Goal: Task Accomplishment & Management: Use online tool/utility

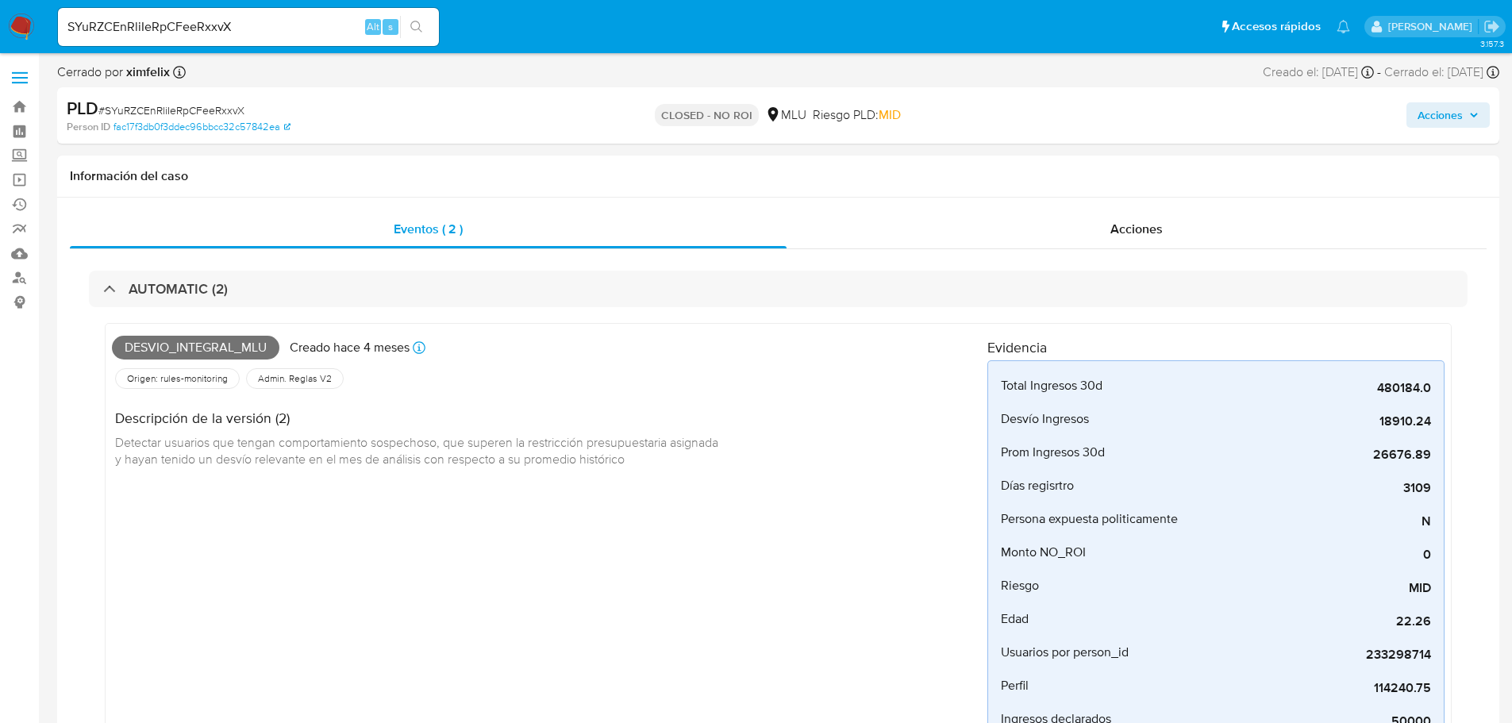
select select "10"
click at [179, 33] on input "SYuRZCEnRliIeRpCFeeRxxvX" at bounding box center [248, 27] width 381 height 21
click at [180, 33] on input "SYuRZCEnRliIeRpCFeeRxxvX" at bounding box center [248, 27] width 381 height 21
click at [160, 102] on span "# SYuRZCEnRliIeRpCFeeRxxvX" at bounding box center [171, 110] width 146 height 16
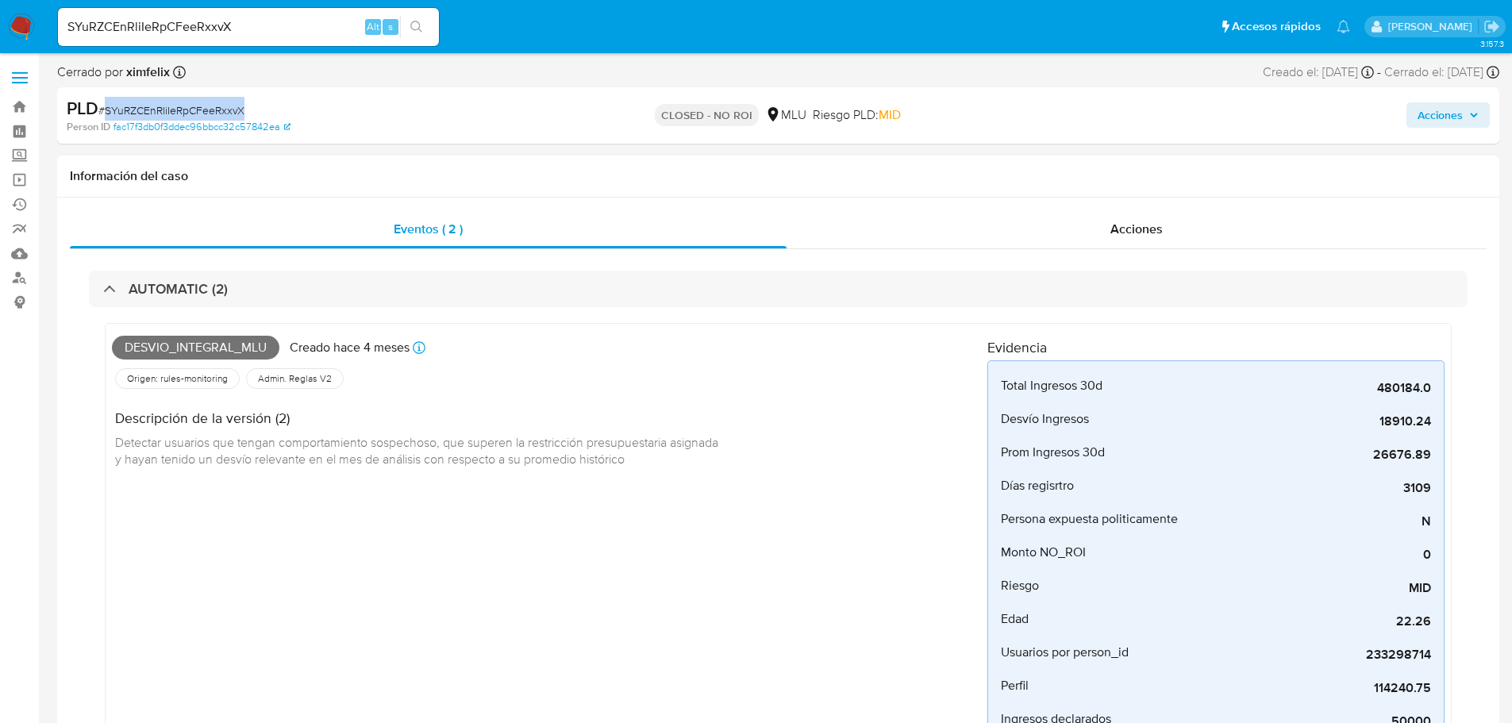
click at [160, 102] on span "# SYuRZCEnRliIeRpCFeeRxxvX" at bounding box center [171, 110] width 146 height 16
copy span "SYuRZCEnRliIeRpCFeeRxxvX"
click at [125, 21] on input "SYuRZCEnRliIeRpCFeeRxxvX" at bounding box center [248, 27] width 381 height 21
paste input "WkAubYuaQSZwVJgQeN0En4Jl"
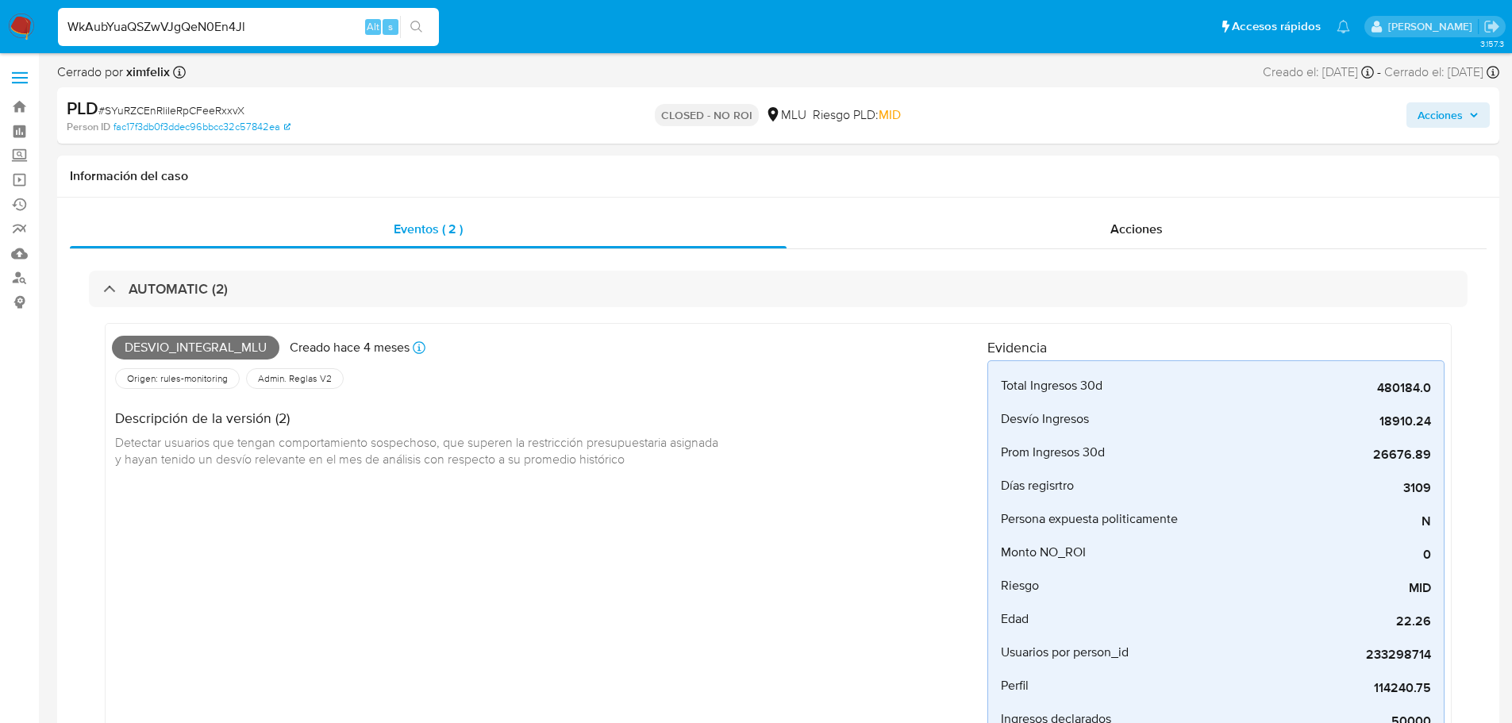
type input "WkAubYuaQSZwVJgQeN0En4Jl"
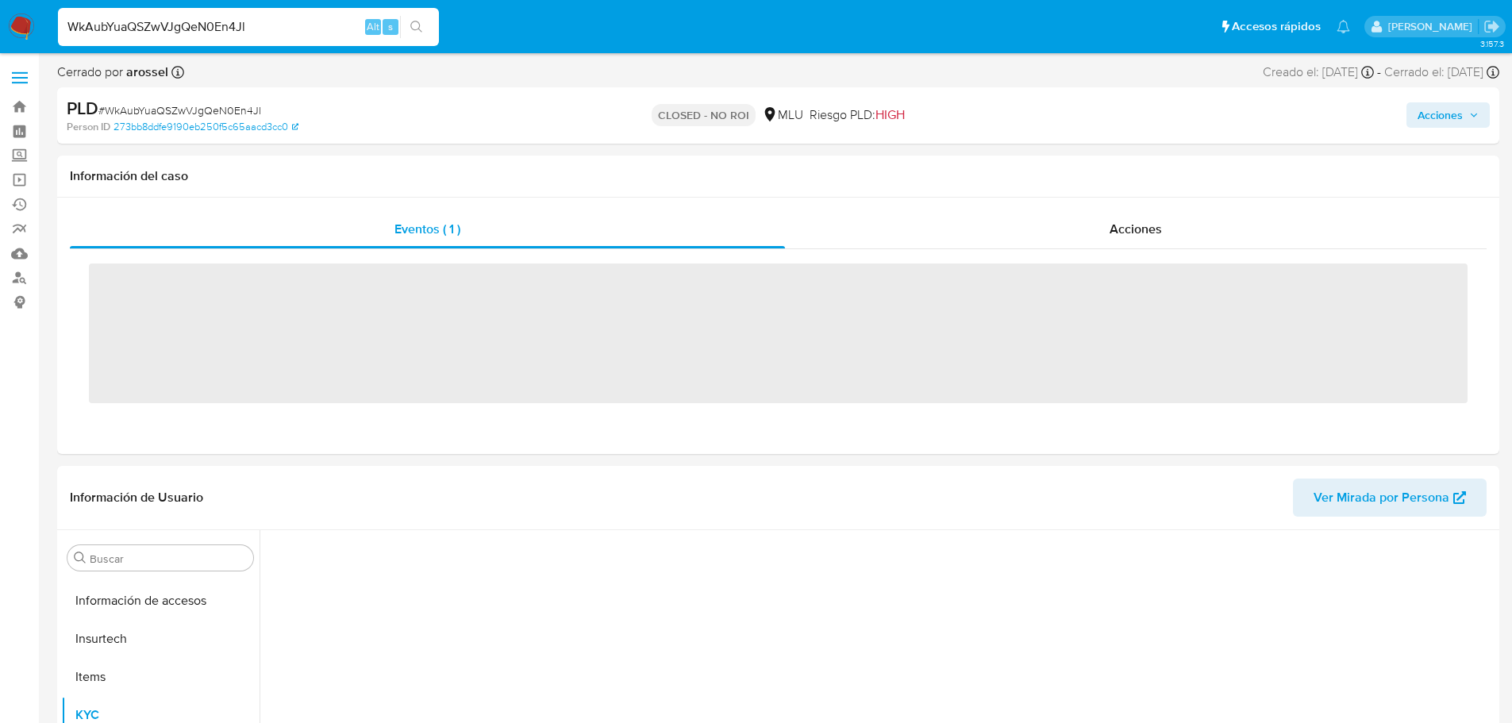
scroll to position [699, 0]
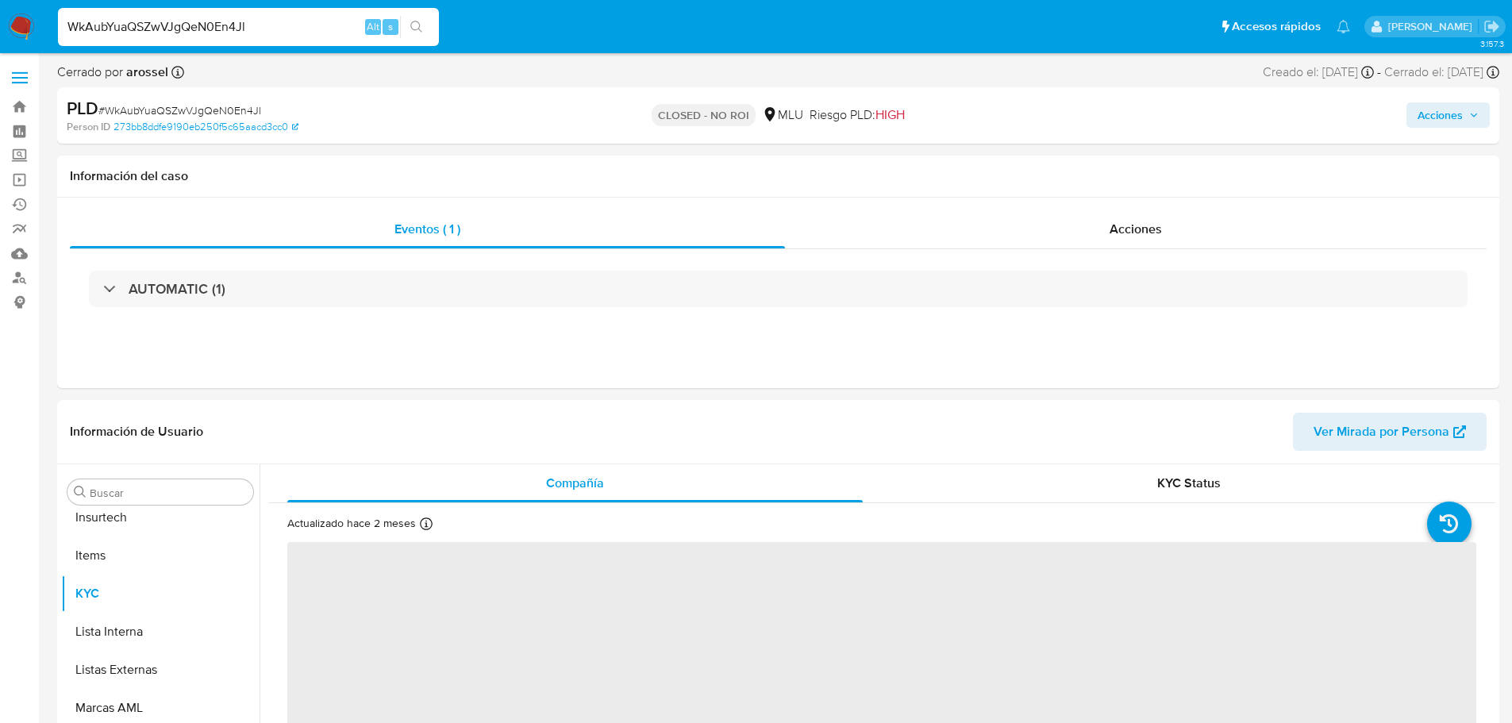
select select "10"
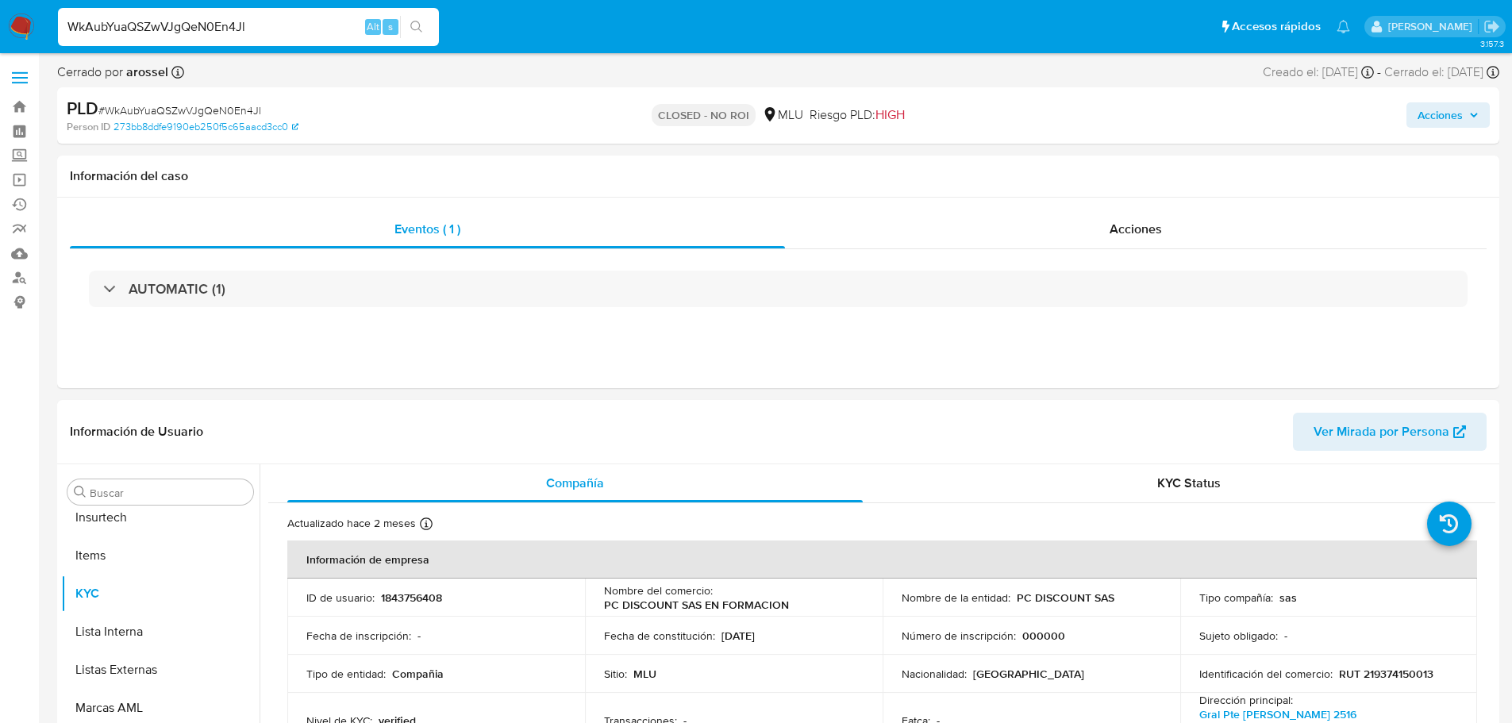
scroll to position [709, 0]
click at [213, 34] on input "WkAubYuaQSZwVJgQeN0En4Jl" at bounding box center [248, 27] width 381 height 21
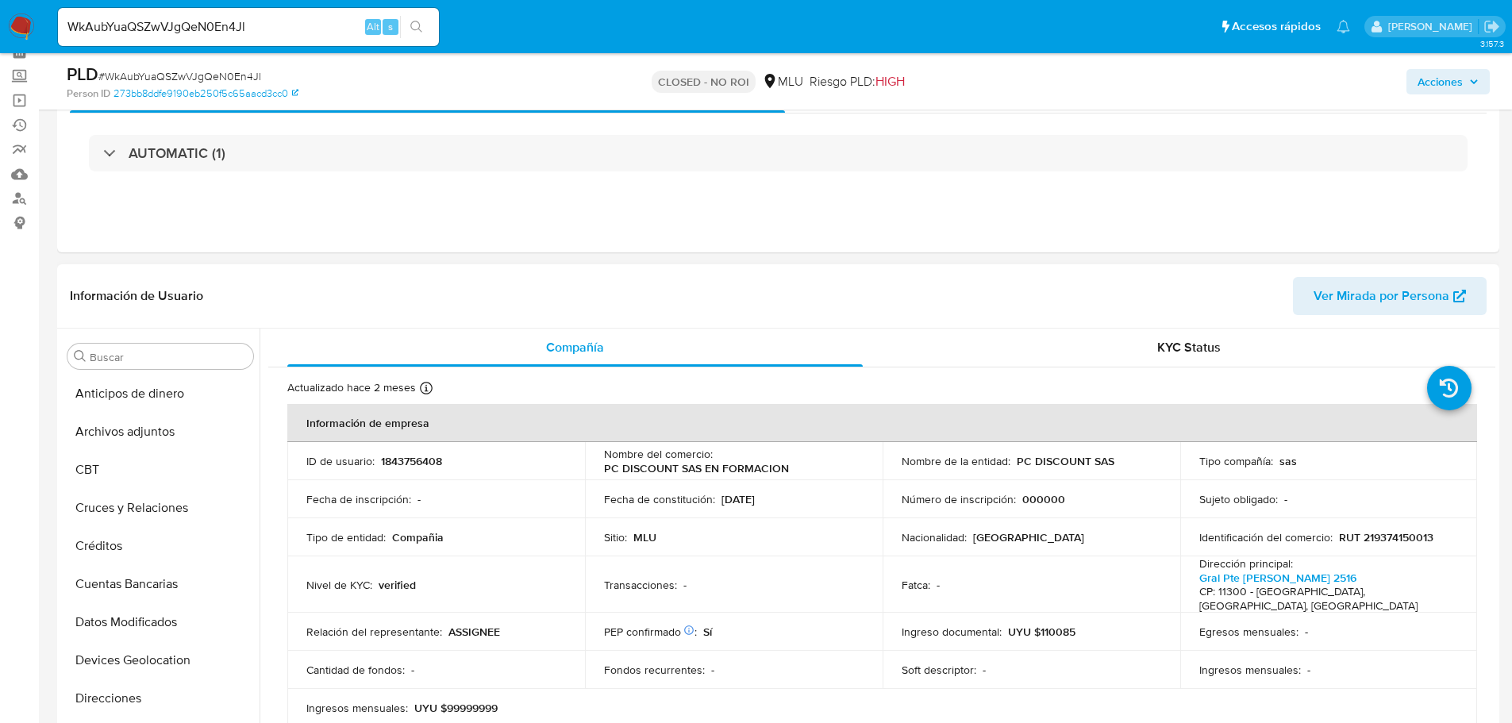
scroll to position [0, 0]
click at [156, 437] on button "Archivos adjuntos" at bounding box center [154, 433] width 186 height 38
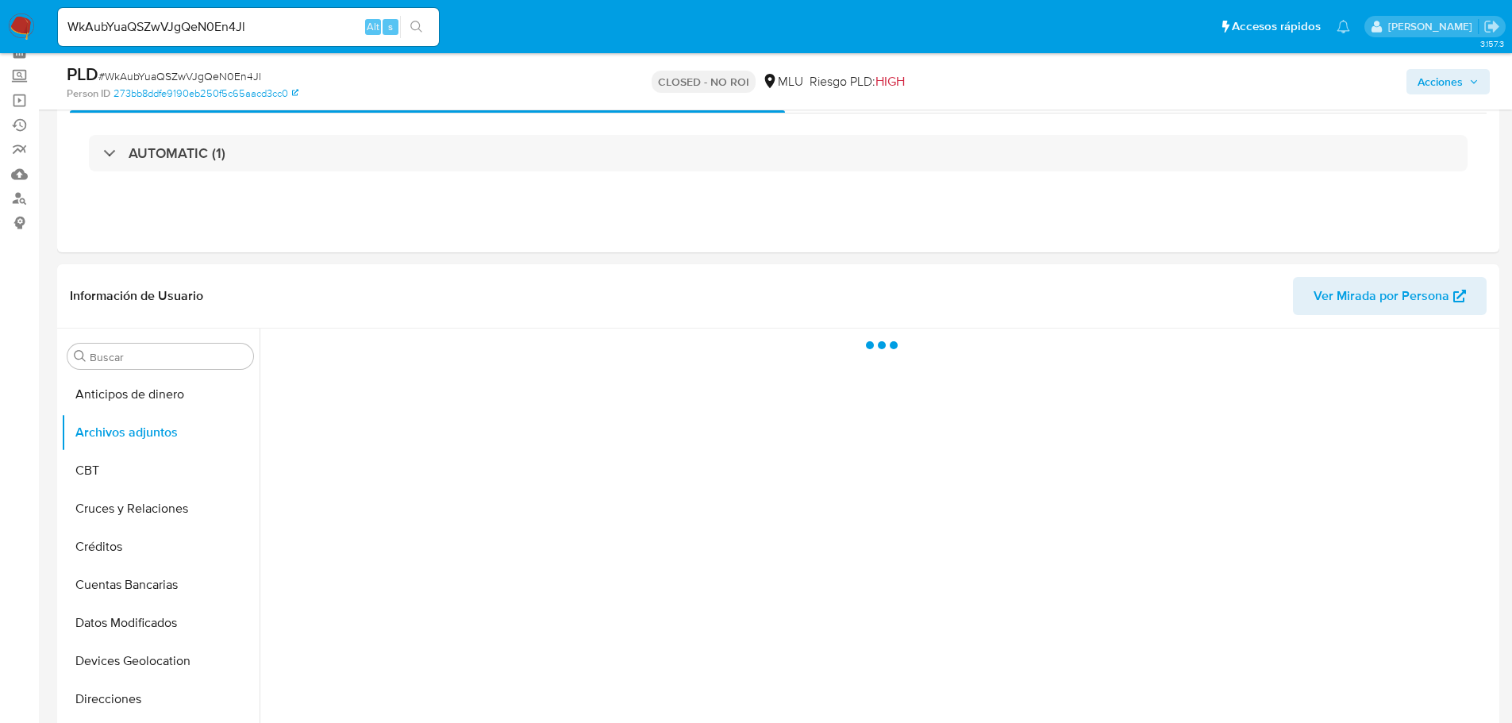
scroll to position [159, 0]
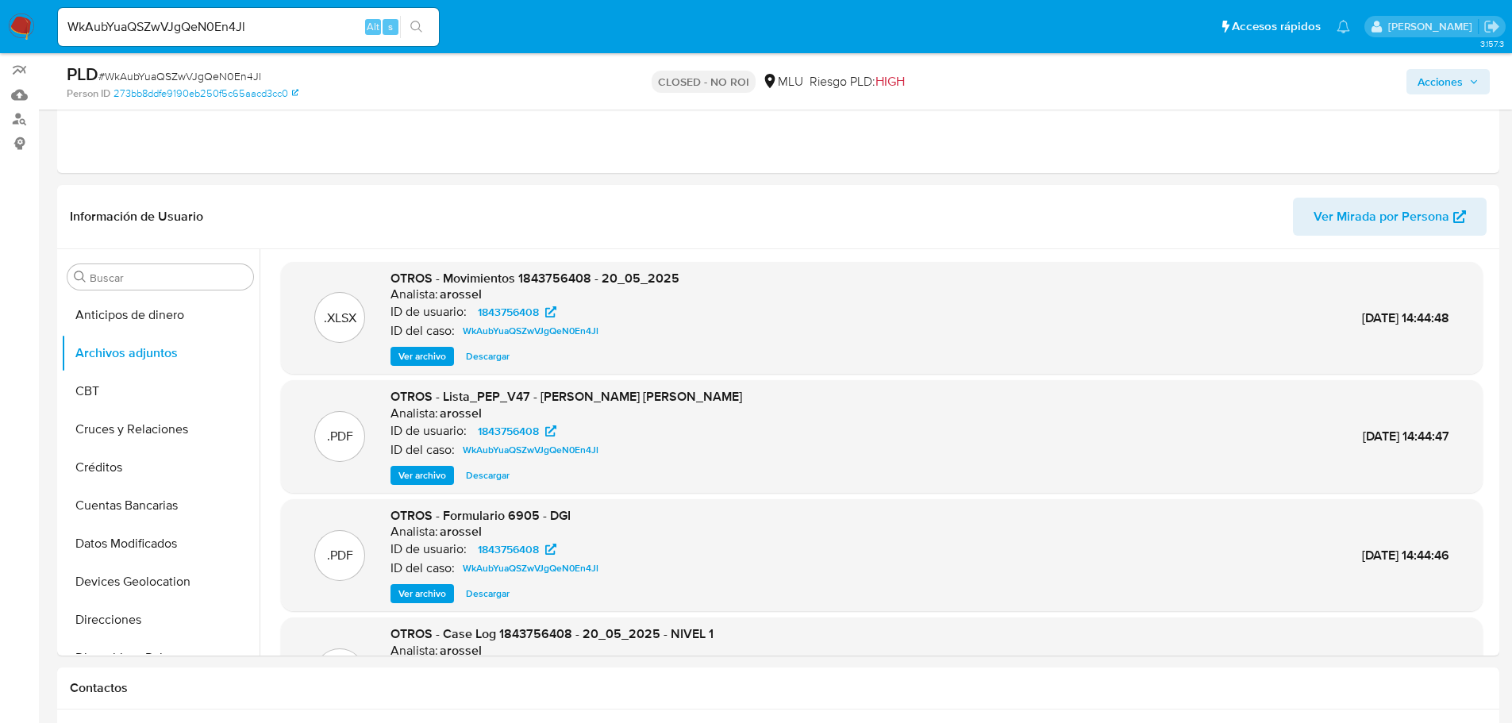
click at [185, 71] on span "# WkAubYuaQSZwVJgQeN0En4Jl" at bounding box center [179, 76] width 163 height 16
copy span "WkAubYuaQSZwVJgQeN0En4Jl"
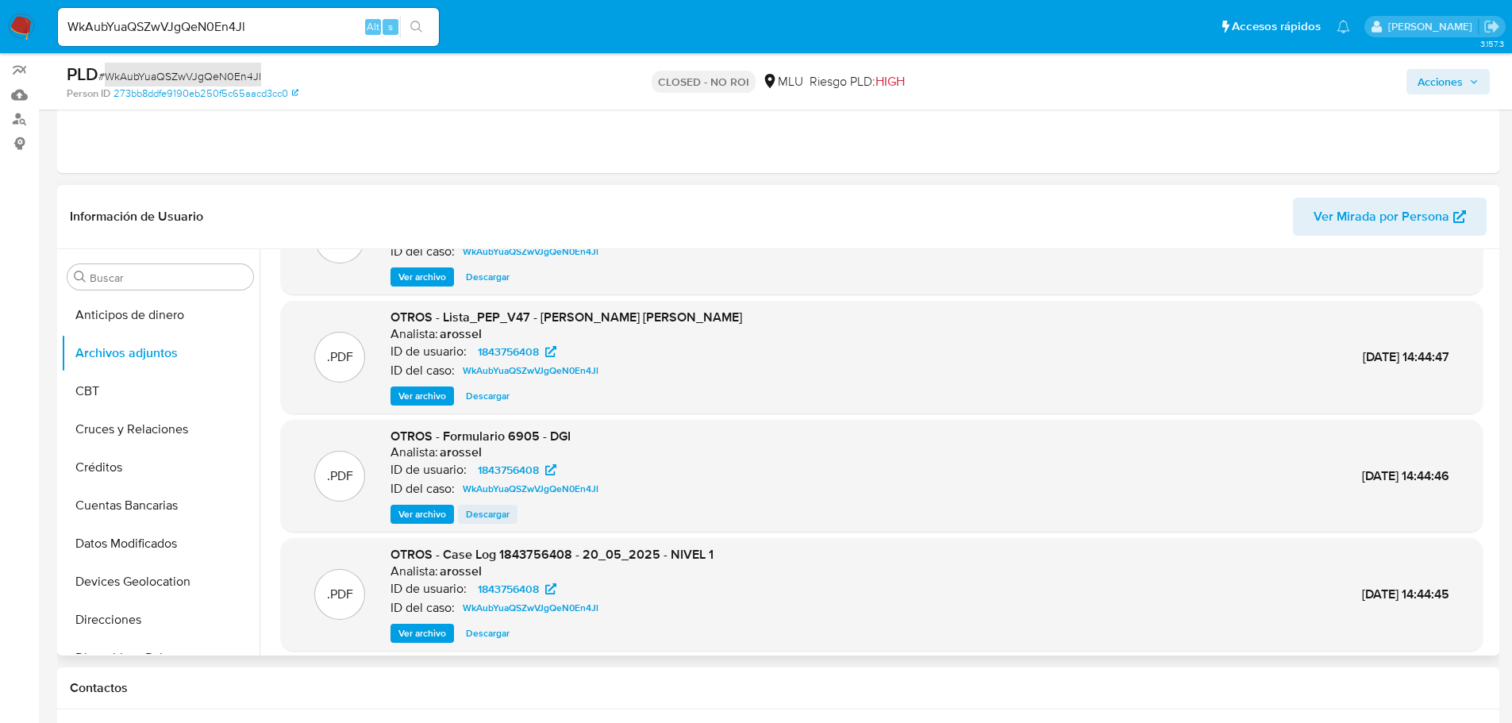
scroll to position [133, 0]
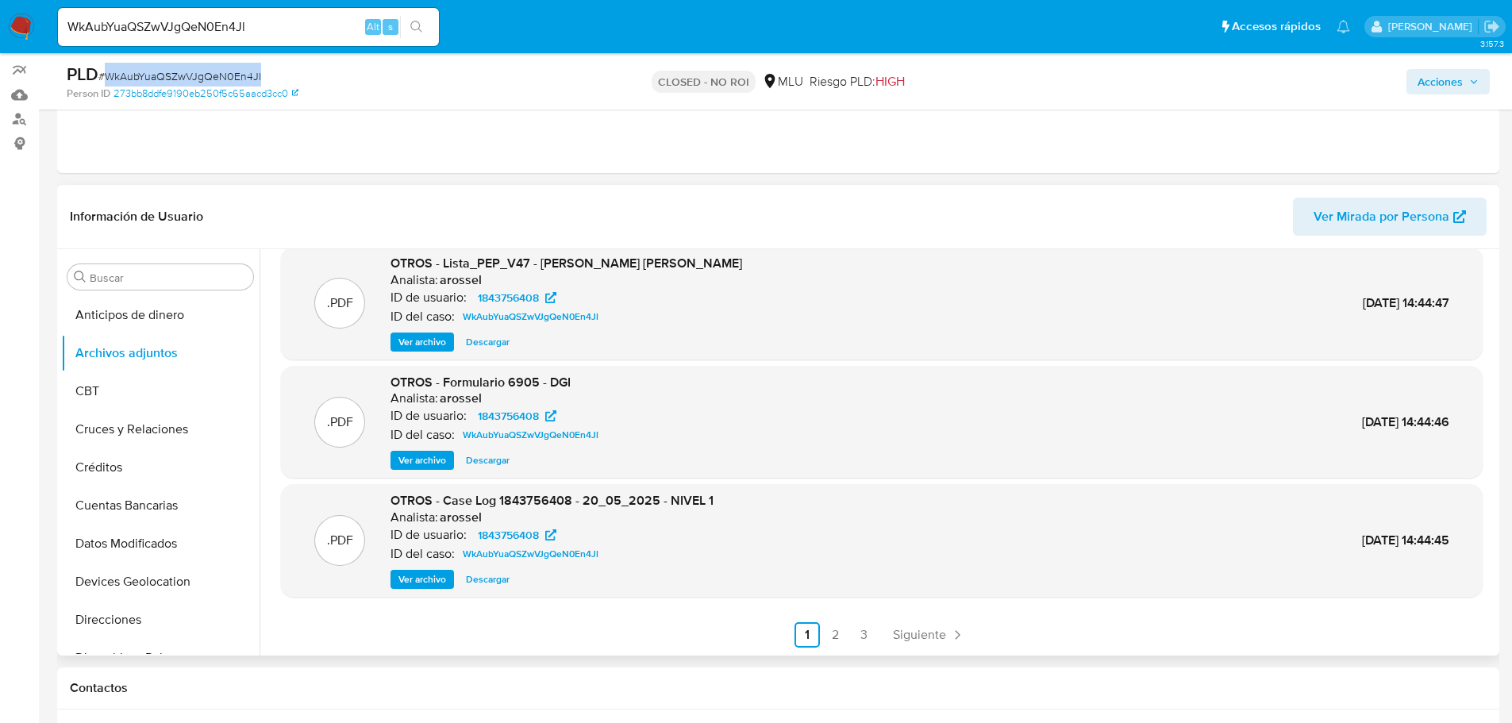
click at [419, 586] on span "Ver archivo" at bounding box center [422, 580] width 48 height 16
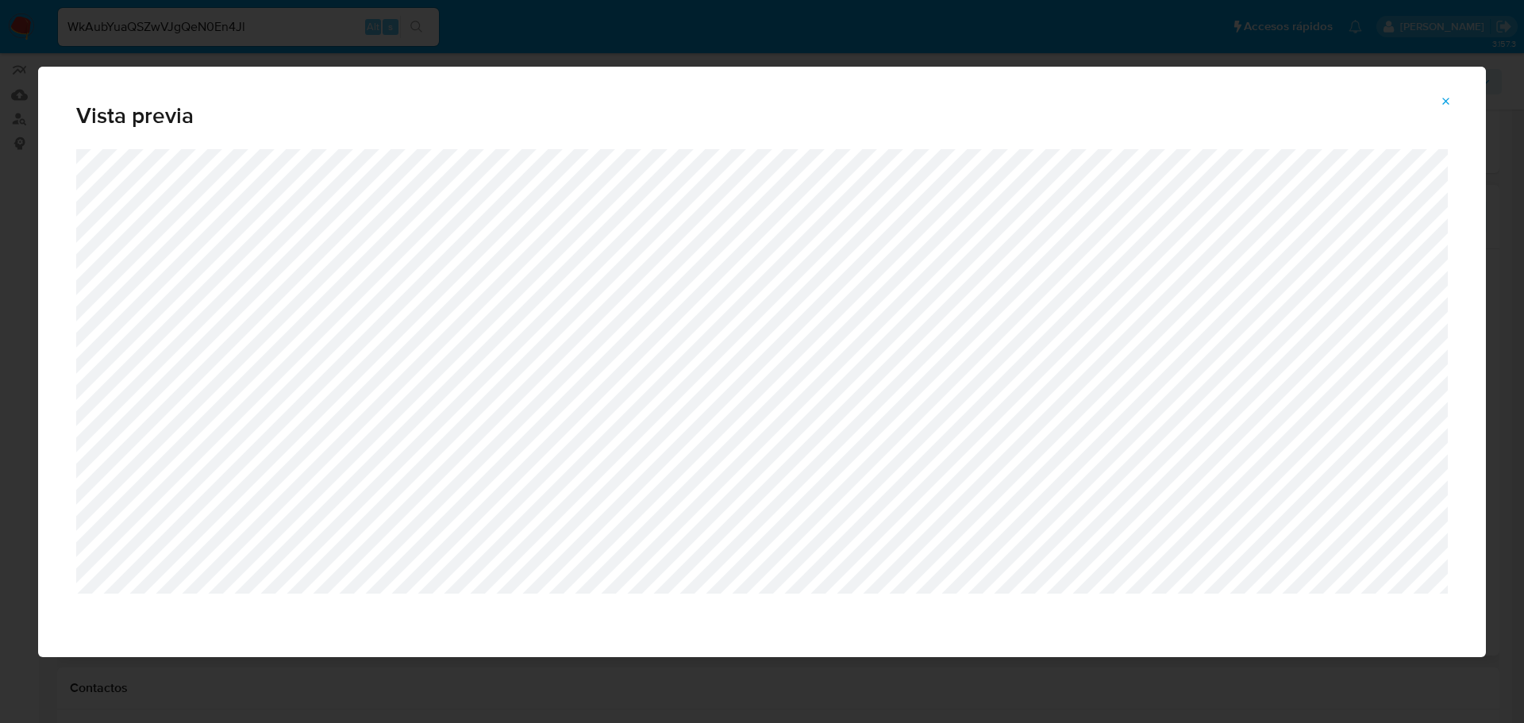
click at [1442, 101] on icon "Attachment preview" at bounding box center [1446, 101] width 13 height 13
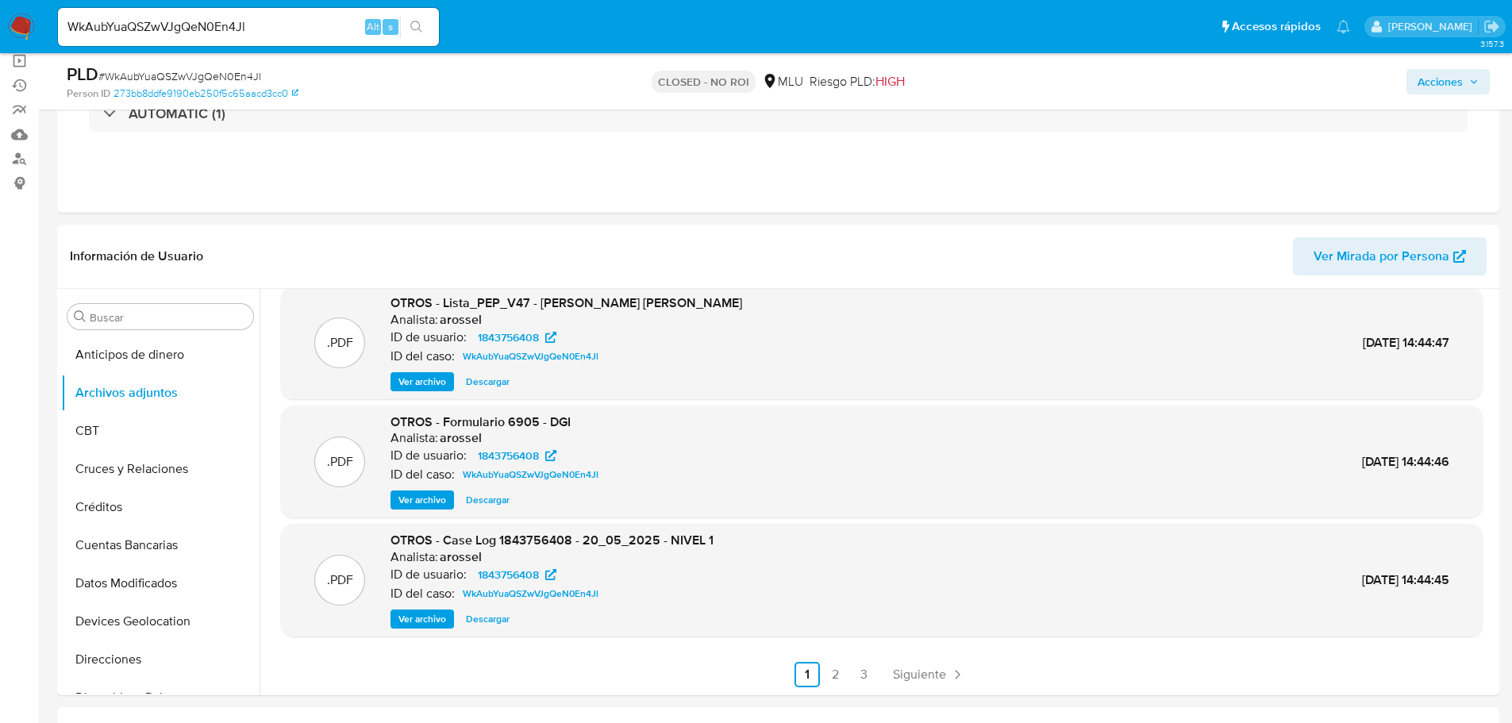
scroll to position [159, 0]
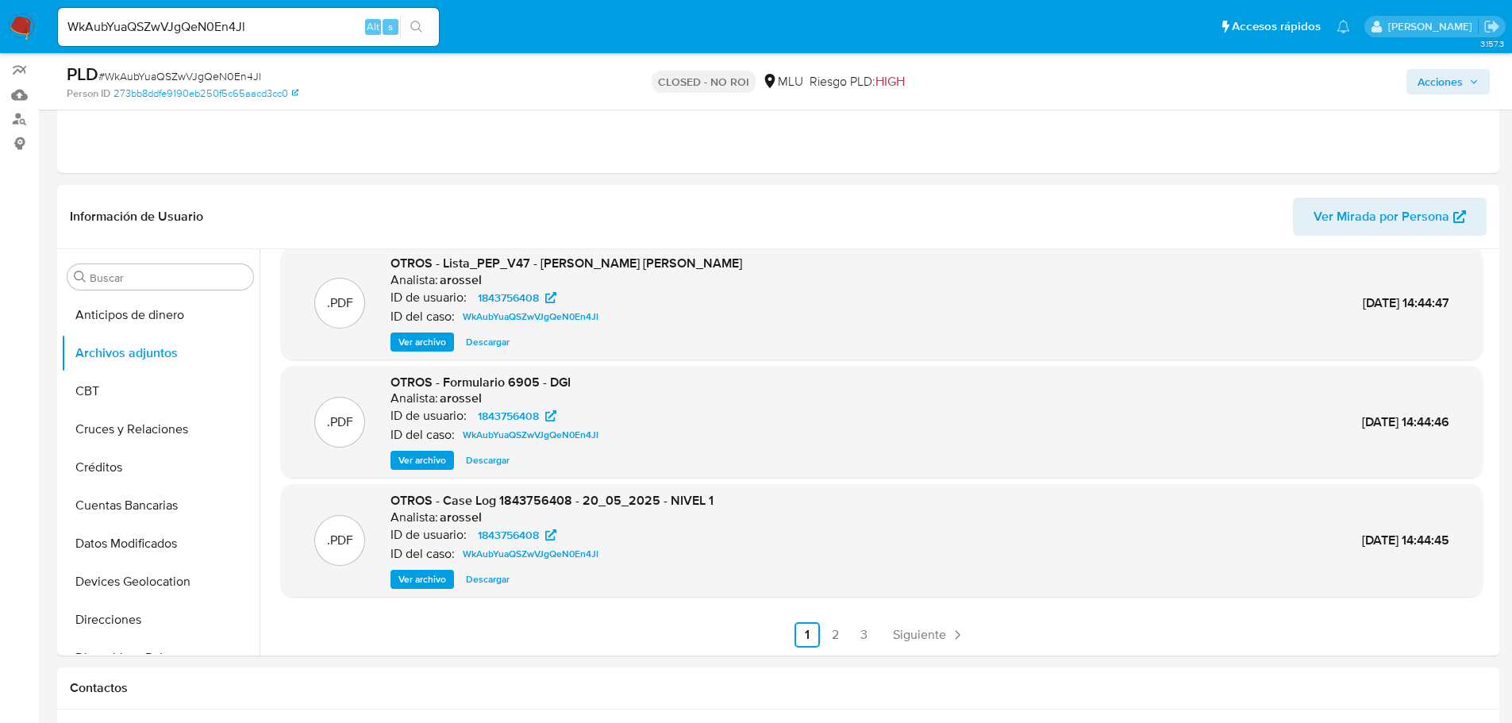
click at [212, 21] on input "WkAubYuaQSZwVJgQeN0En4Jl" at bounding box center [248, 27] width 381 height 21
paste input "bs5ar8XJWPy7IA1xQLWEvBTH"
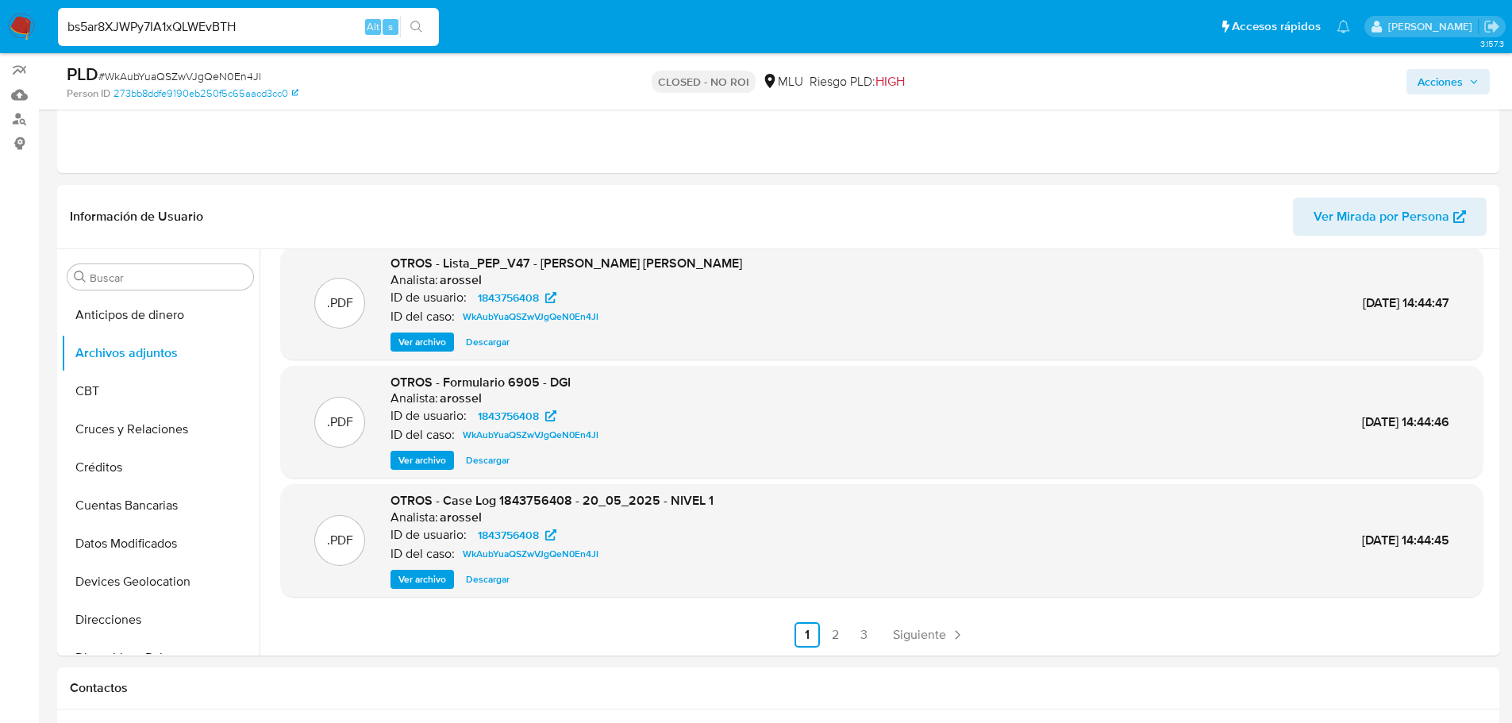
type input "bs5ar8XJWPy7IA1xQLWEvBTH"
click at [419, 25] on icon "search-icon" at bounding box center [416, 27] width 13 height 13
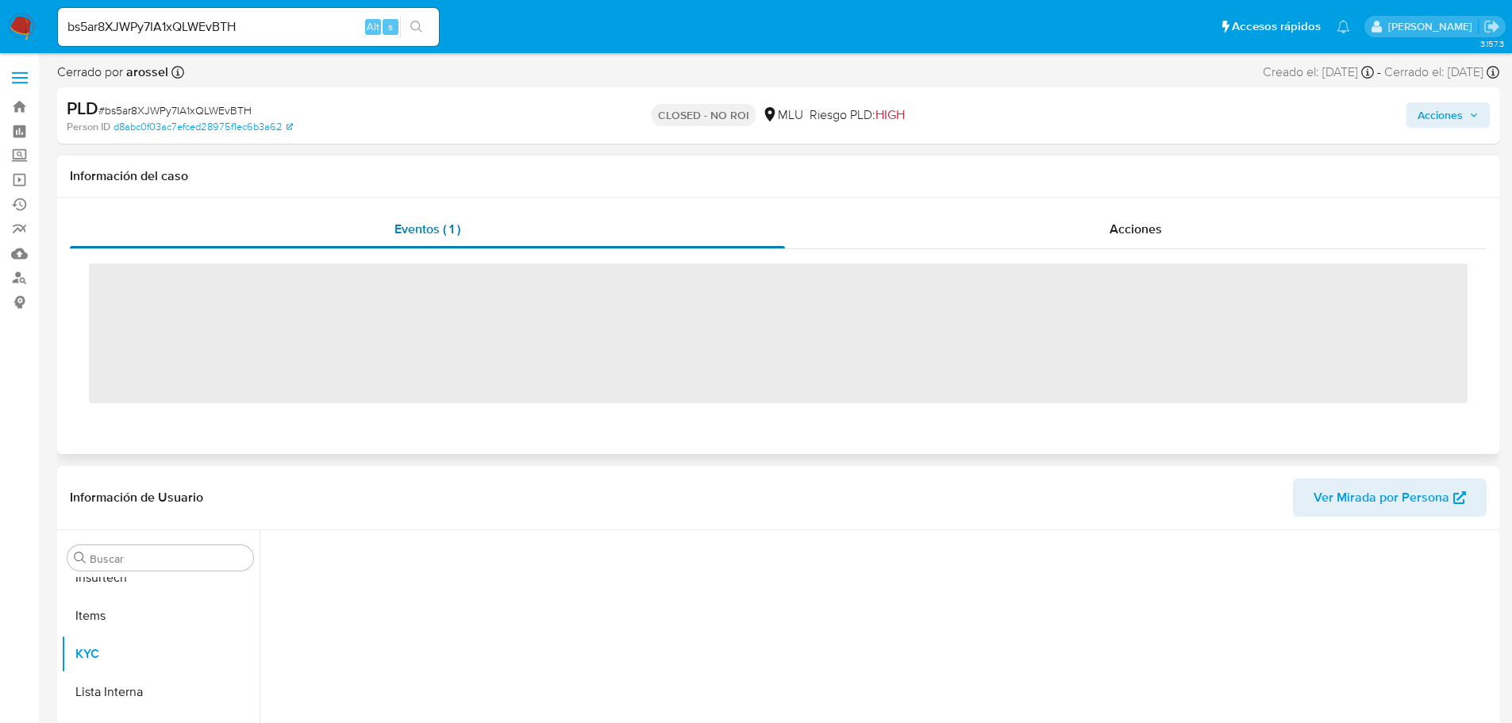
scroll to position [709, 0]
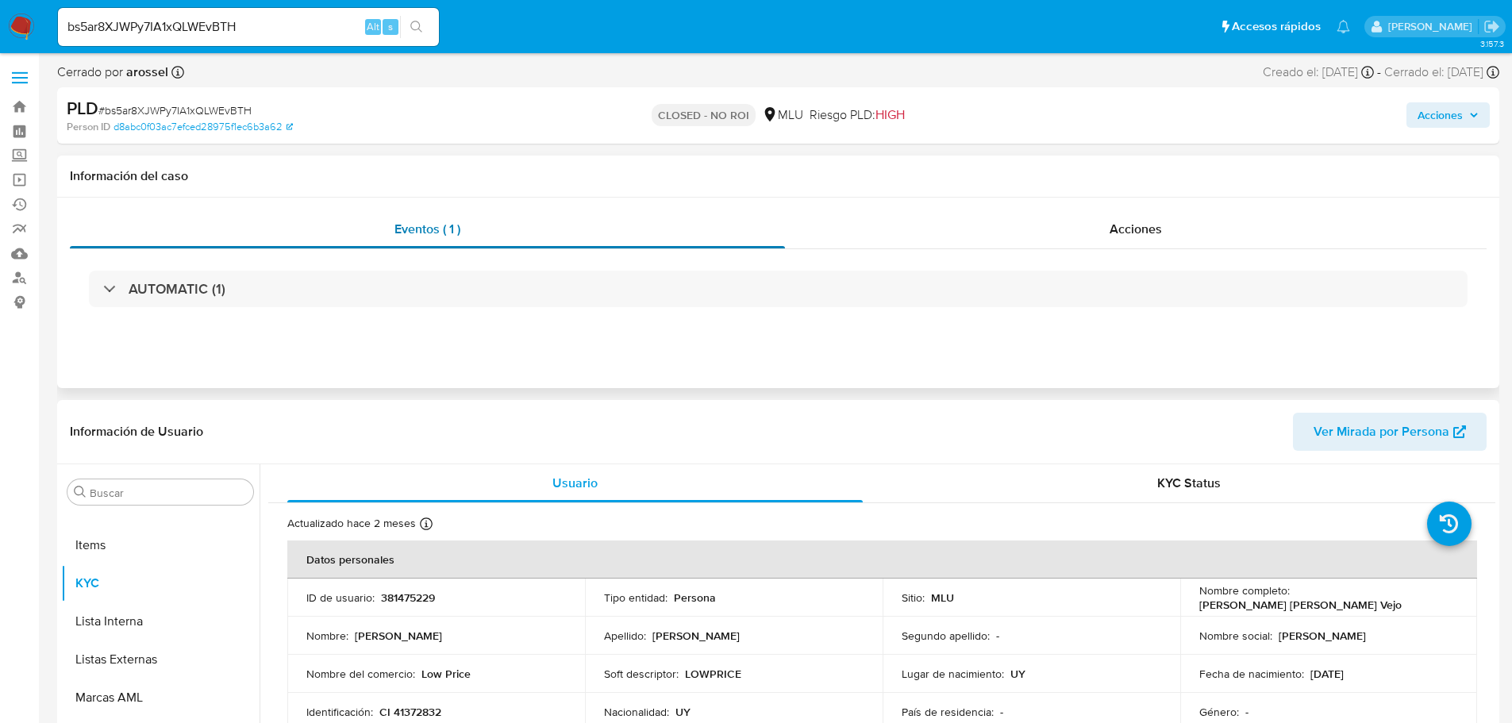
select select "10"
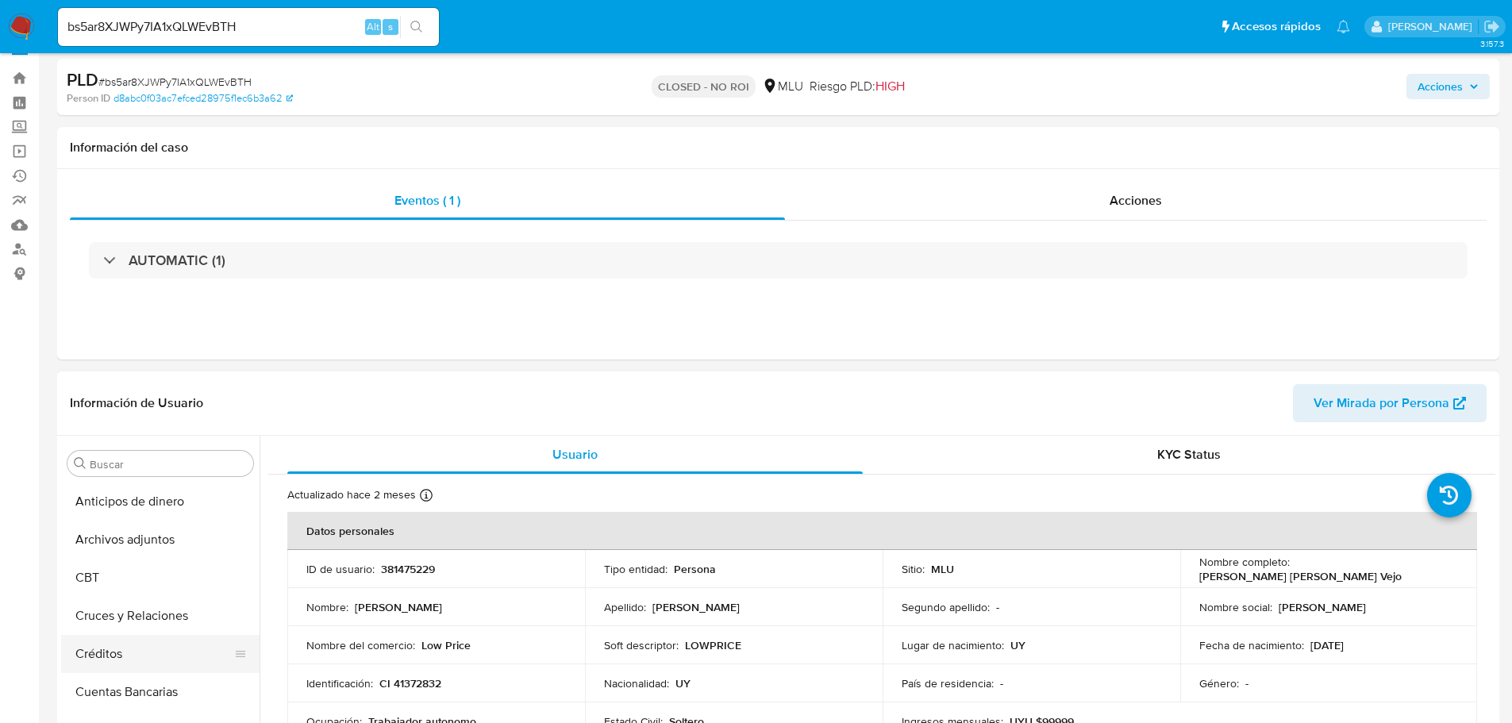
scroll to position [0, 0]
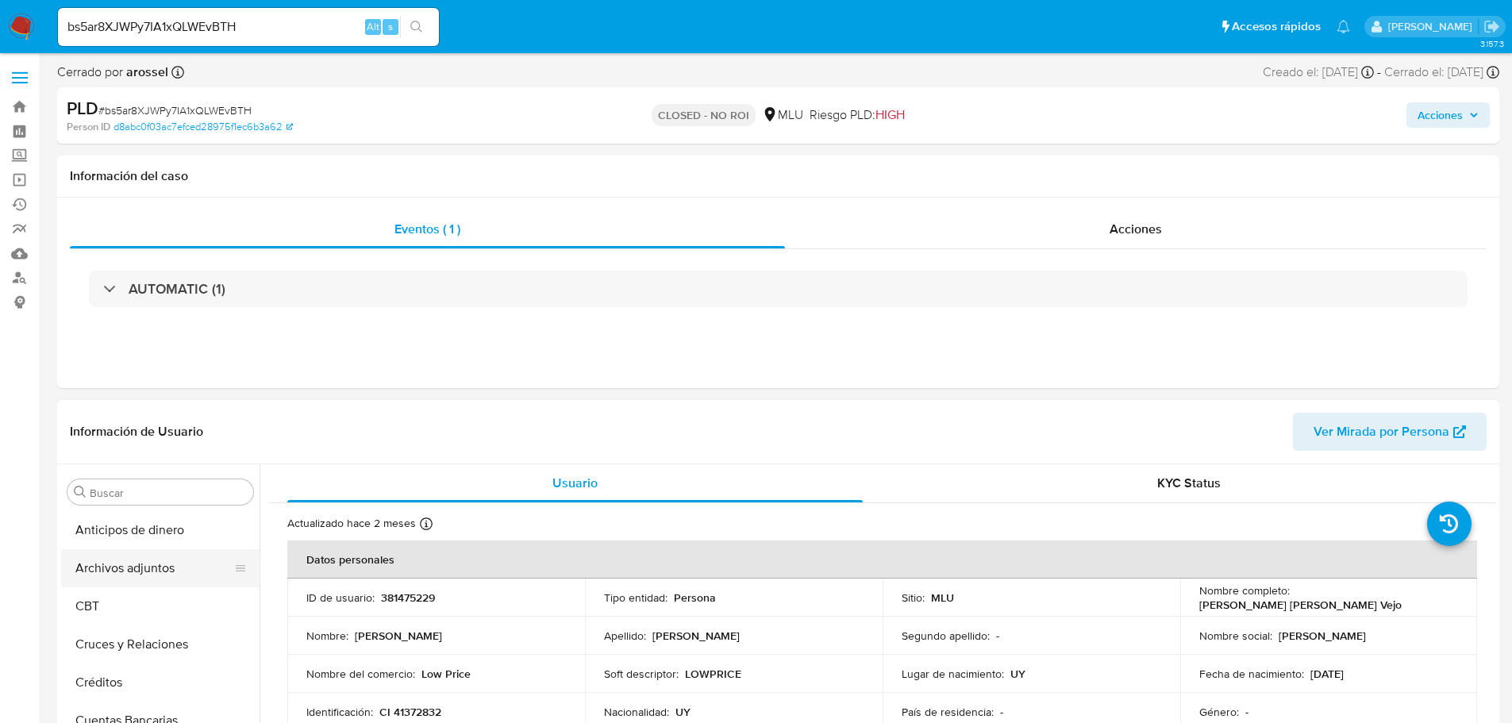
click at [120, 563] on button "Archivos adjuntos" at bounding box center [154, 568] width 186 height 38
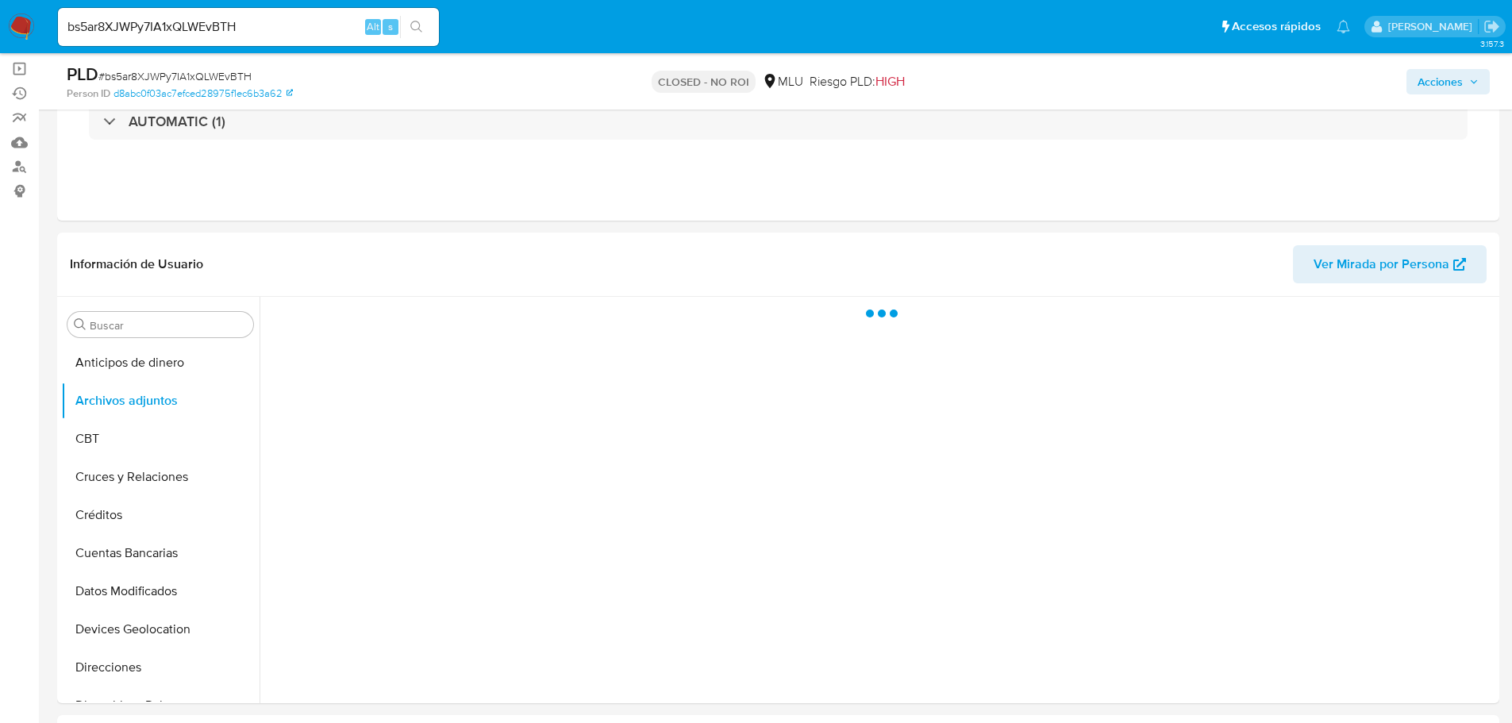
scroll to position [238, 0]
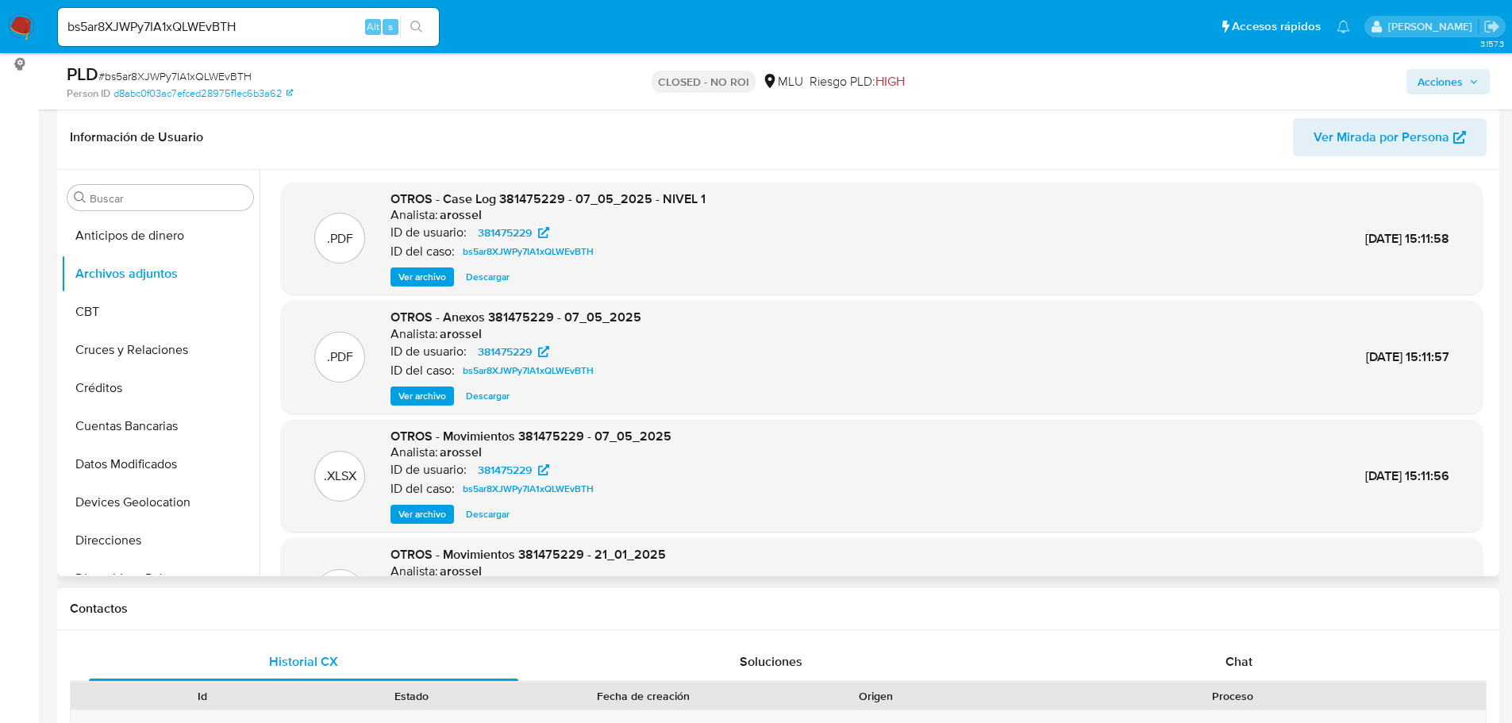
click at [424, 281] on span "Ver archivo" at bounding box center [422, 277] width 48 height 16
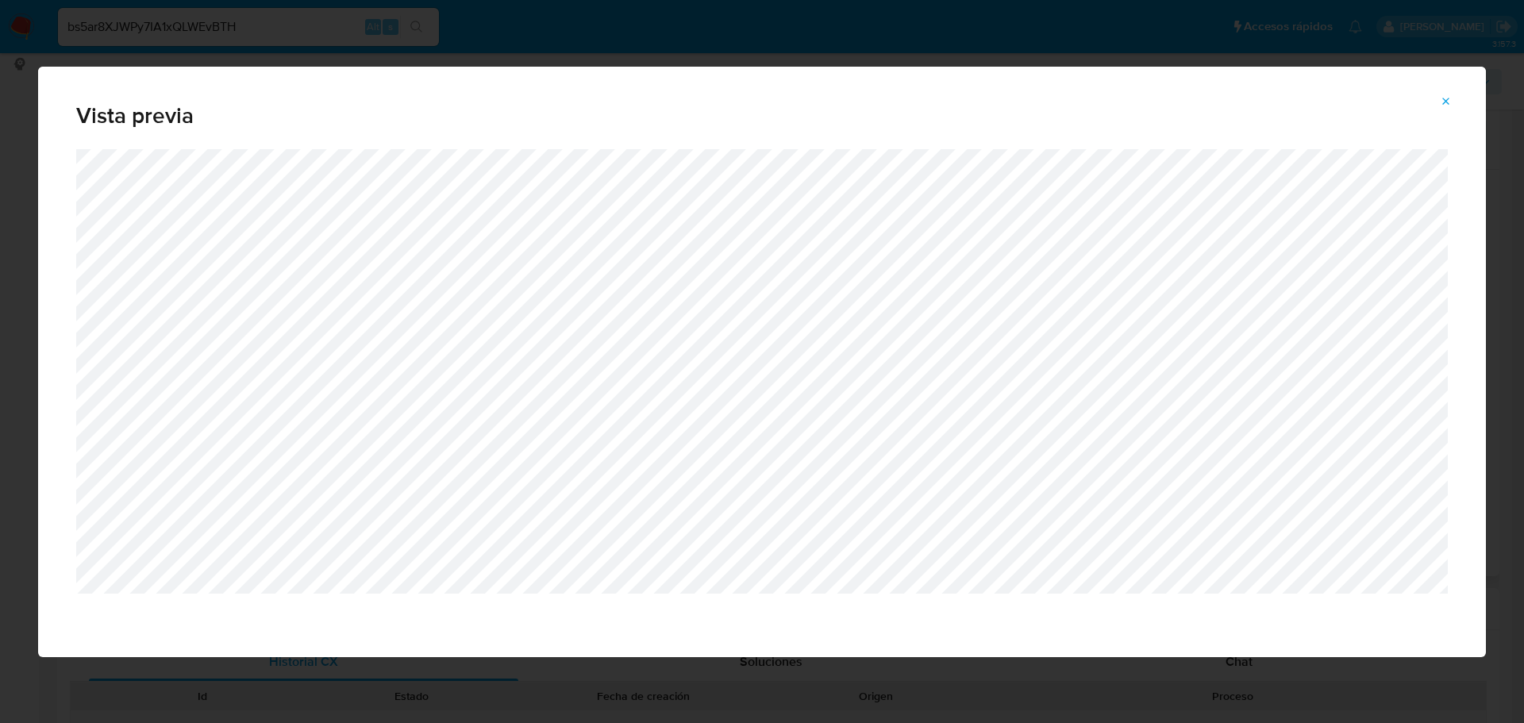
click at [1454, 106] on button "Attachment preview" at bounding box center [1446, 101] width 35 height 25
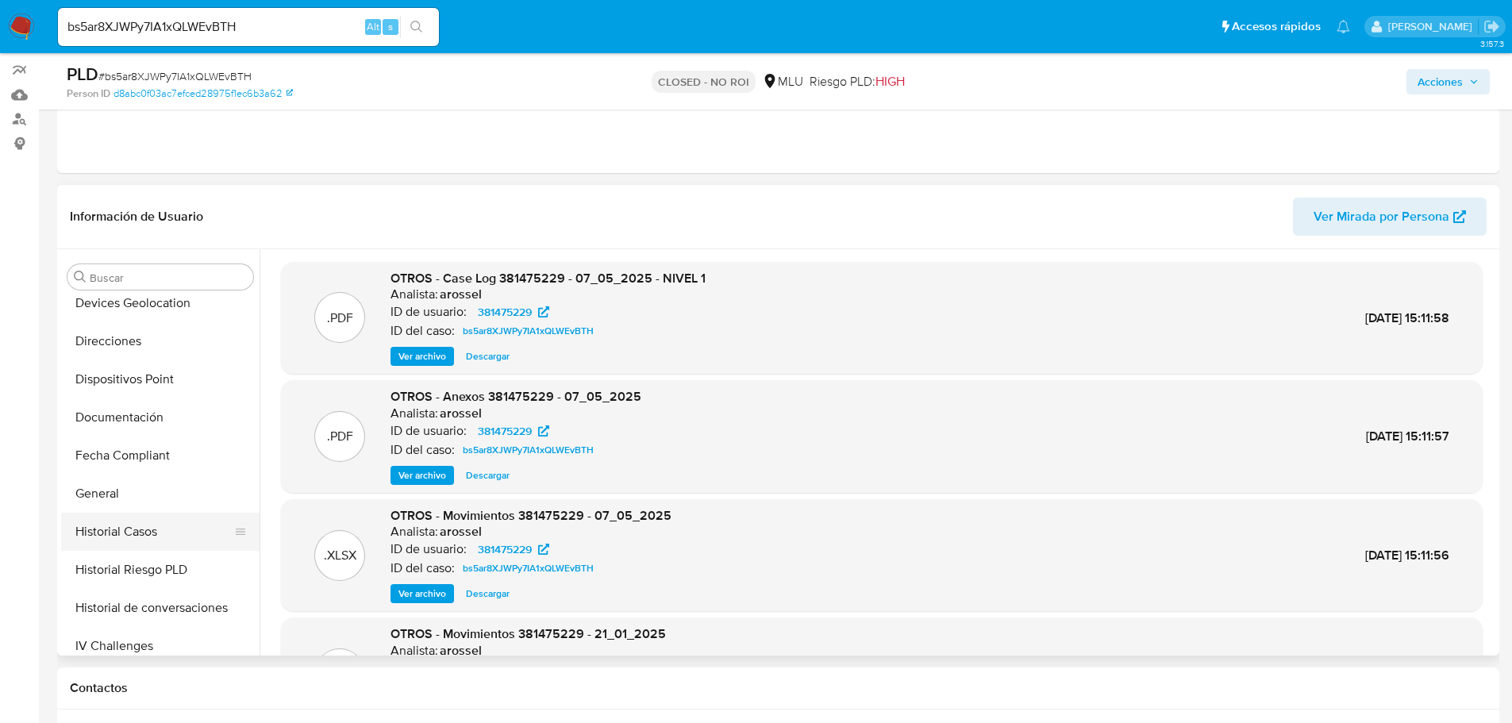
scroll to position [318, 0]
click at [144, 454] on button "General" at bounding box center [154, 455] width 186 height 38
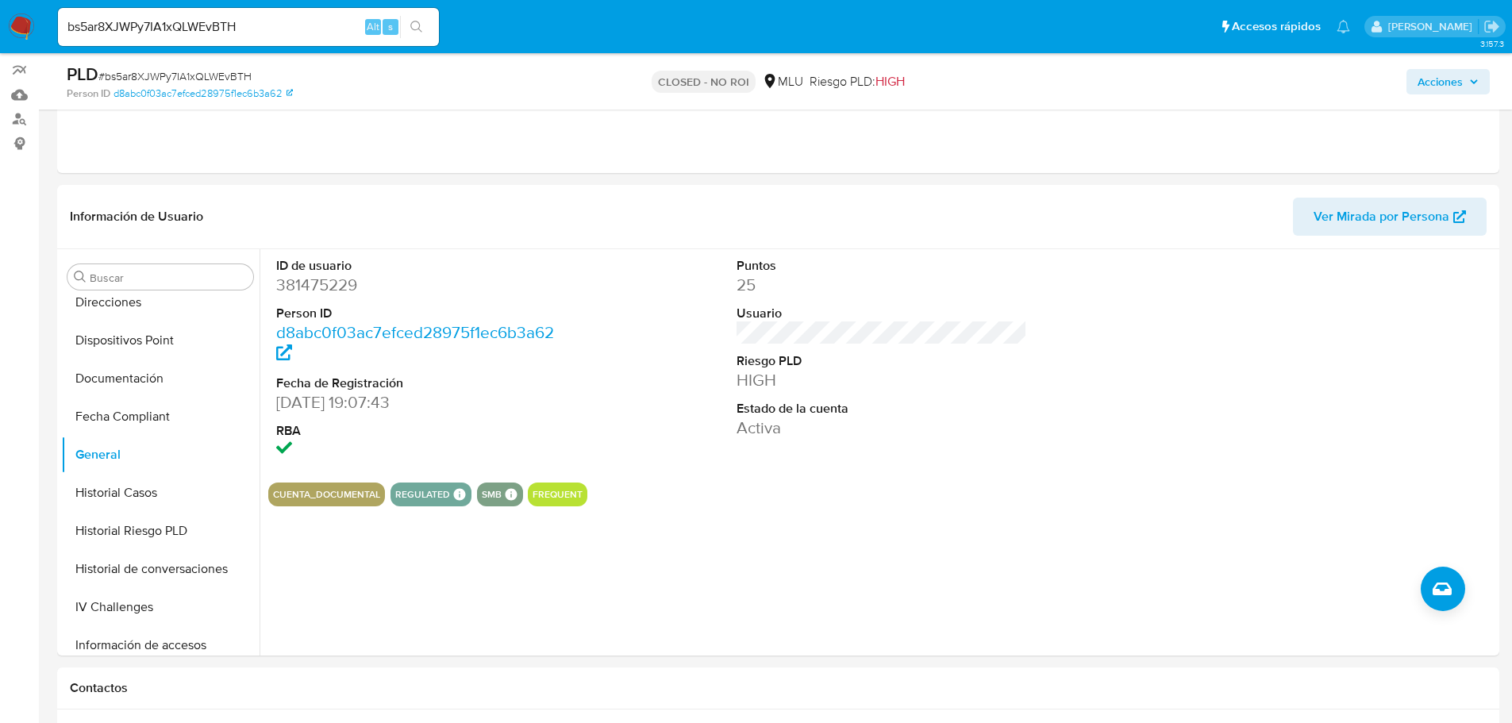
click at [677, 316] on div "ID de usuario 381475229 Person ID d8abc0f03ac7efced28975f1ec6b3a62 Fecha de Reg…" at bounding box center [881, 359] width 1227 height 221
click at [159, 456] on button "Documentación" at bounding box center [154, 458] width 186 height 38
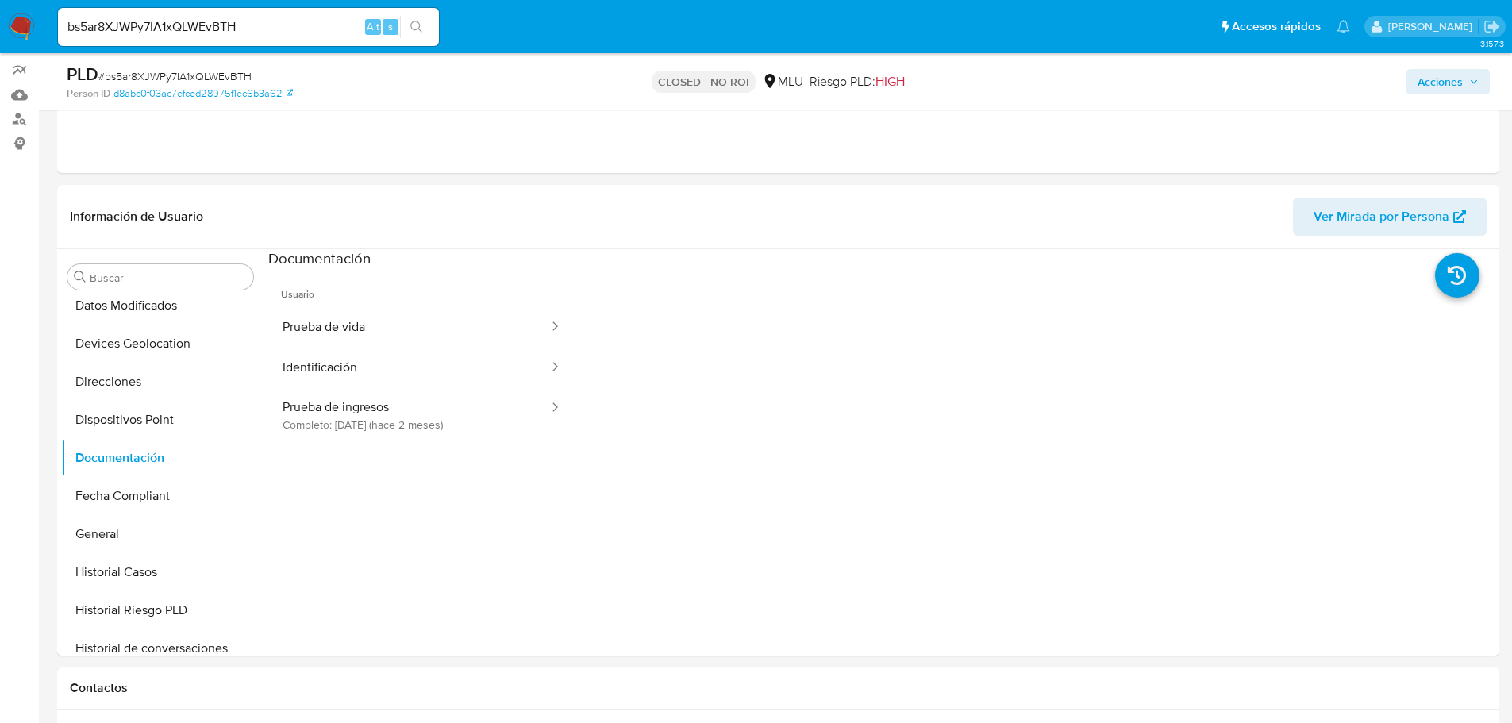
click at [214, 25] on input "bs5ar8XJWPy7IA1xQLWEvBTH" at bounding box center [248, 27] width 381 height 21
click at [490, 399] on button "Prueba de ingresos Completo: 25/06/2025 (hace 2 meses)" at bounding box center [409, 415] width 282 height 54
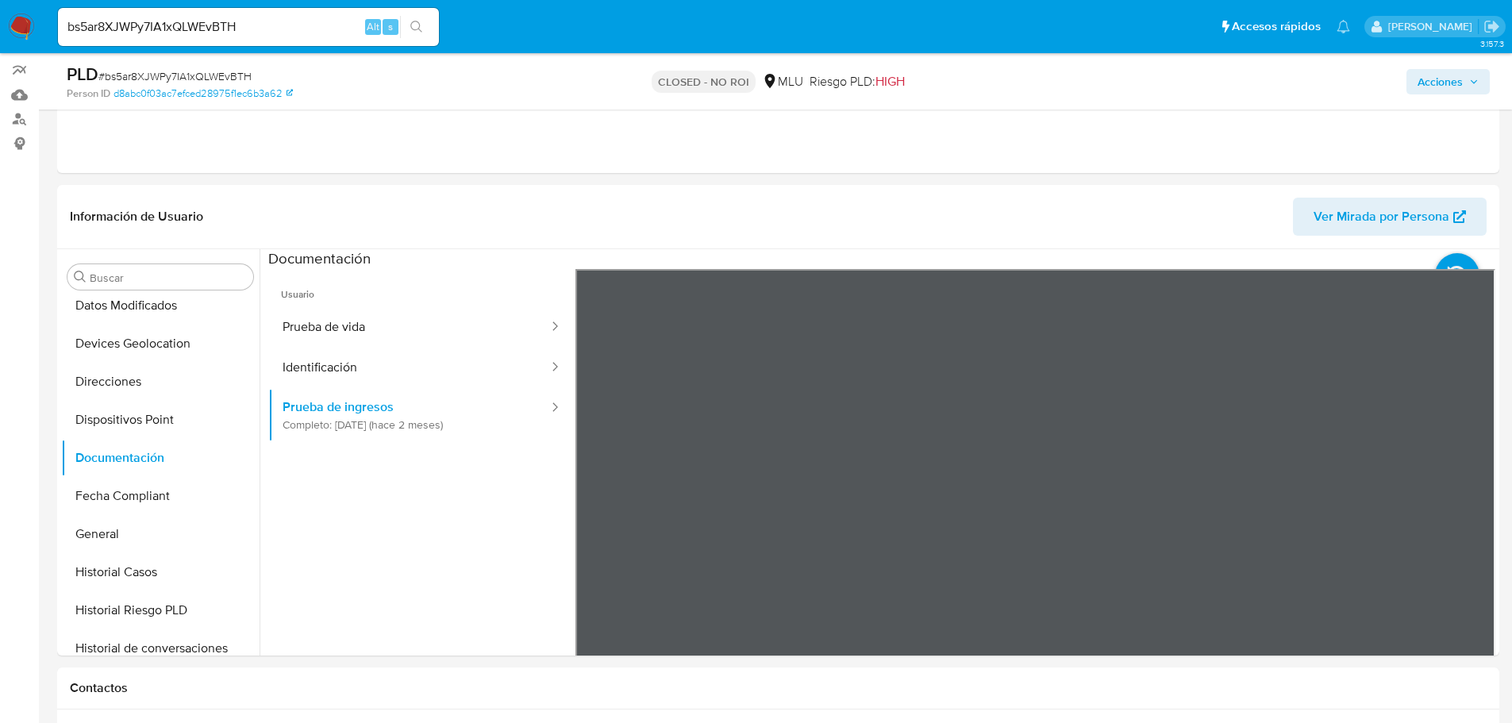
click at [206, 15] on div "bs5ar8XJWPy7IA1xQLWEvBTH Alt s" at bounding box center [248, 27] width 381 height 38
click at [213, 29] on input "bs5ar8XJWPy7IA1xQLWEvBTH" at bounding box center [248, 27] width 381 height 21
paste input "aqQ5zXtNjaO2u5Iin2t3izu"
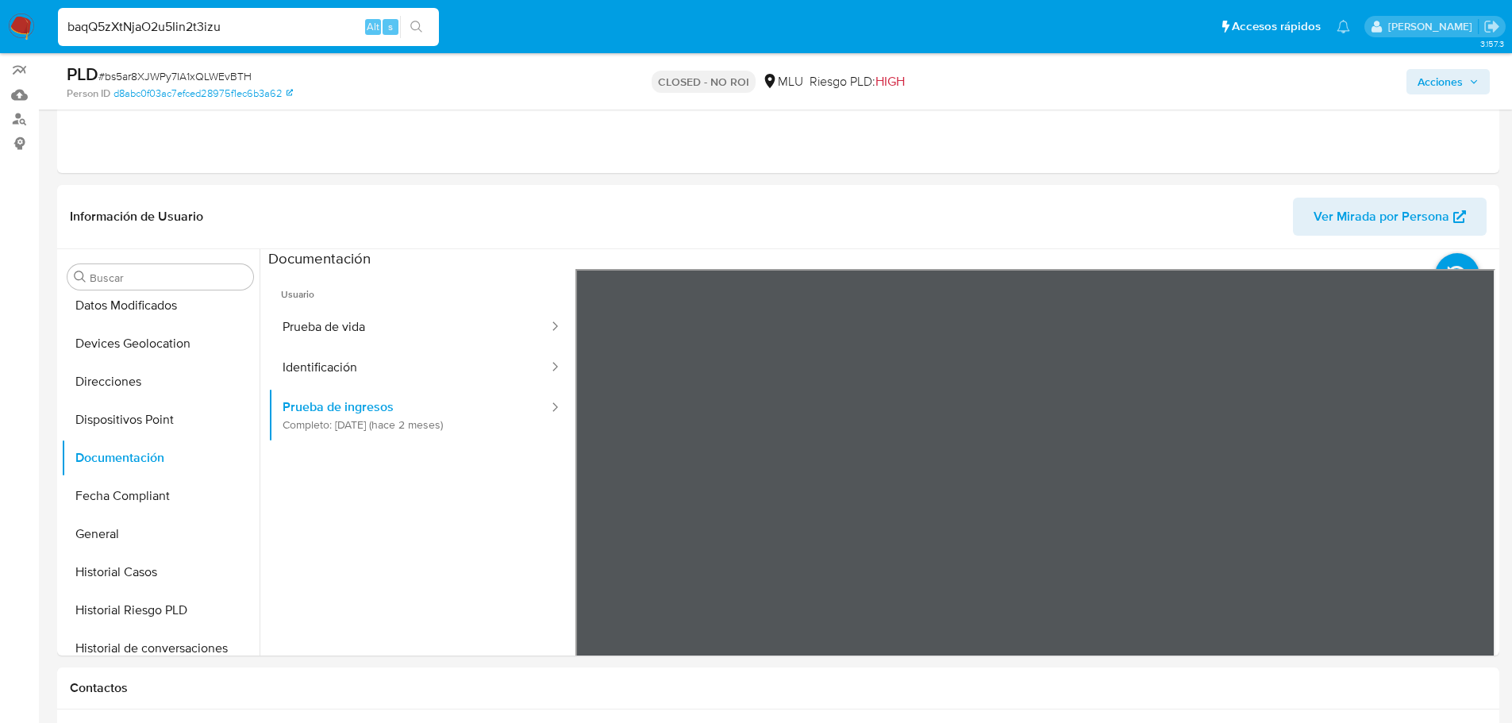
type input "baqQ5zXtNjaO2u5Iin2t3izu"
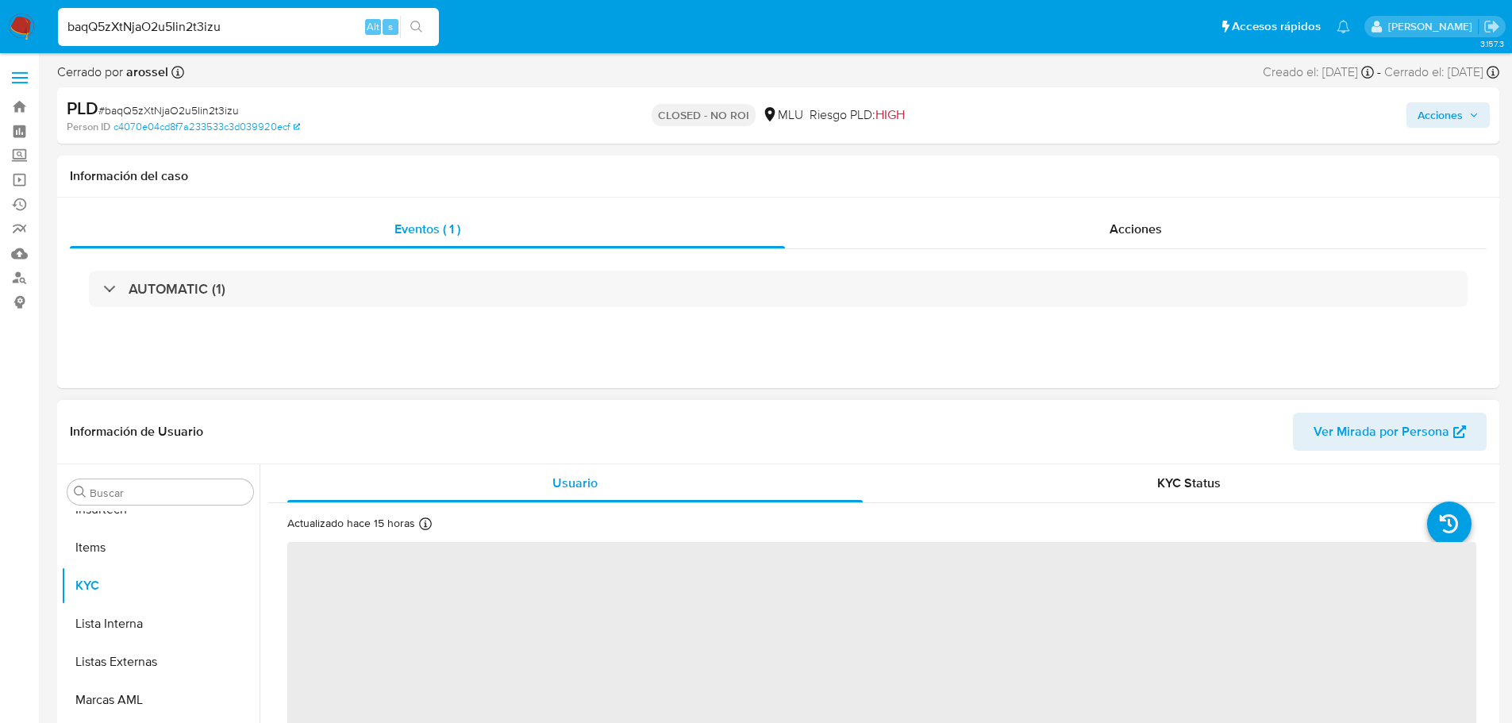
scroll to position [709, 0]
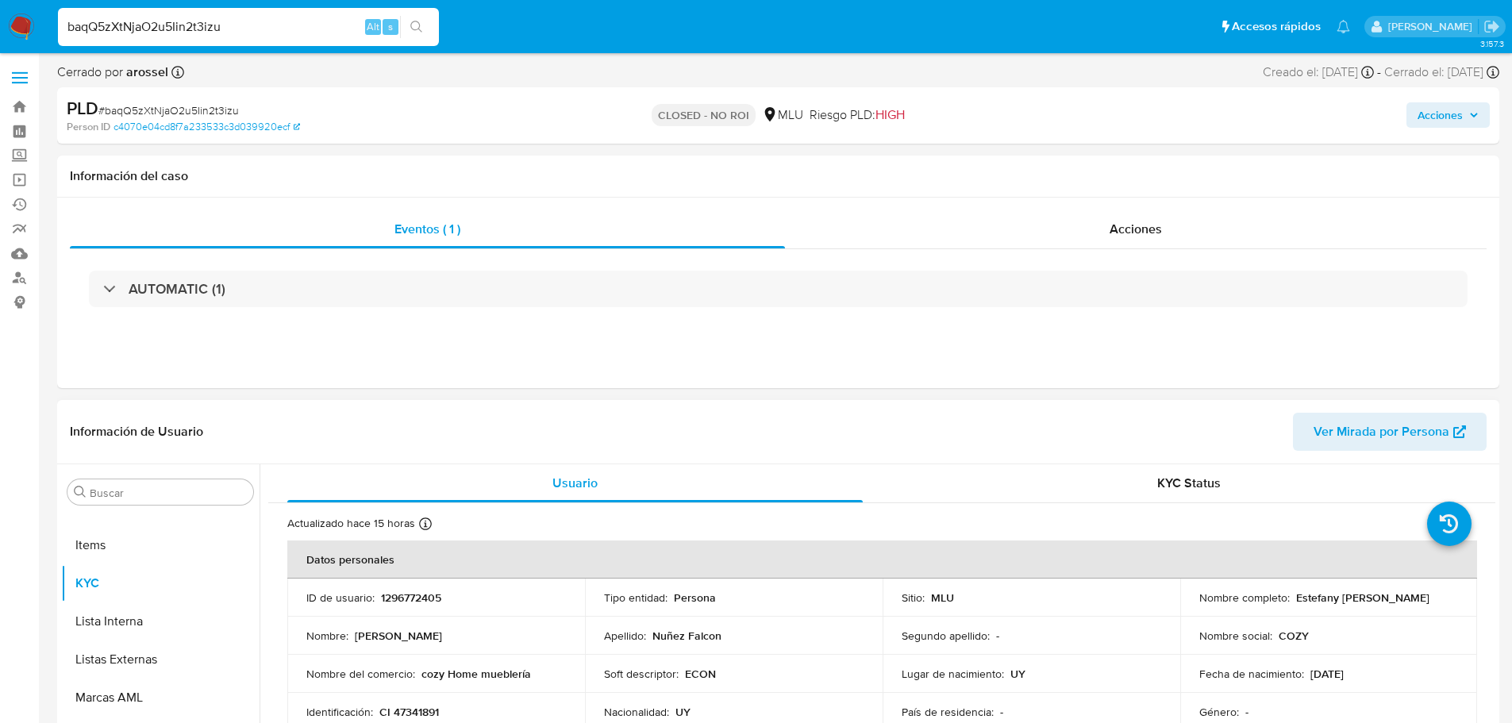
select select "10"
click at [1433, 671] on div "Fecha de nacimiento : 22/08/1995" at bounding box center [1329, 674] width 260 height 14
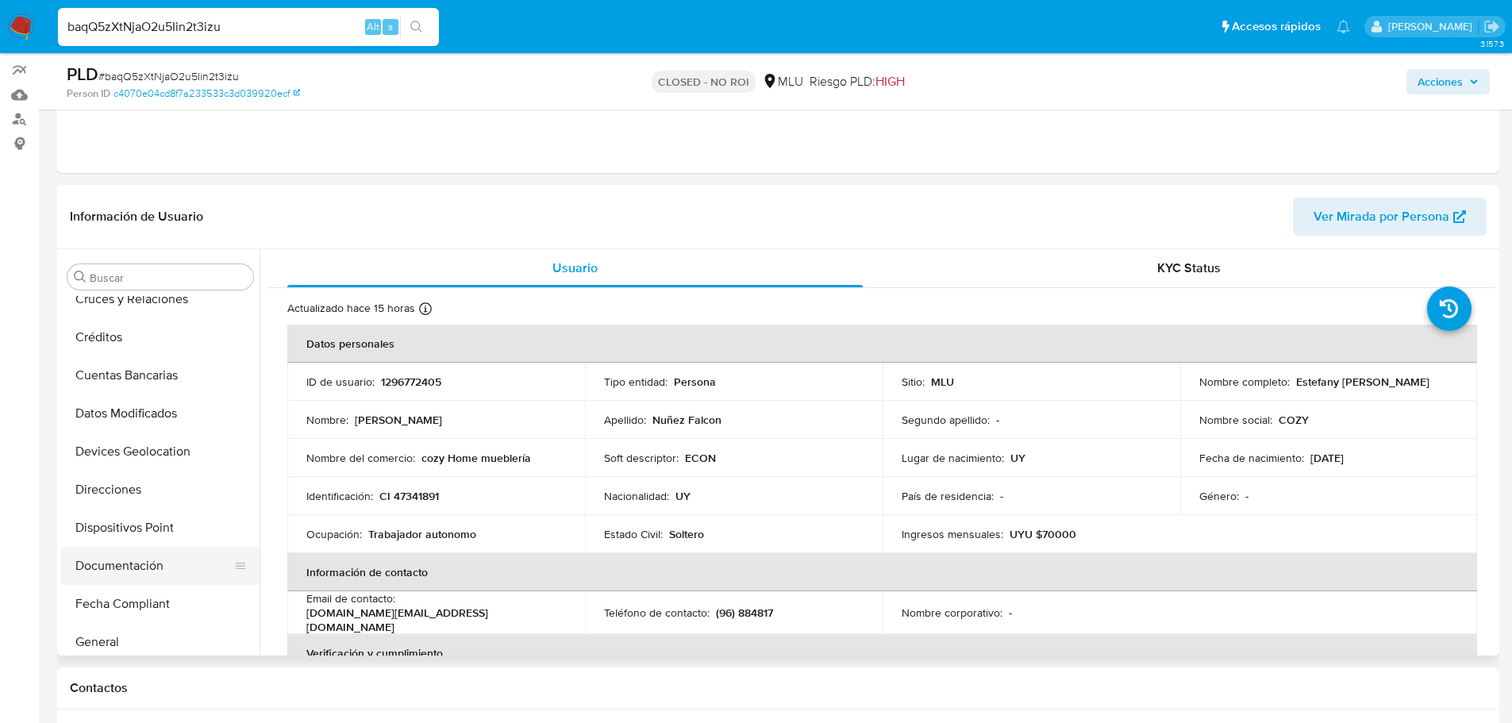
scroll to position [159, 0]
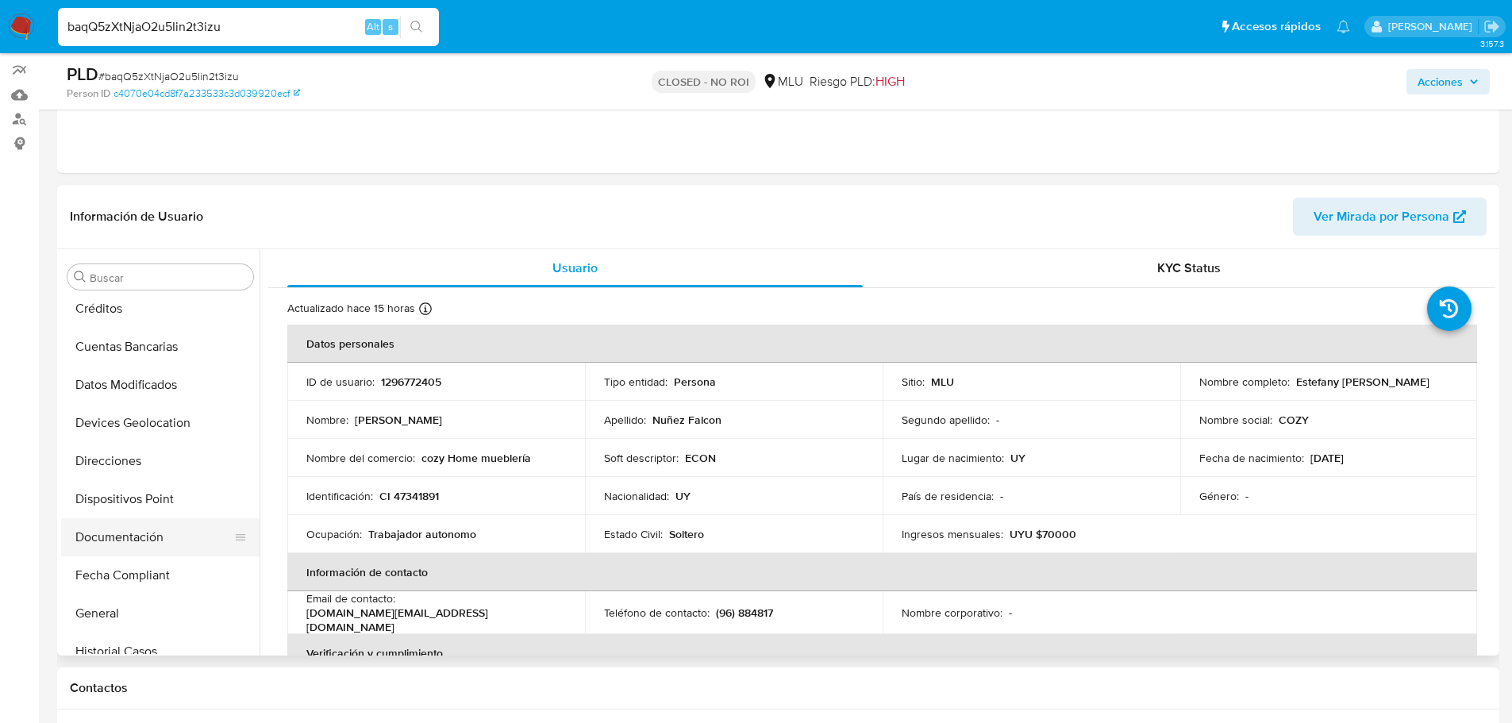
click at [168, 538] on button "Documentación" at bounding box center [154, 537] width 186 height 38
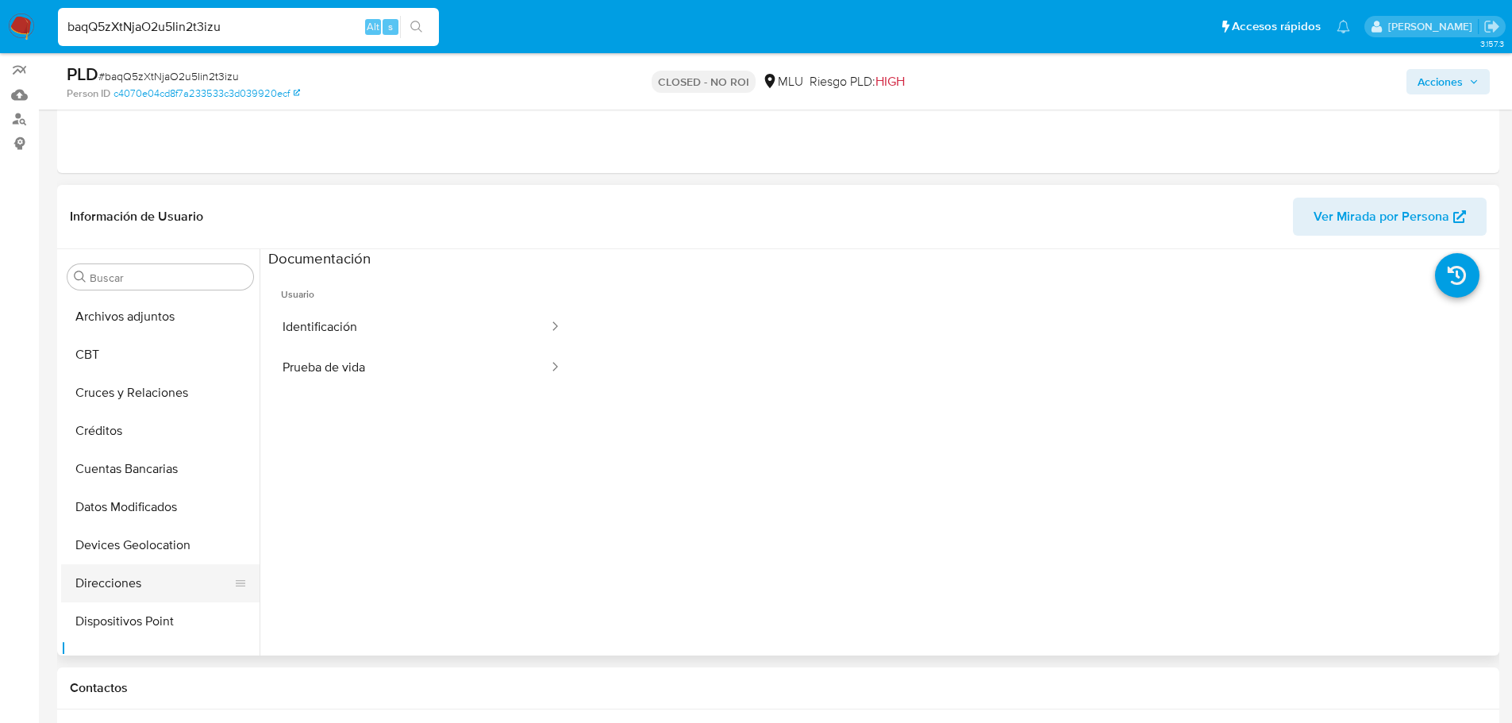
scroll to position [0, 0]
click at [152, 348] on button "Archivos adjuntos" at bounding box center [154, 353] width 186 height 38
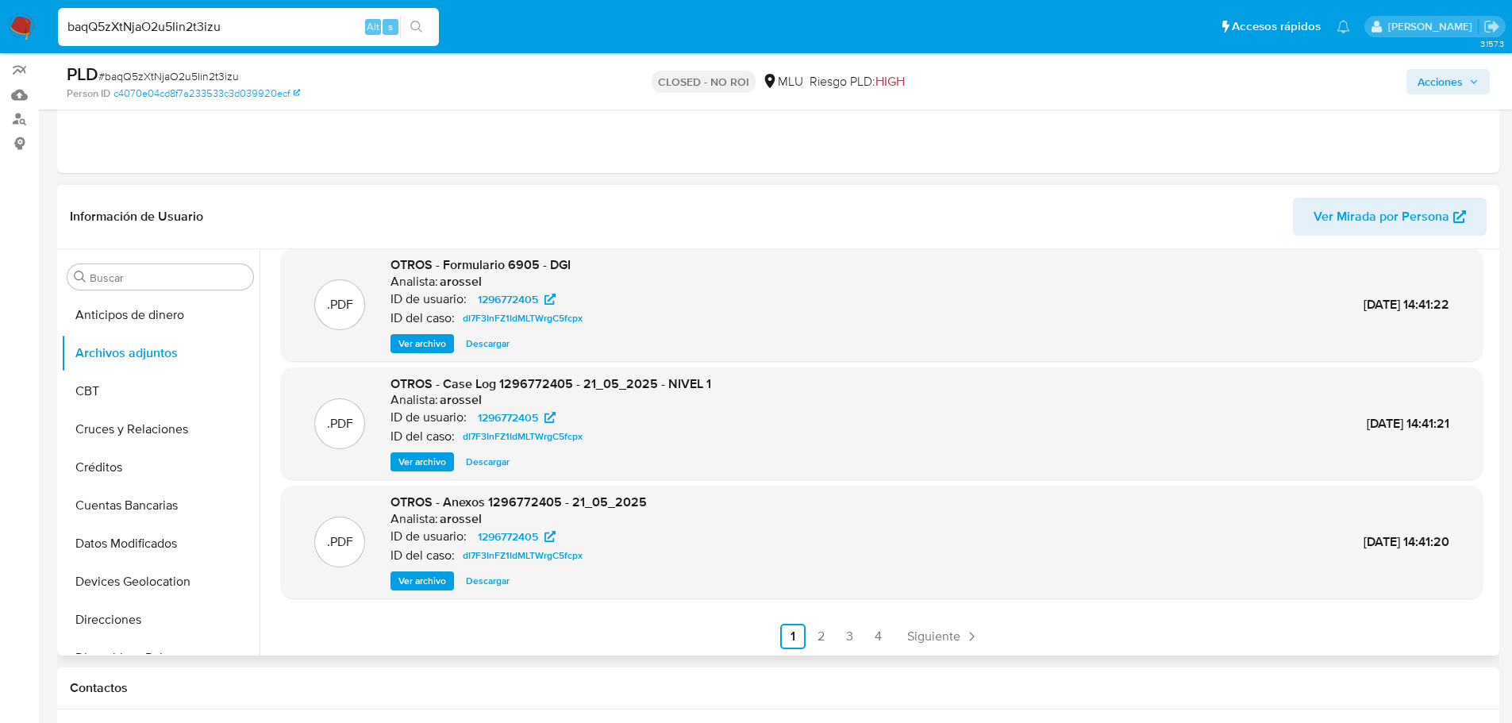
scroll to position [133, 0]
click at [937, 630] on span "Siguiente" at bounding box center [933, 635] width 53 height 13
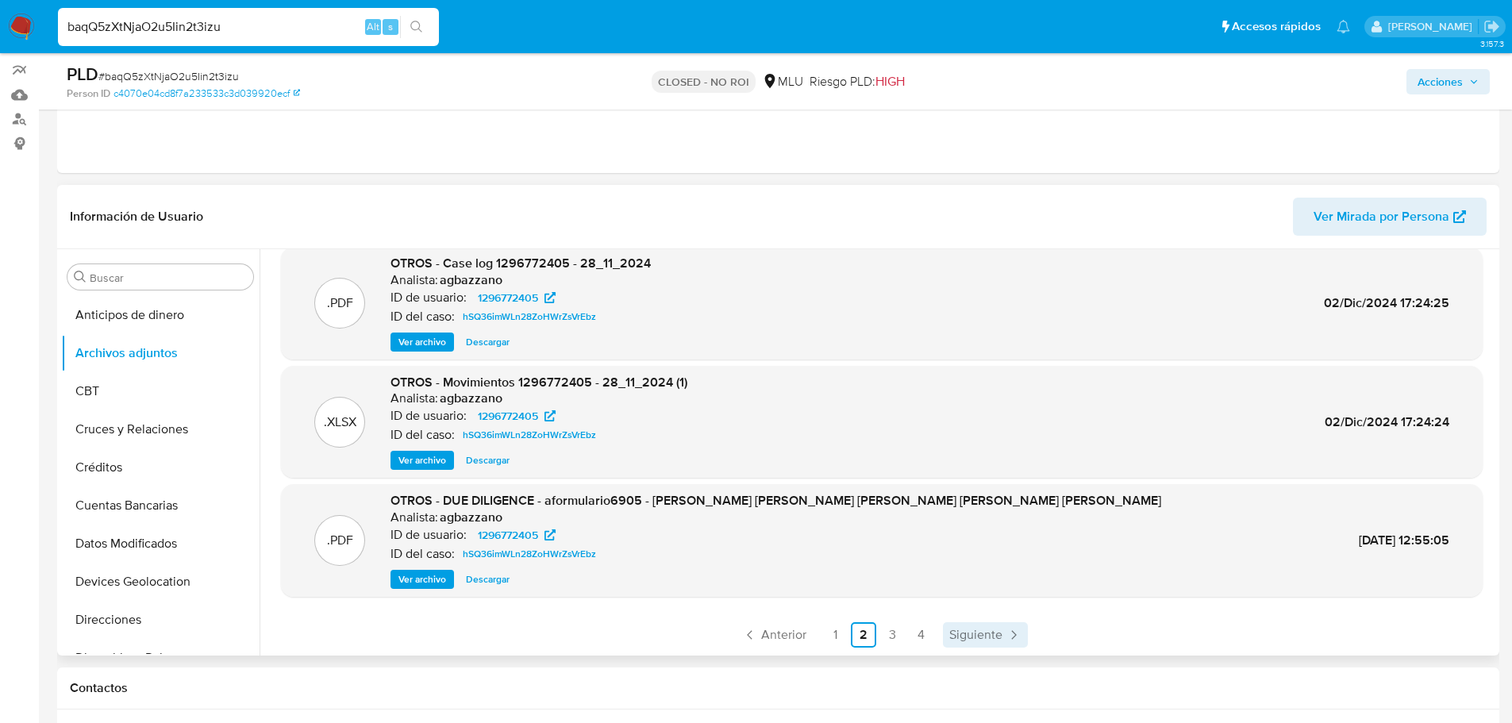
click at [1014, 627] on icon "Paginación" at bounding box center [1014, 635] width 16 height 16
click at [987, 633] on span "Siguiente" at bounding box center [975, 635] width 53 height 13
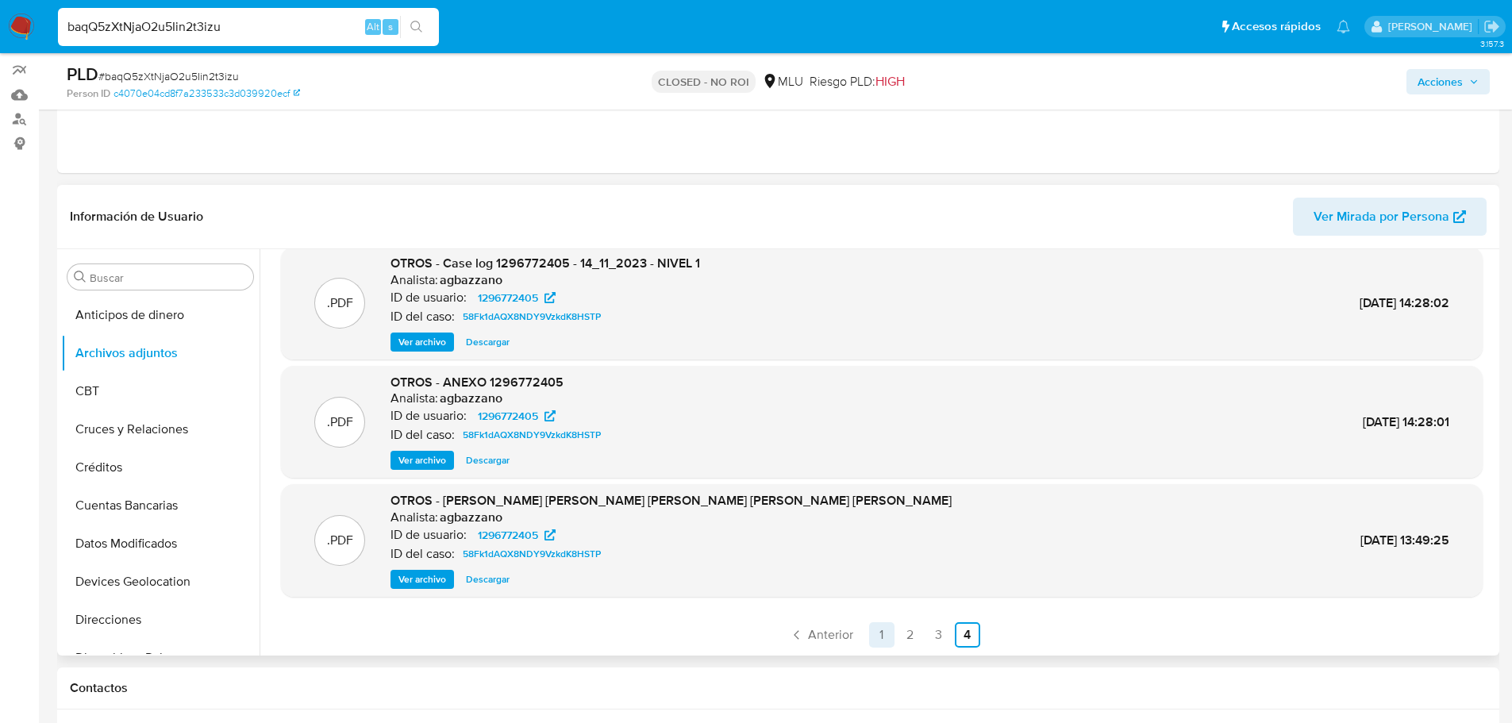
click at [887, 644] on link "1" at bounding box center [881, 634] width 25 height 25
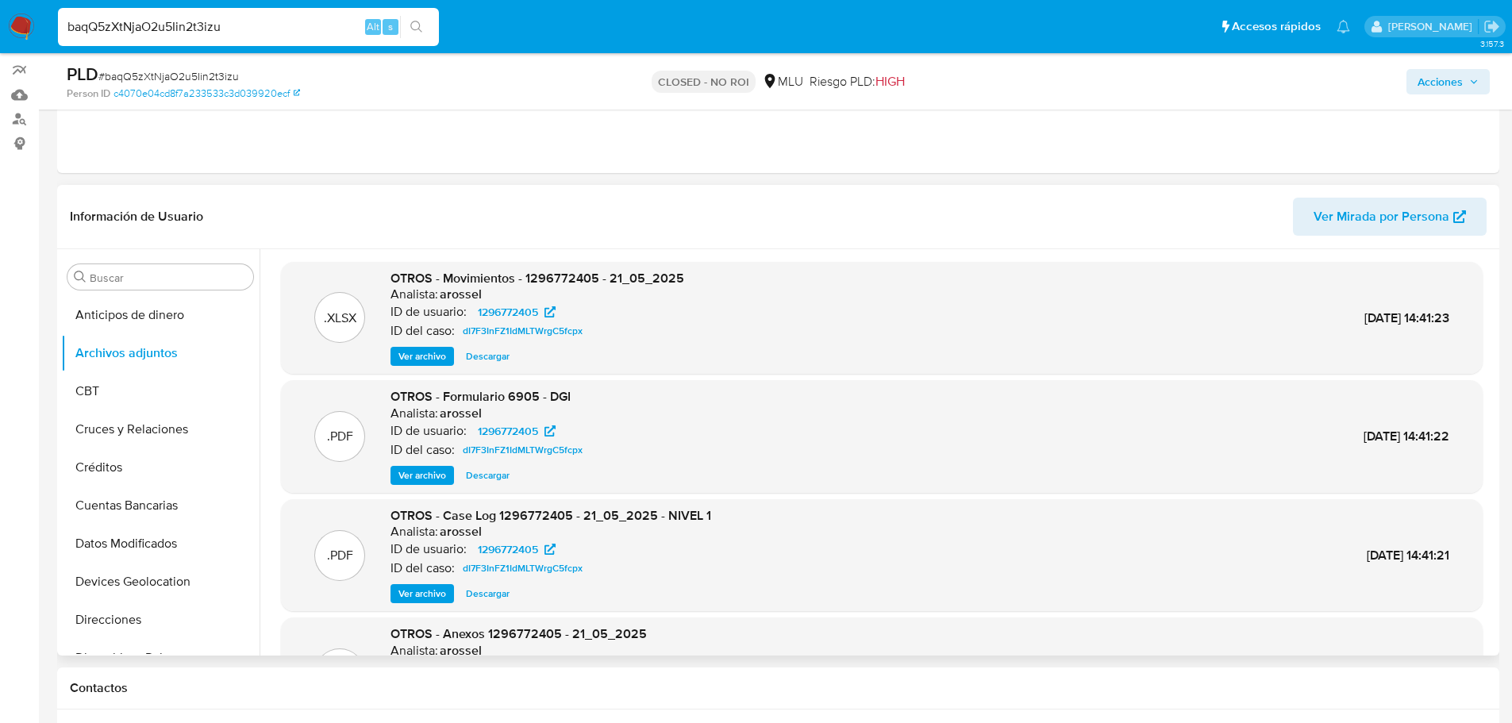
click at [427, 594] on span "Ver archivo" at bounding box center [422, 594] width 48 height 16
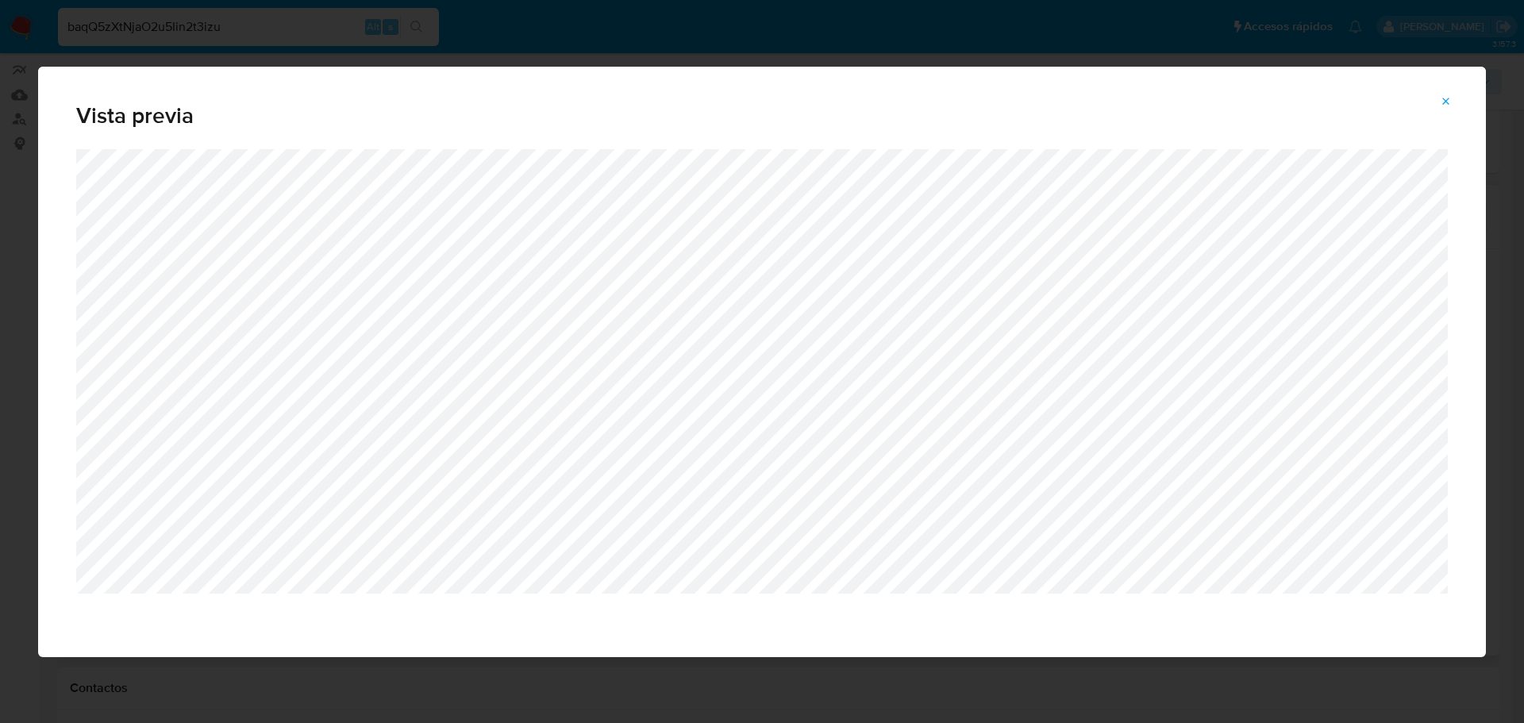
click at [1453, 102] on button "Attachment preview" at bounding box center [1446, 101] width 35 height 25
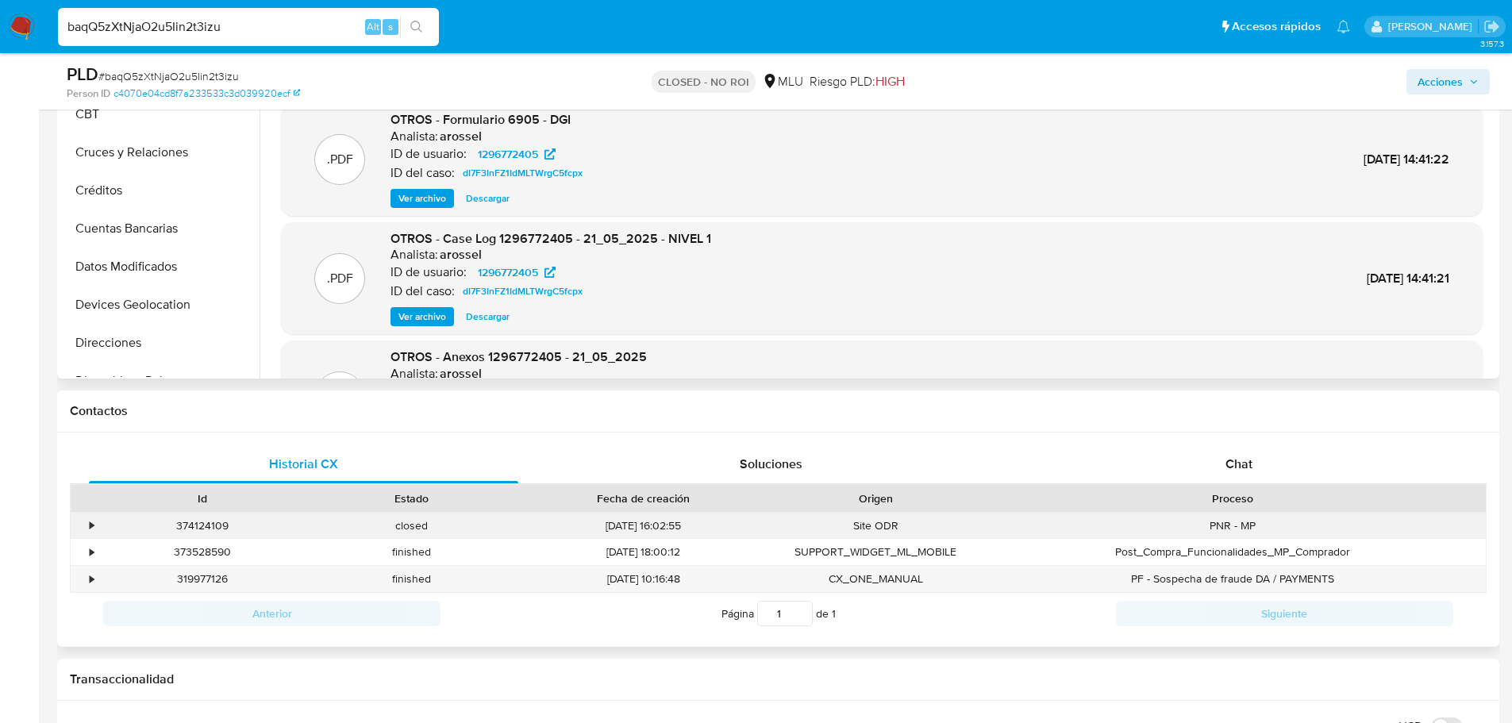
scroll to position [476, 0]
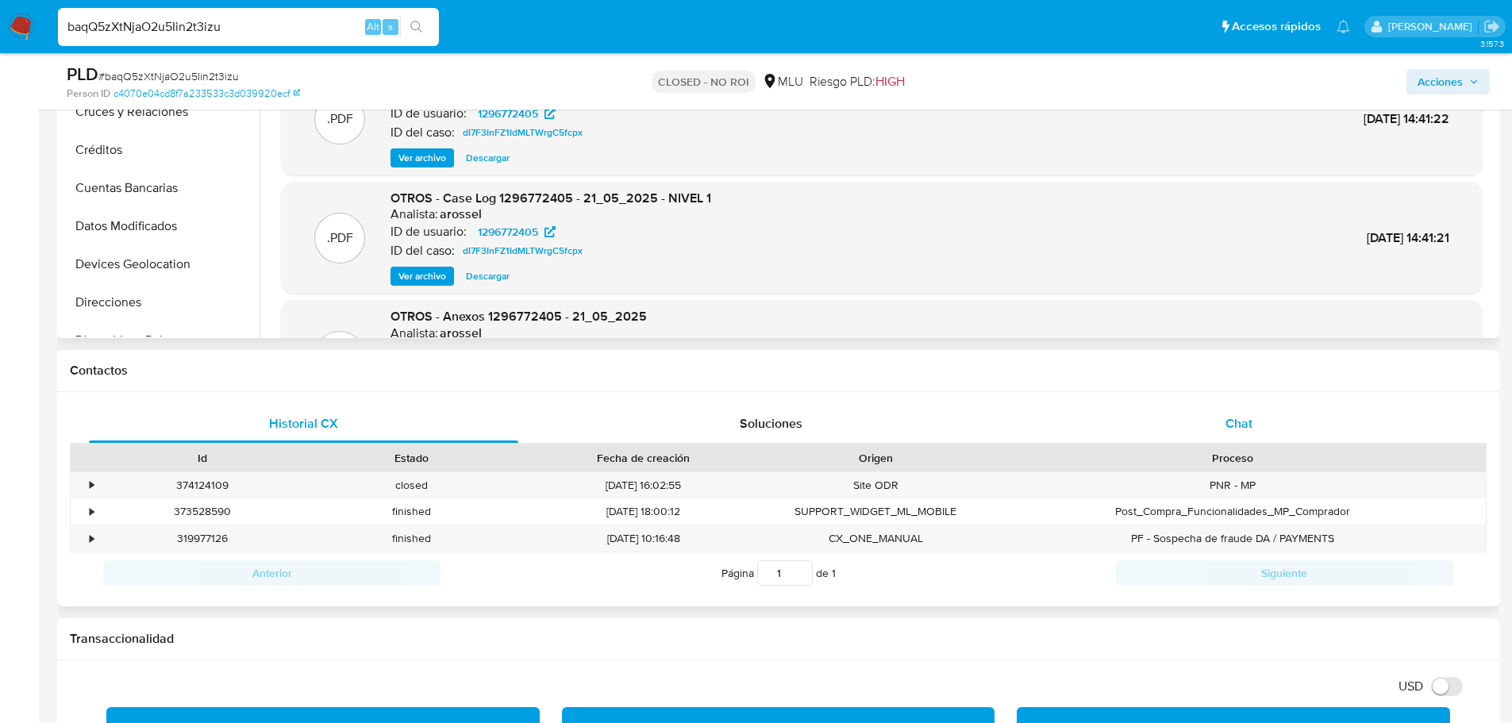
click at [1241, 424] on span "Chat" at bounding box center [1239, 423] width 27 height 18
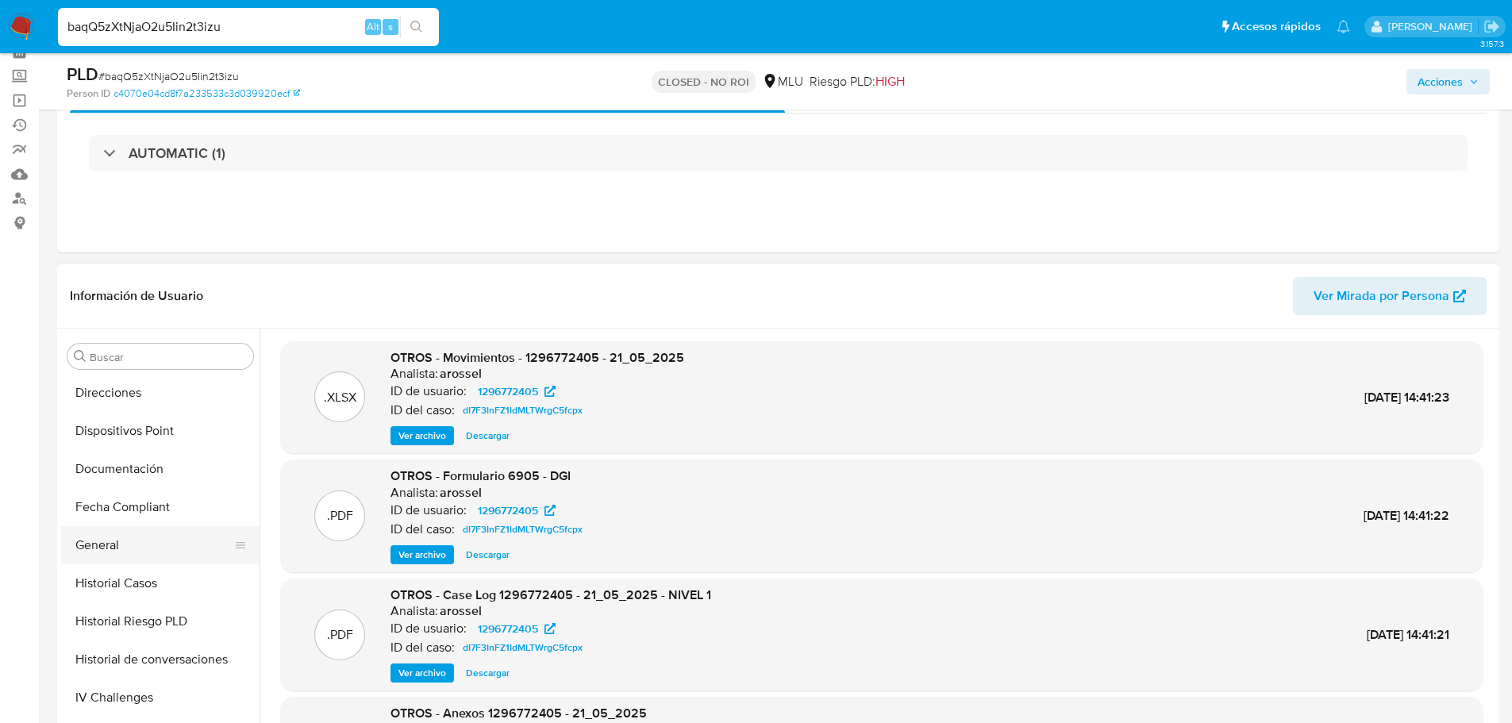
scroll to position [397, 0]
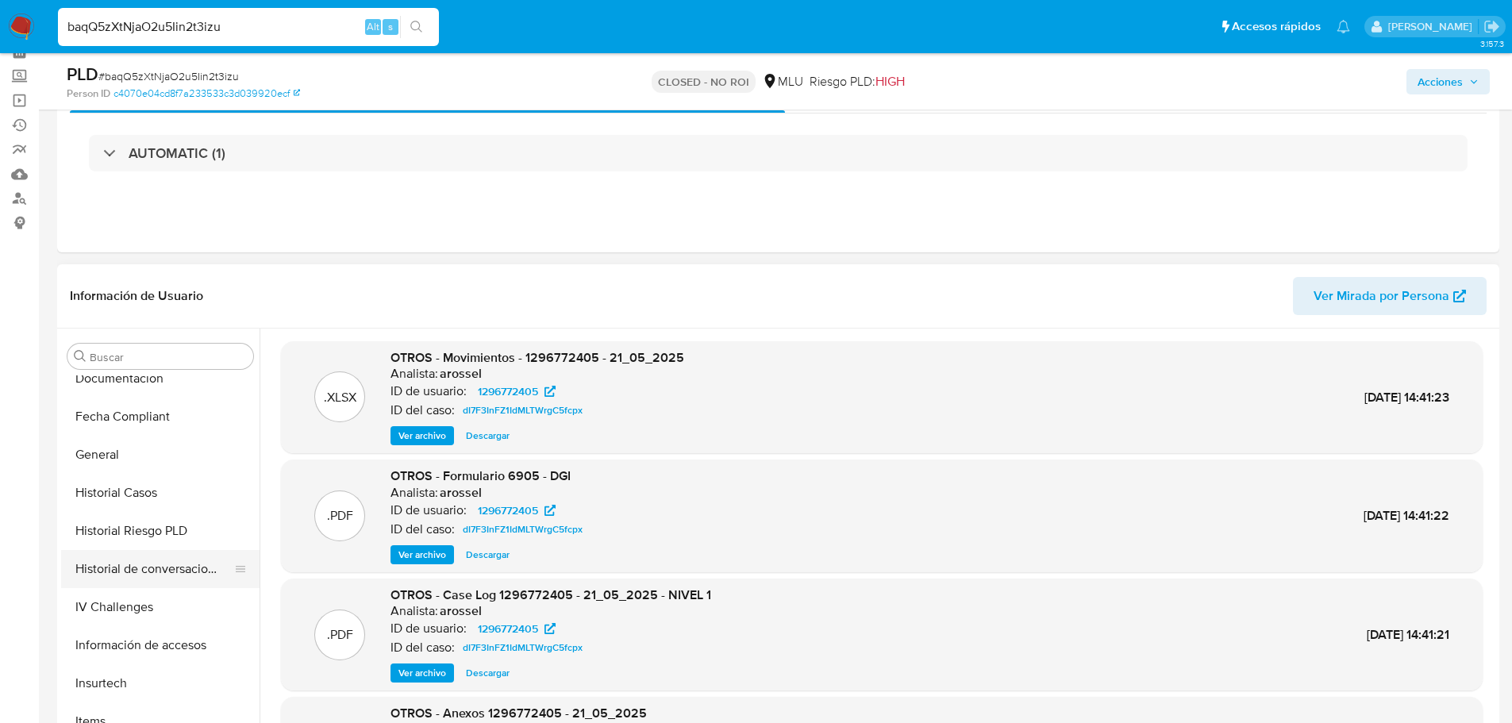
click at [191, 569] on button "Historial de conversaciones" at bounding box center [154, 569] width 186 height 38
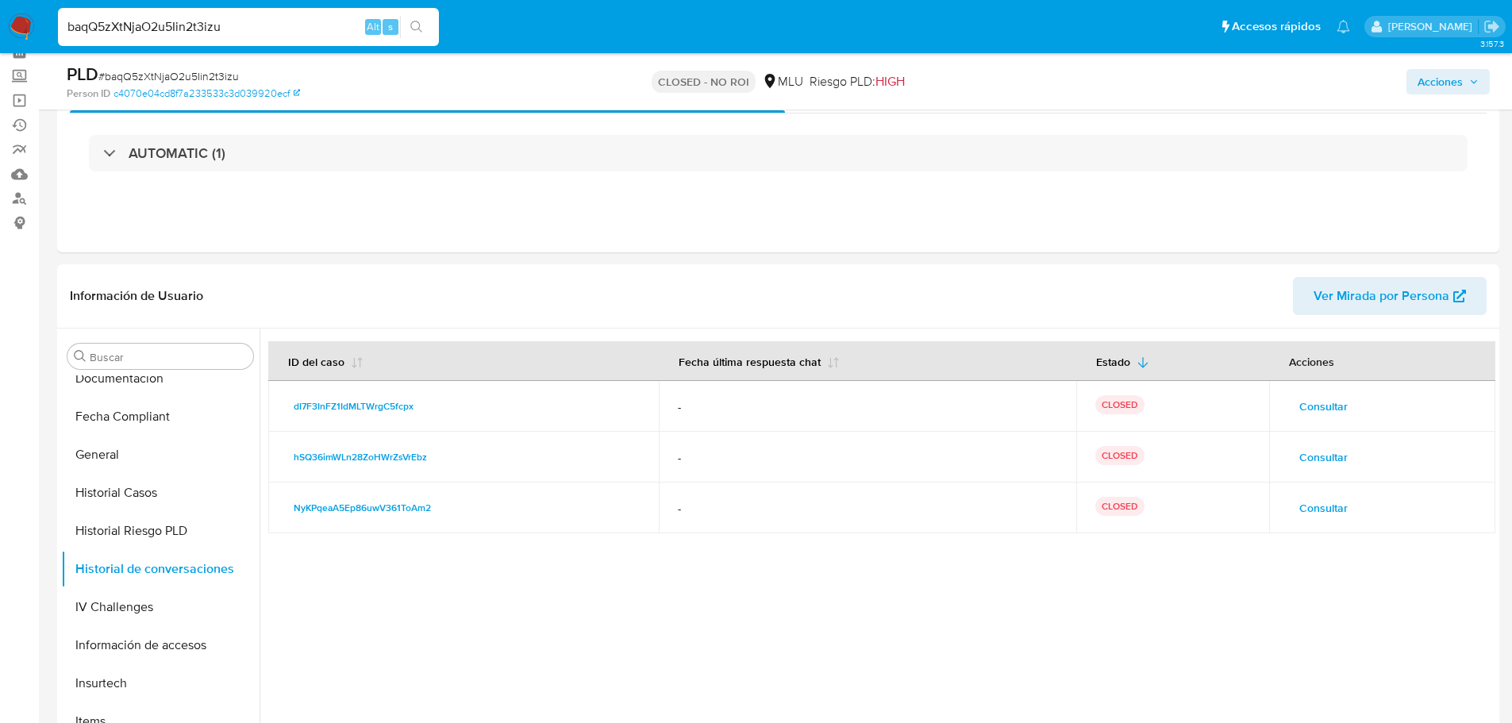
click at [1299, 408] on span "Consultar" at bounding box center [1323, 406] width 48 height 22
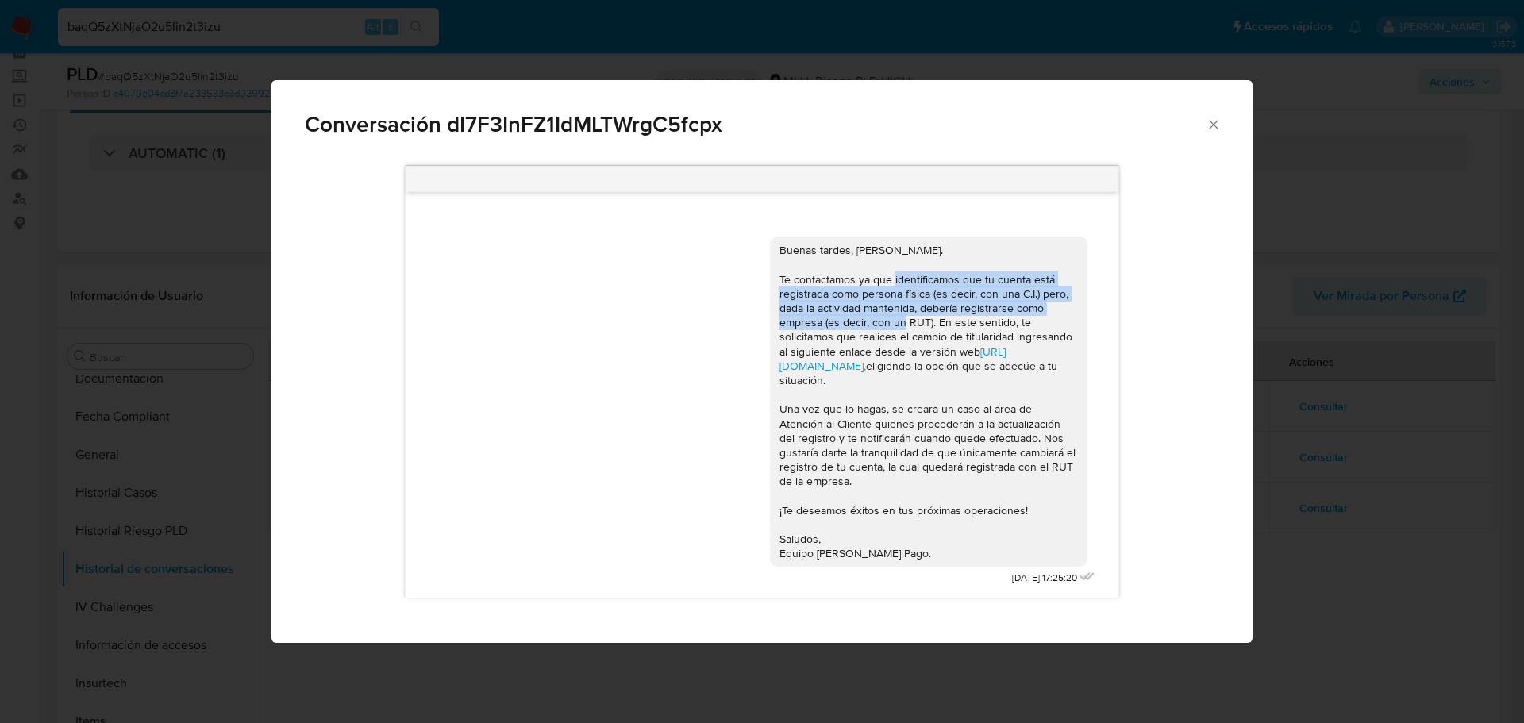
drag, startPoint x: 929, startPoint y: 327, endPoint x: 981, endPoint y: 326, distance: 52.4
click at [930, 330] on div "Buenas tardes, Estefany. Te contactamos ya que identificamos que tu cuenta está…" at bounding box center [929, 402] width 298 height 318
click at [1198, 129] on span "Conversación dI7F3InFZ1IdMLTWrgC5fcpx" at bounding box center [755, 125] width 901 height 22
click at [1210, 131] on icon "Cerrar" at bounding box center [1214, 125] width 16 height 16
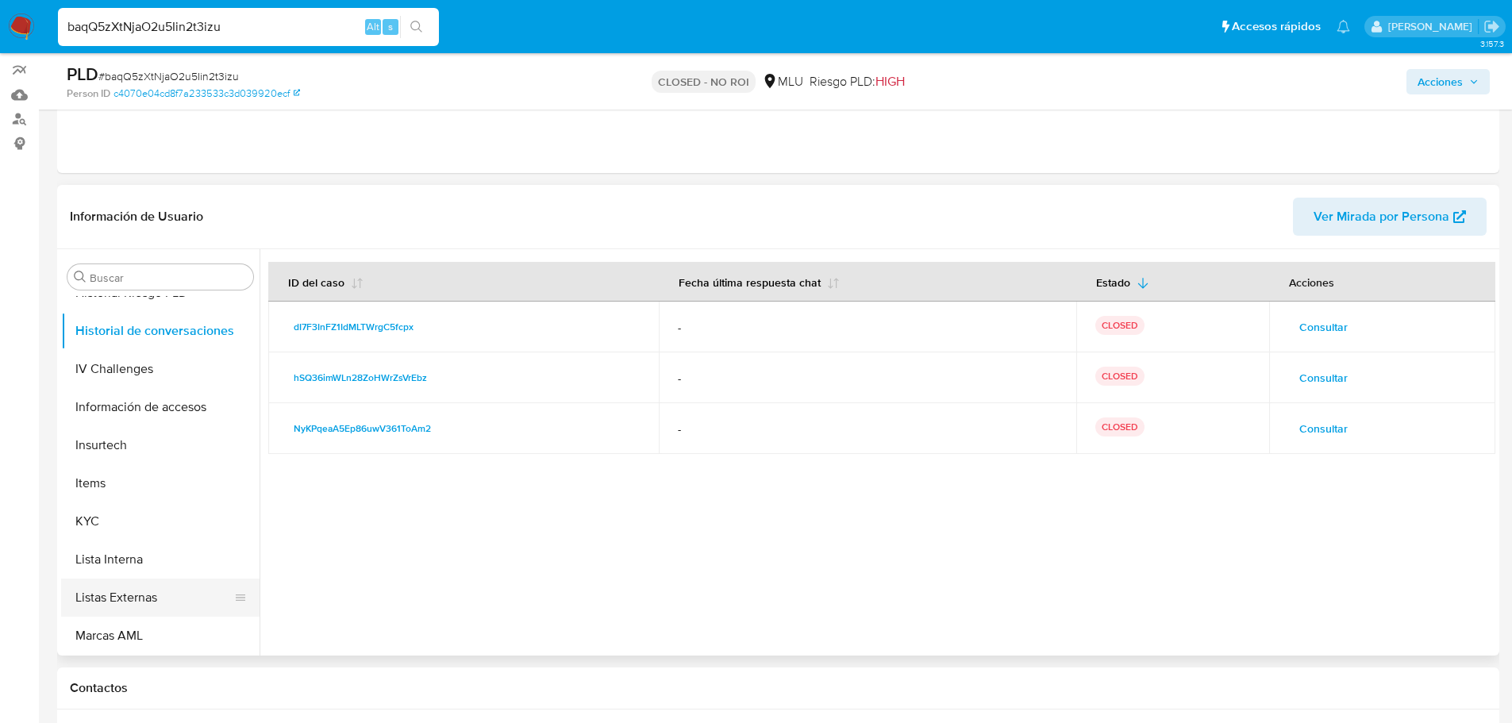
scroll to position [635, 0]
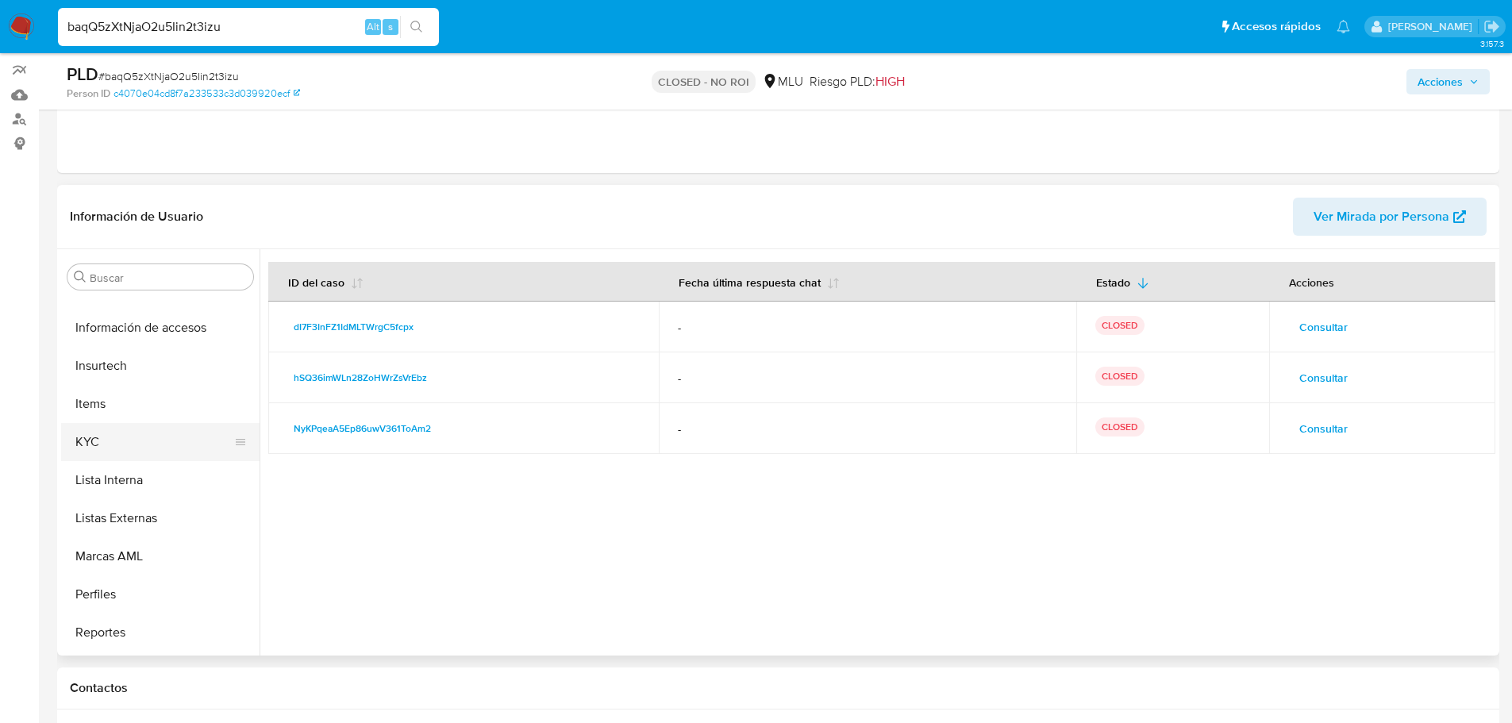
click at [129, 443] on button "KYC" at bounding box center [154, 442] width 186 height 38
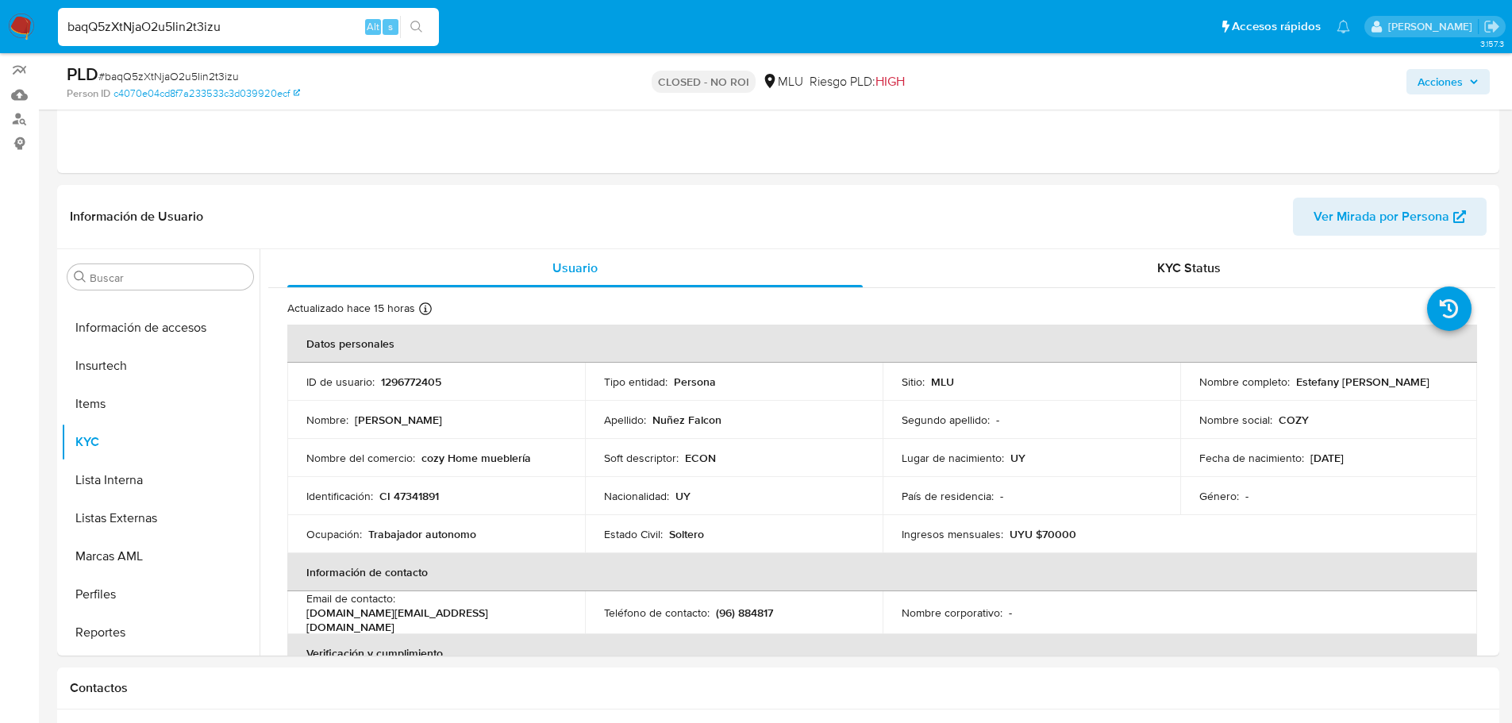
click at [177, 29] on input "baqQ5zXtNjaO2u5Iin2t3izu" at bounding box center [248, 27] width 381 height 21
paste input "e2OJig990xl8WyvhTAMMOLnU"
type input "e2OJig990xl8WyvhTAMMOLnU"
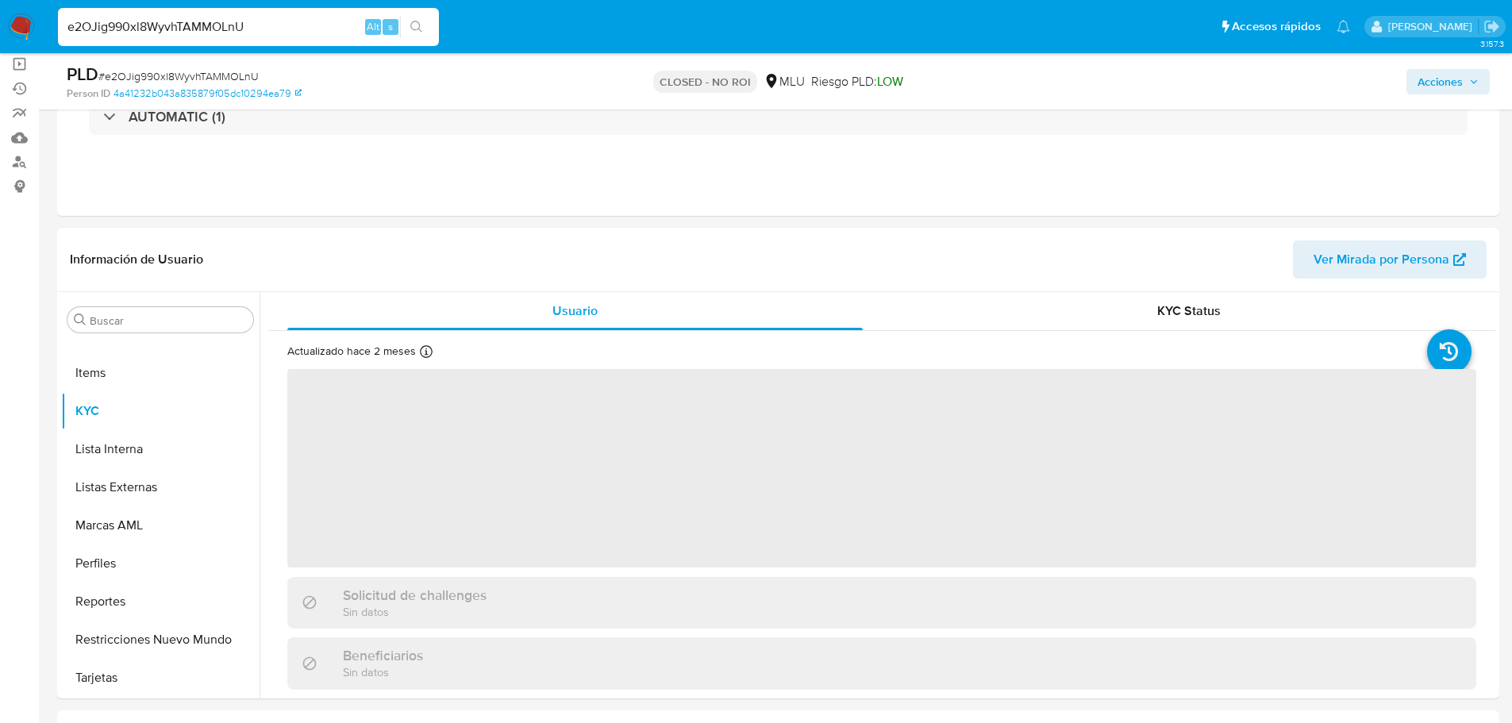
scroll to position [238, 0]
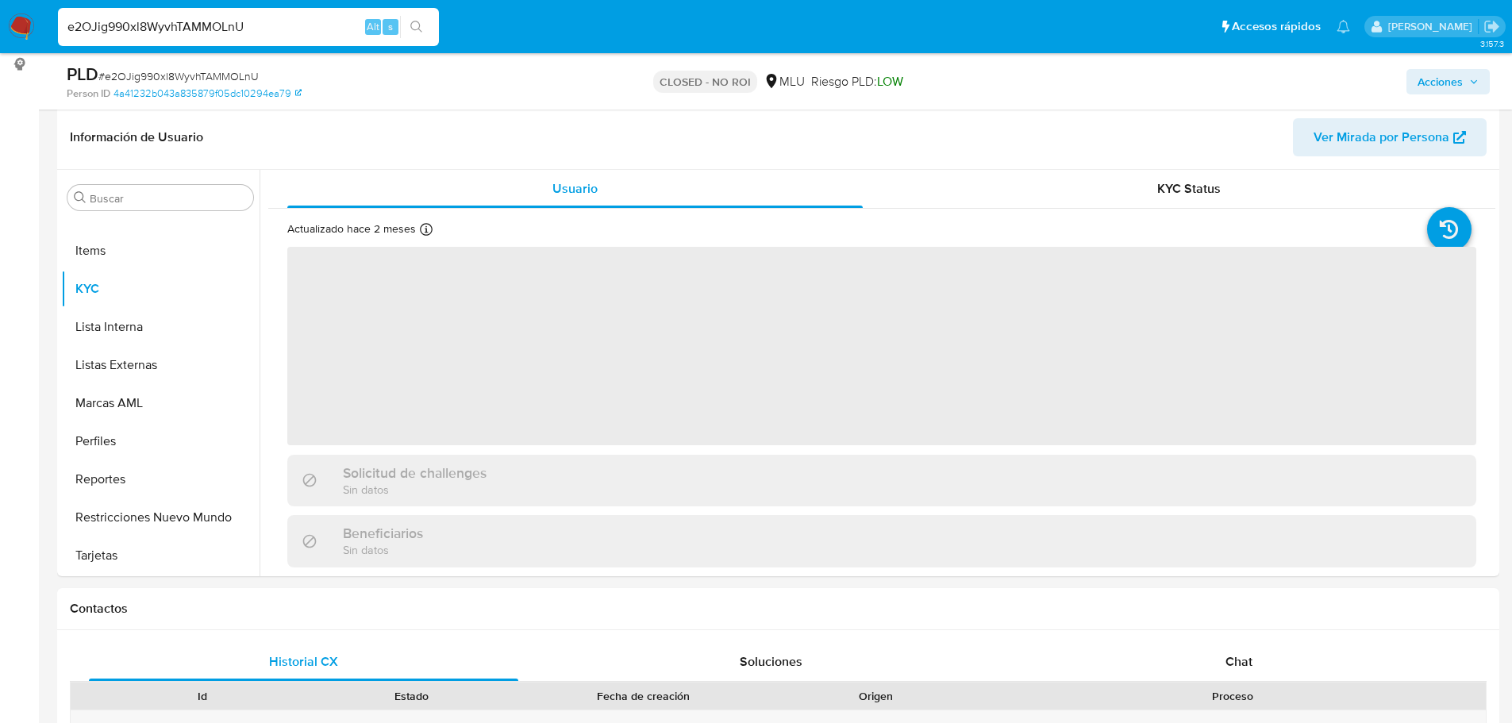
select select "10"
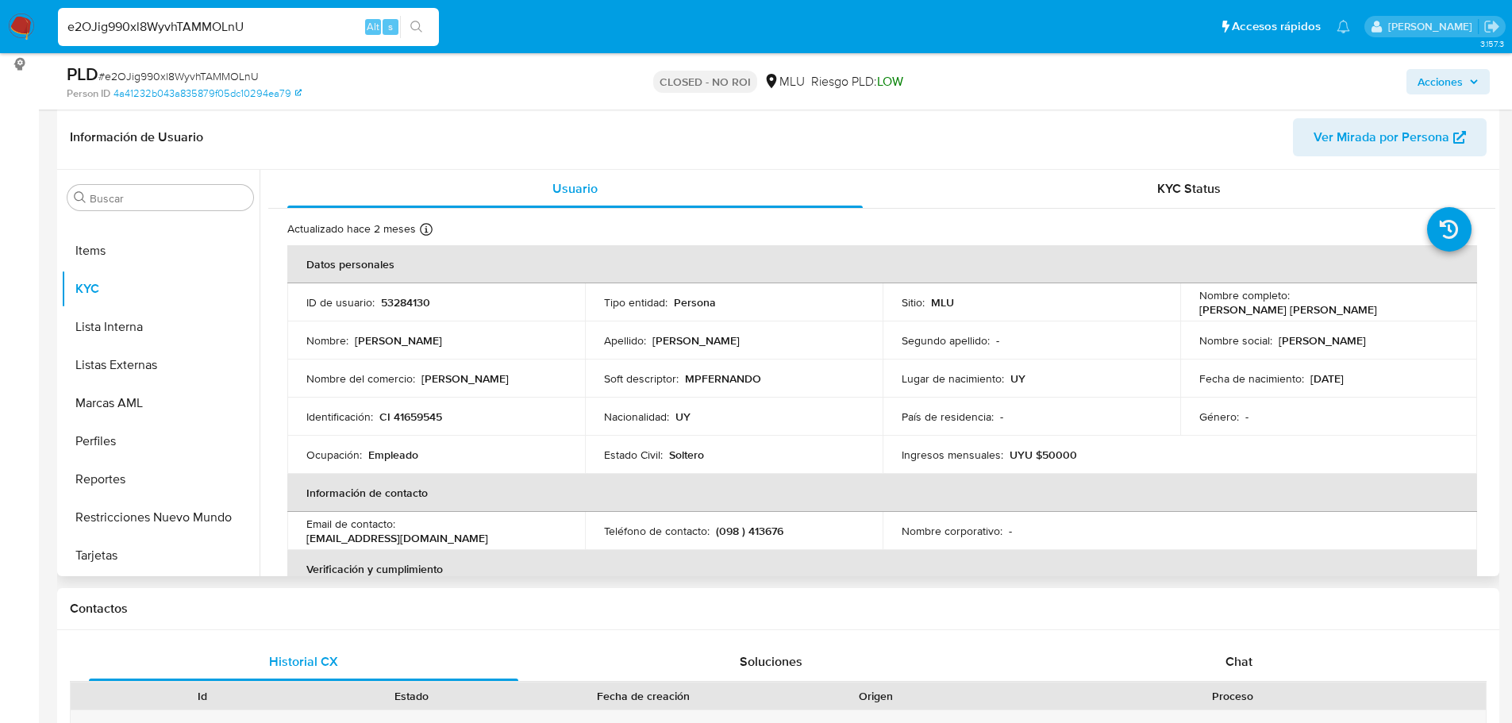
click at [591, 409] on td "Nacionalidad : UY" at bounding box center [734, 417] width 298 height 38
click at [770, 477] on th "Información de contacto" at bounding box center [882, 493] width 1190 height 38
click at [763, 428] on td "Nacionalidad : UY" at bounding box center [734, 417] width 298 height 38
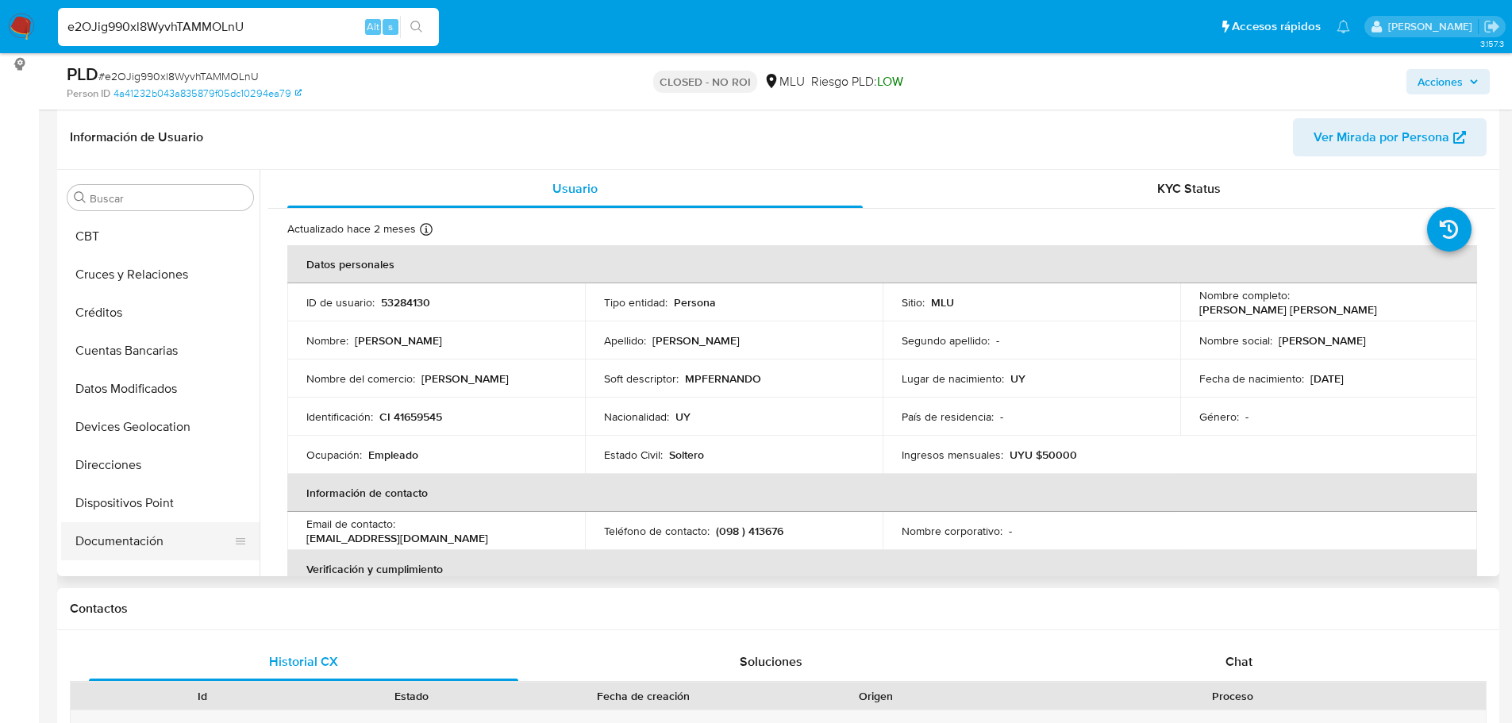
scroll to position [0, 0]
click at [136, 287] on button "Archivos adjuntos" at bounding box center [154, 274] width 186 height 38
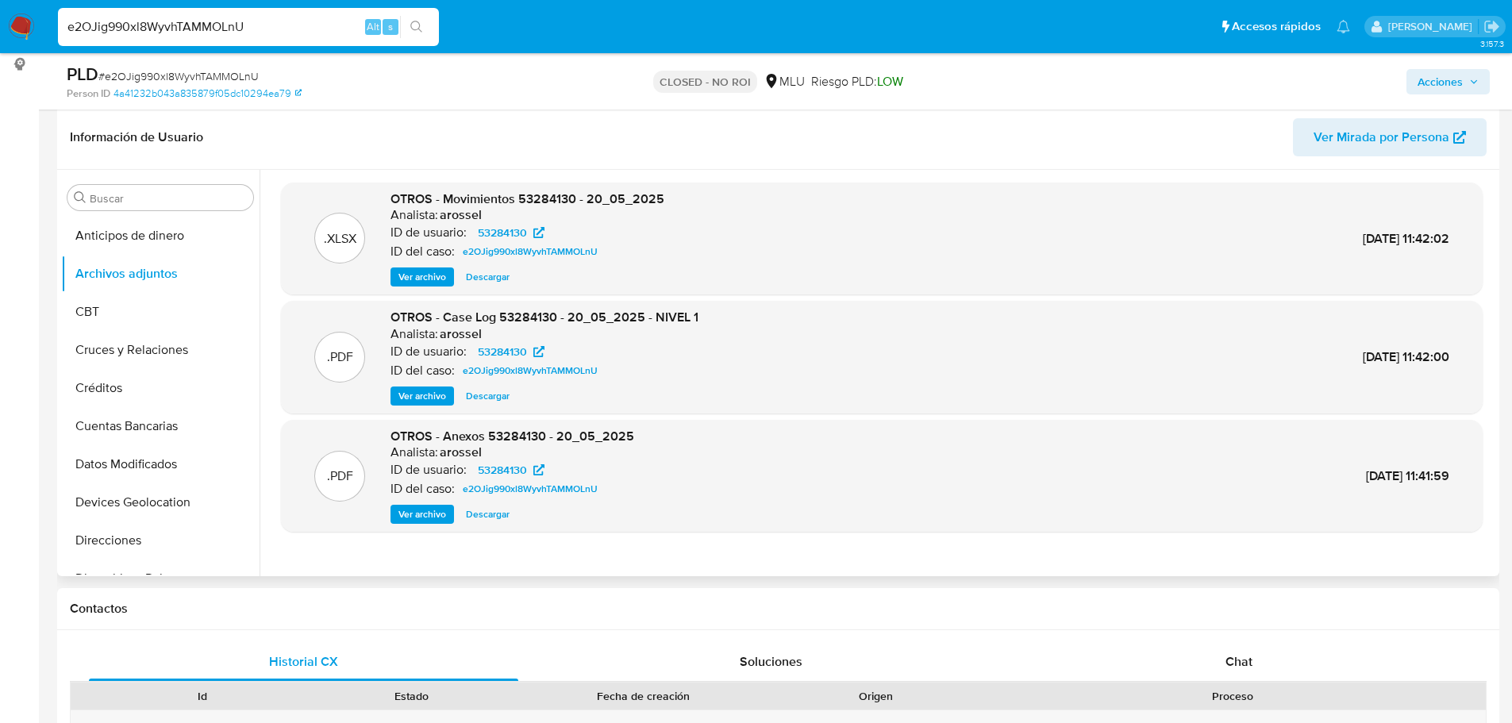
click at [903, 345] on div ".PDF OTROS - Case Log 53284130 - 20_05_2025 - NIVEL 1 Analista: arossel ID de u…" at bounding box center [882, 357] width 1186 height 97
click at [429, 399] on span "Ver archivo" at bounding box center [422, 396] width 48 height 16
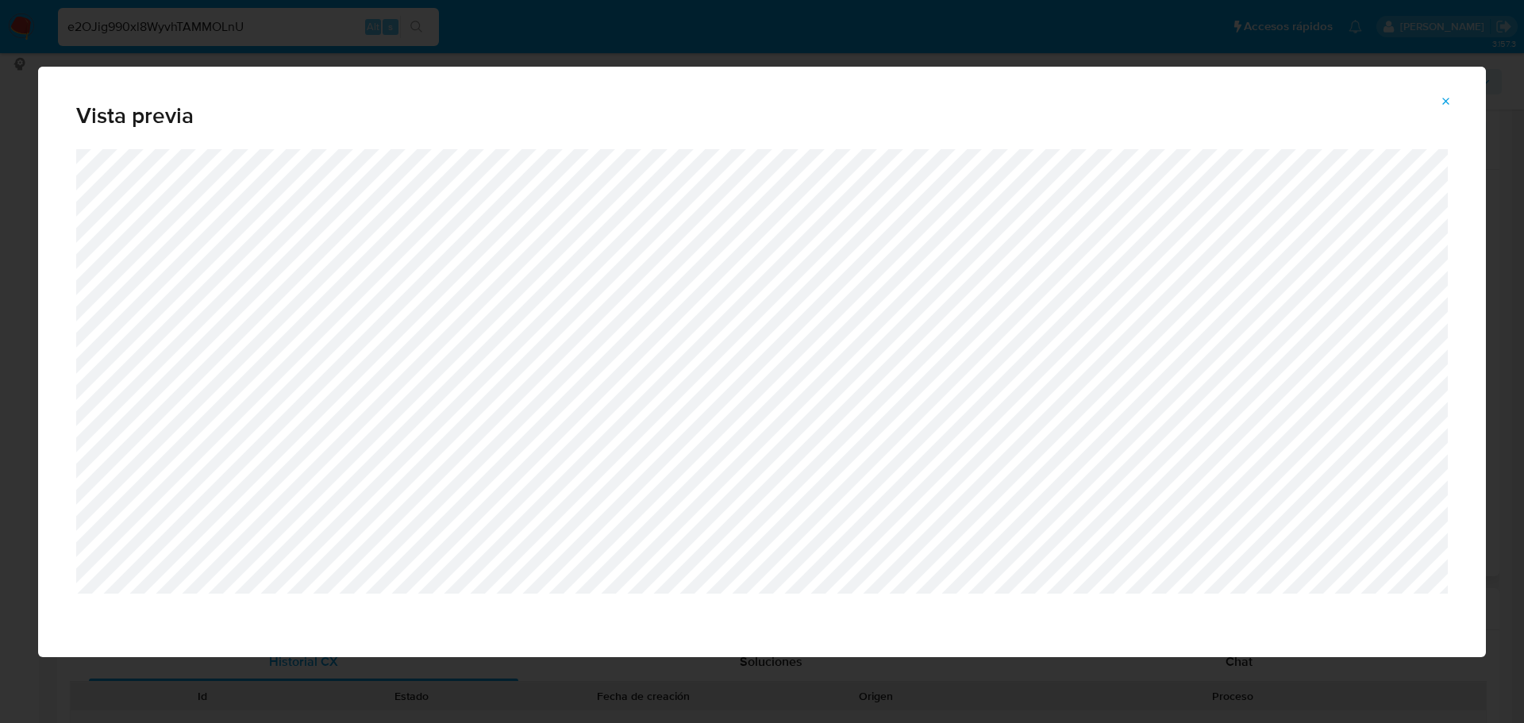
drag, startPoint x: 1442, startPoint y: 102, endPoint x: 1434, endPoint y: 107, distance: 9.1
click at [1437, 106] on button "Attachment preview" at bounding box center [1446, 101] width 35 height 25
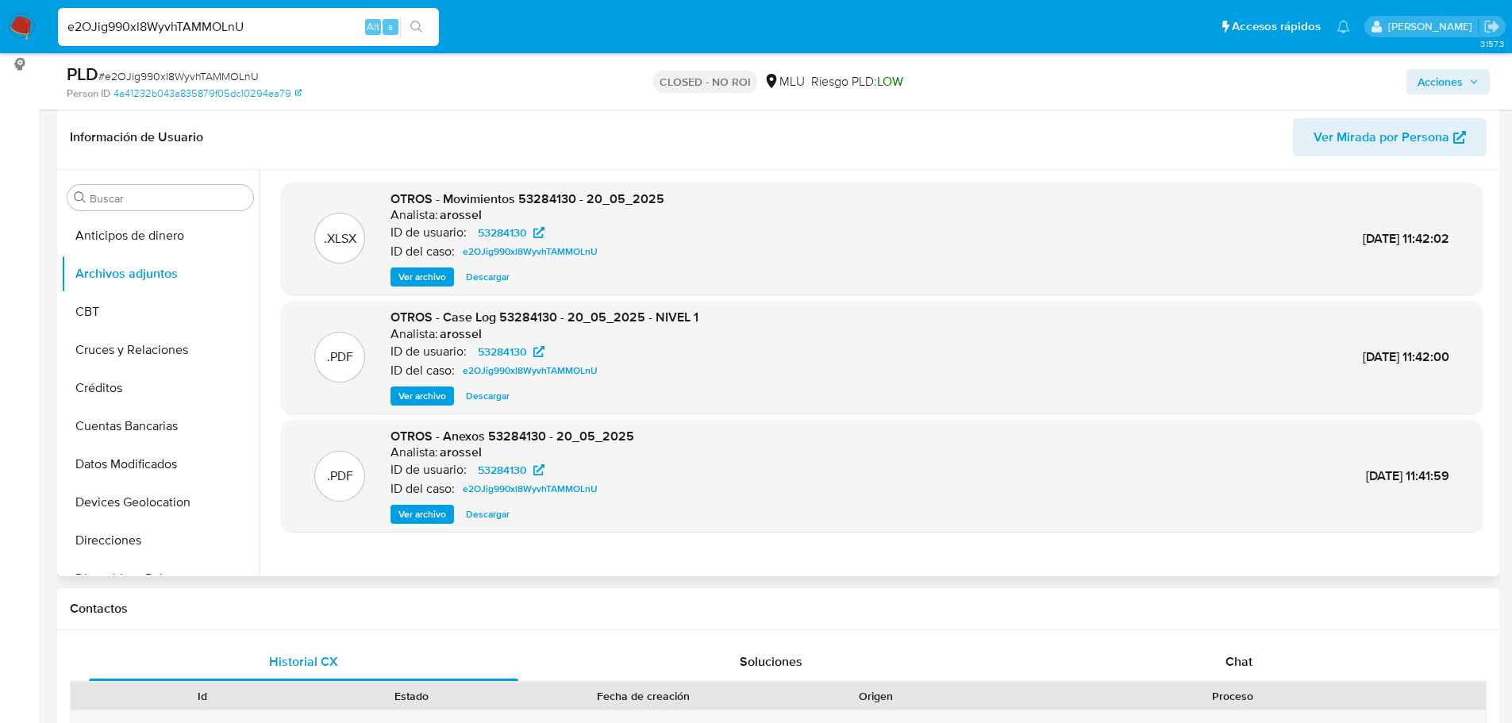
click at [236, 26] on input "e2OJig990xl8WyvhTAMMOLnU" at bounding box center [248, 27] width 381 height 21
paste input "fD12bXZ0VuggGzycBmT8bOCv"
type input "fD12bXZ0VuggGzycBmT8bOCv"
click at [406, 25] on button "search-icon" at bounding box center [416, 27] width 33 height 22
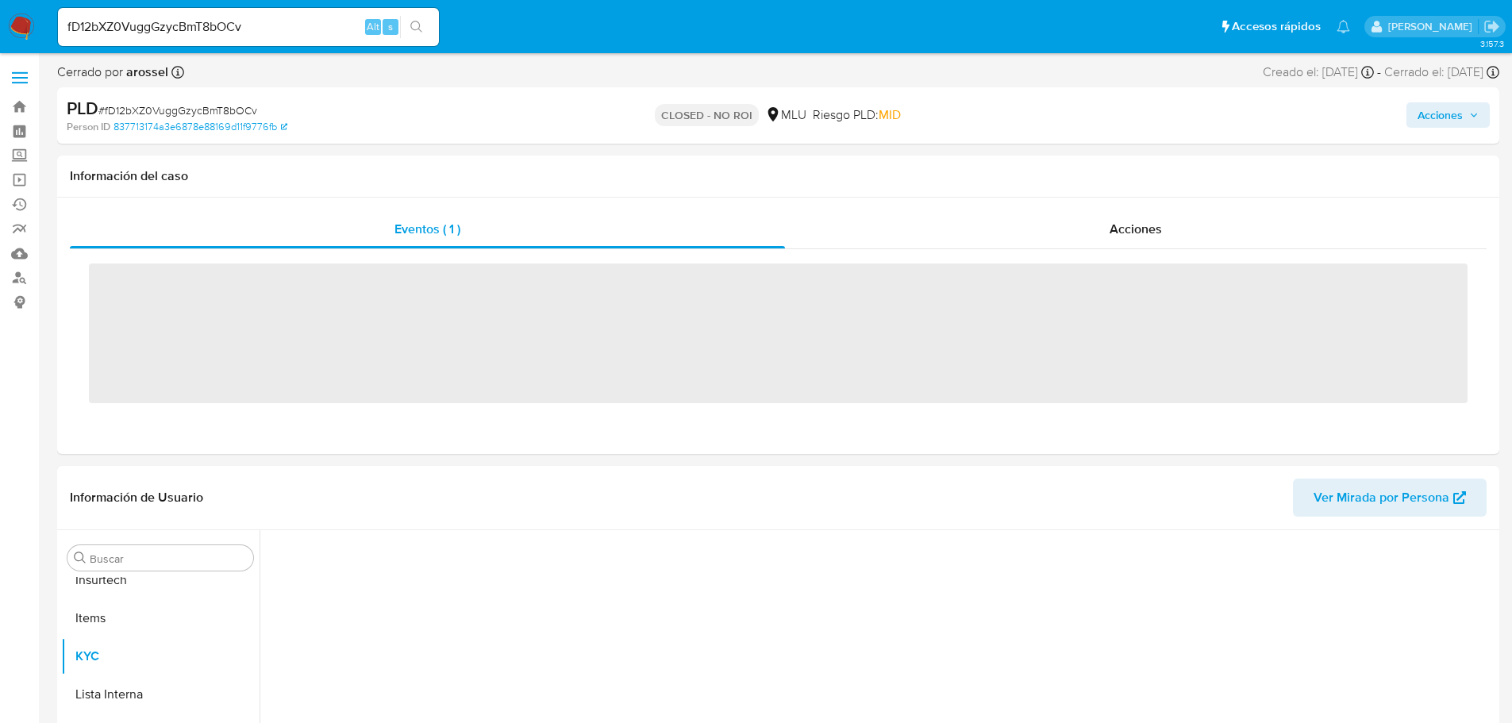
scroll to position [709, 0]
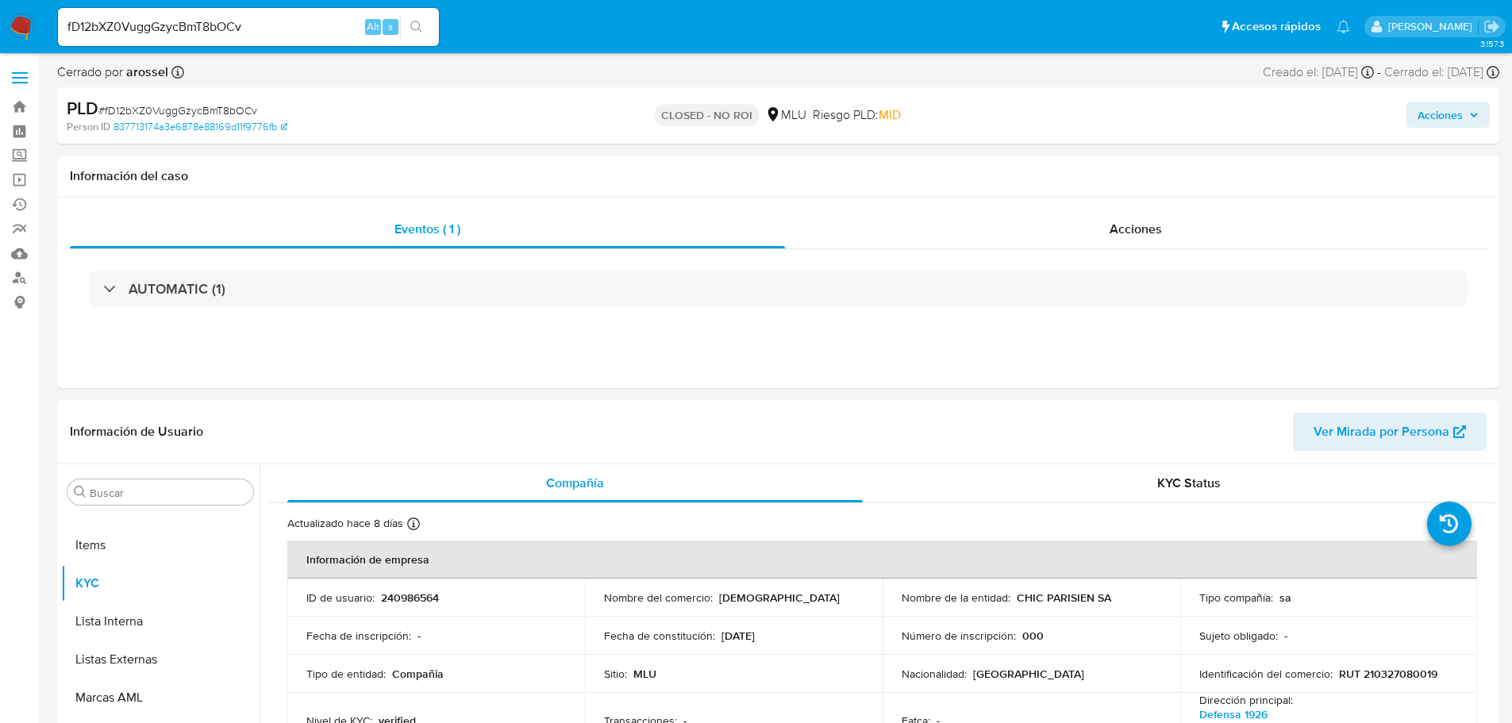
select select "10"
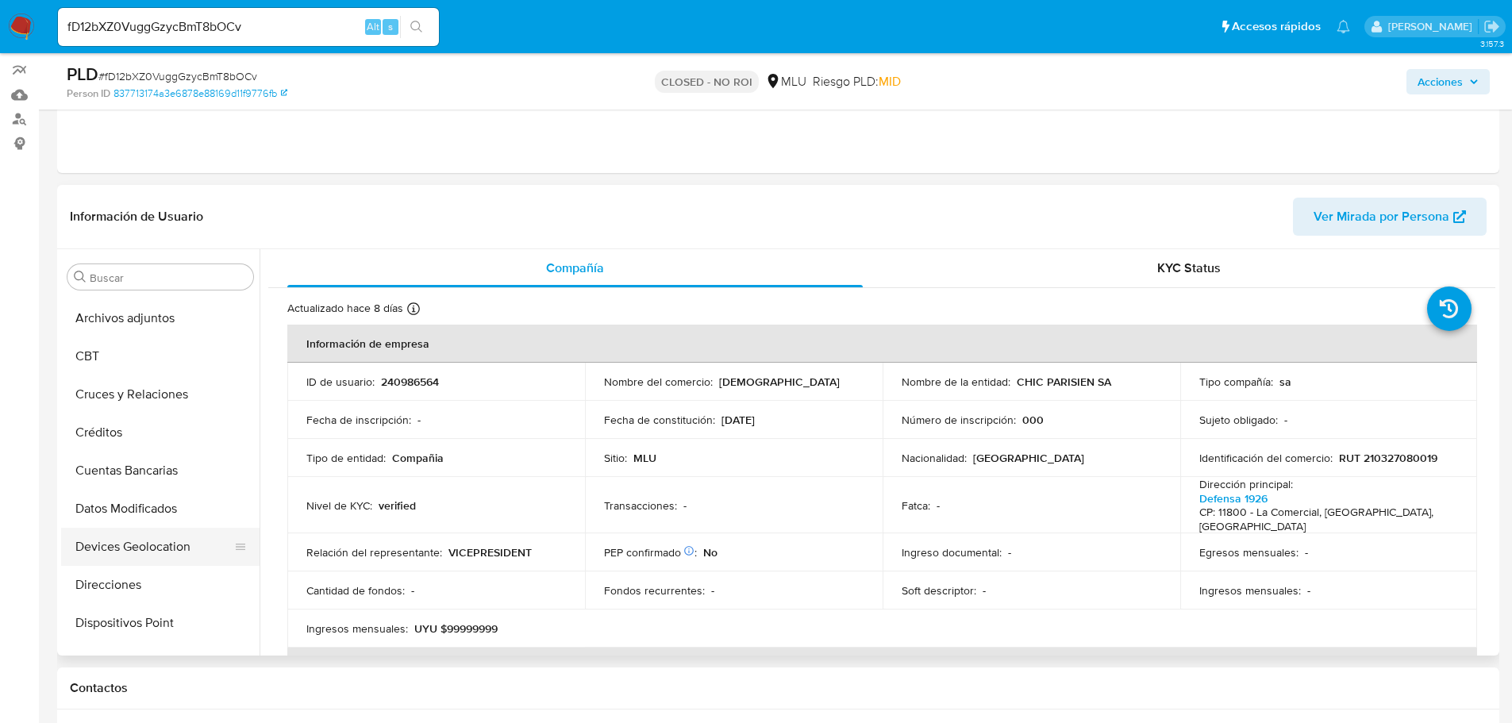
scroll to position [0, 0]
click at [150, 362] on button "Archivos adjuntos" at bounding box center [154, 353] width 186 height 38
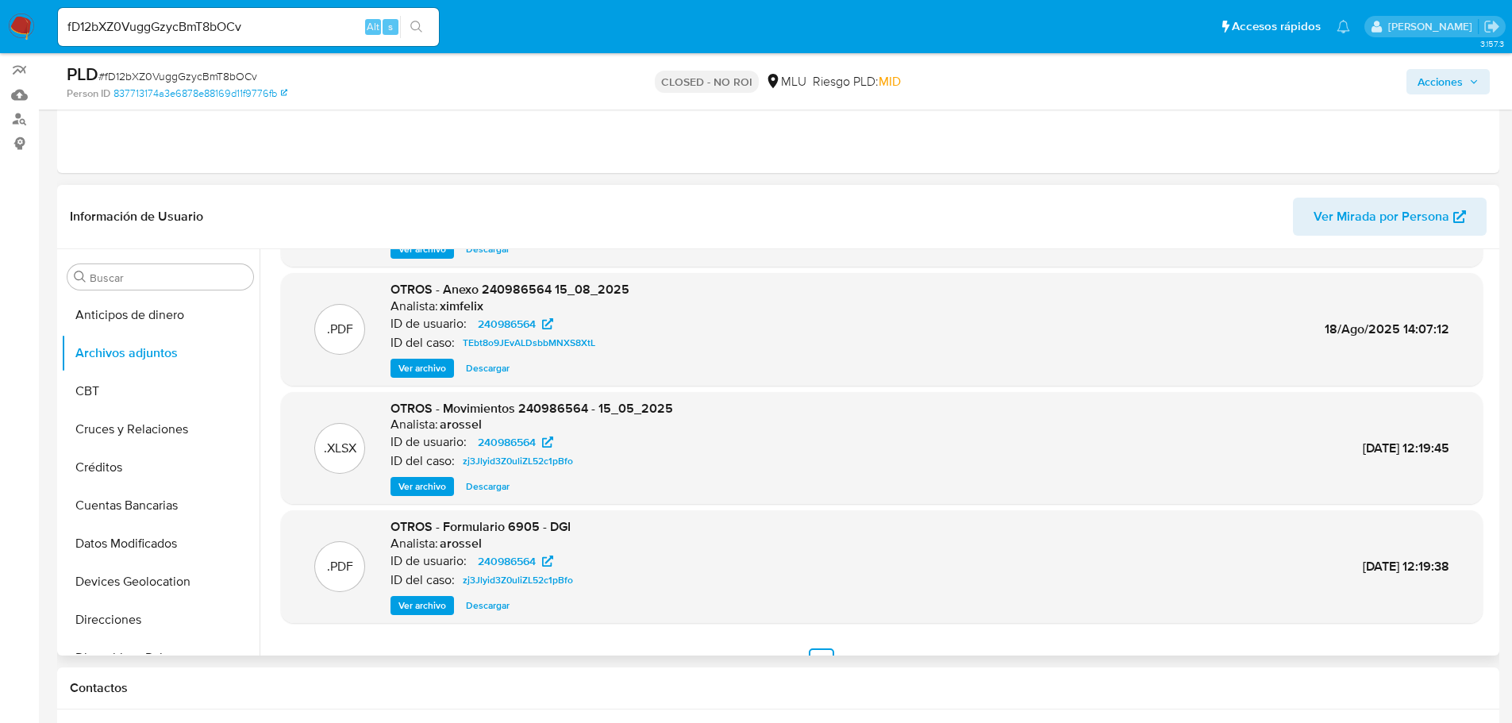
scroll to position [133, 0]
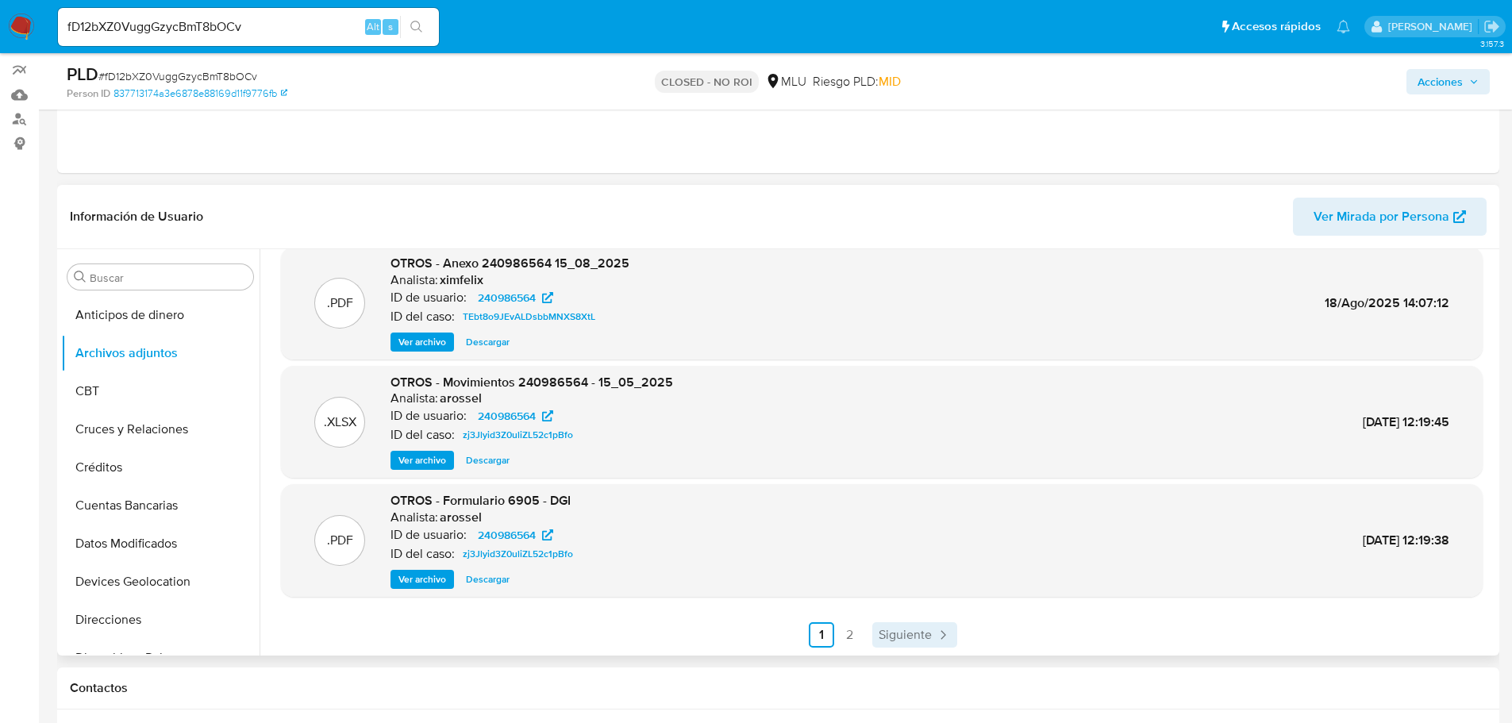
click at [938, 629] on icon "Paginación" at bounding box center [943, 635] width 16 height 16
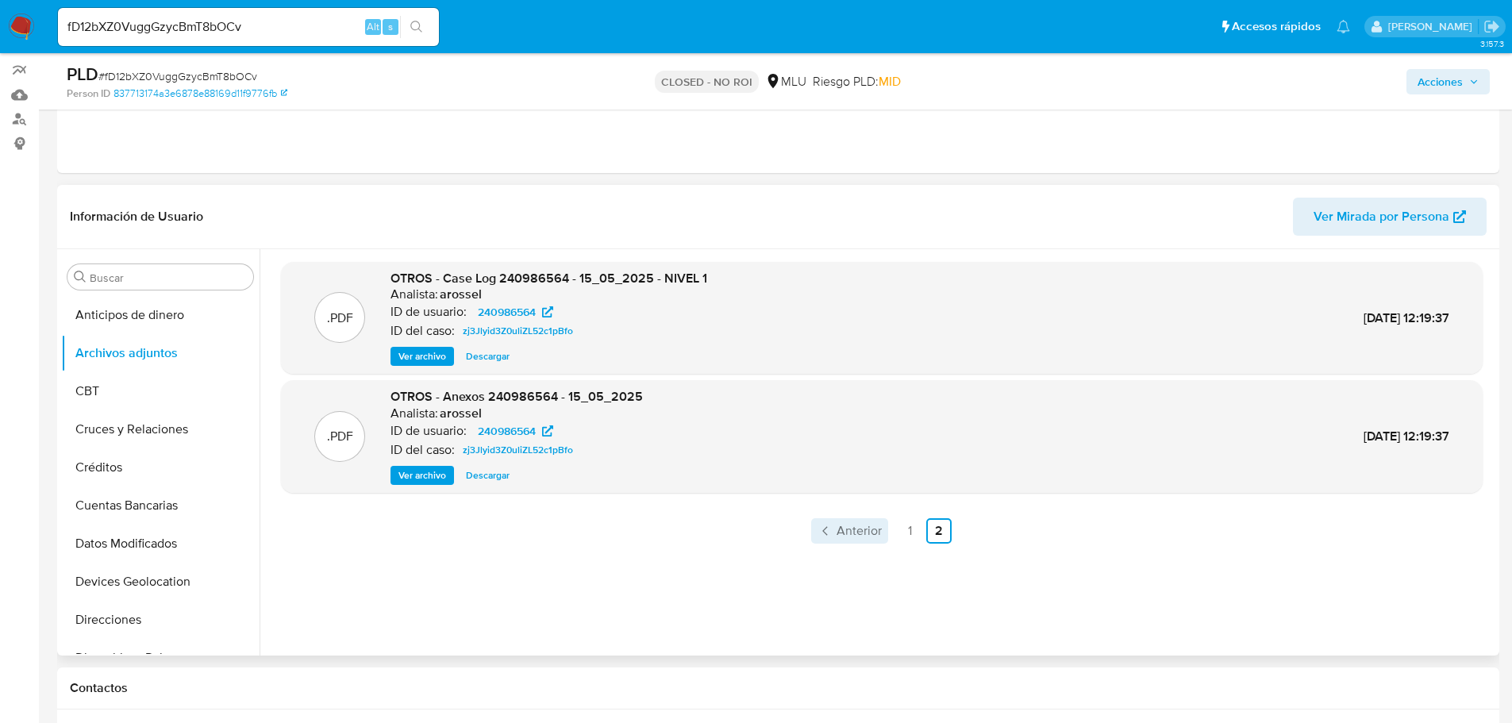
click at [869, 520] on link "Anterior" at bounding box center [849, 530] width 77 height 25
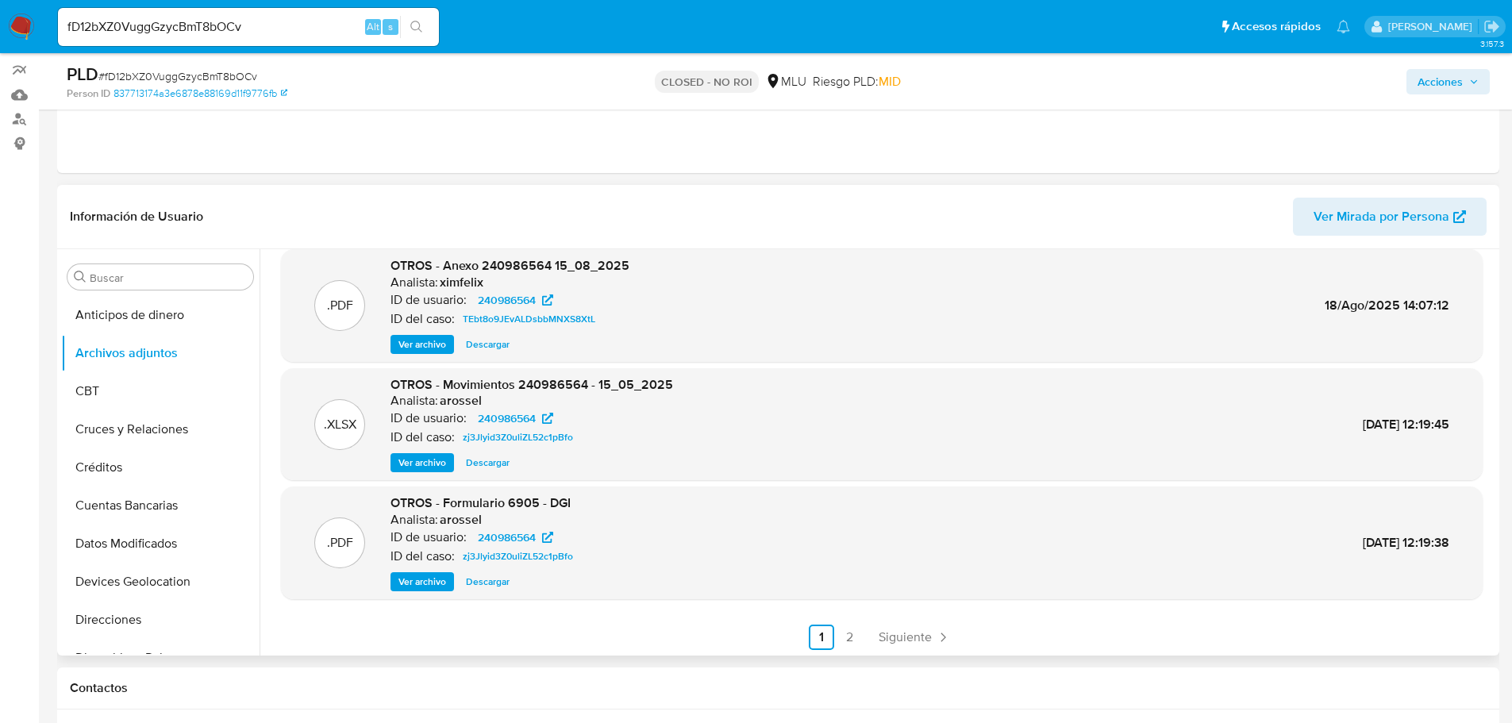
scroll to position [133, 0]
click at [907, 635] on span "Siguiente" at bounding box center [905, 635] width 53 height 13
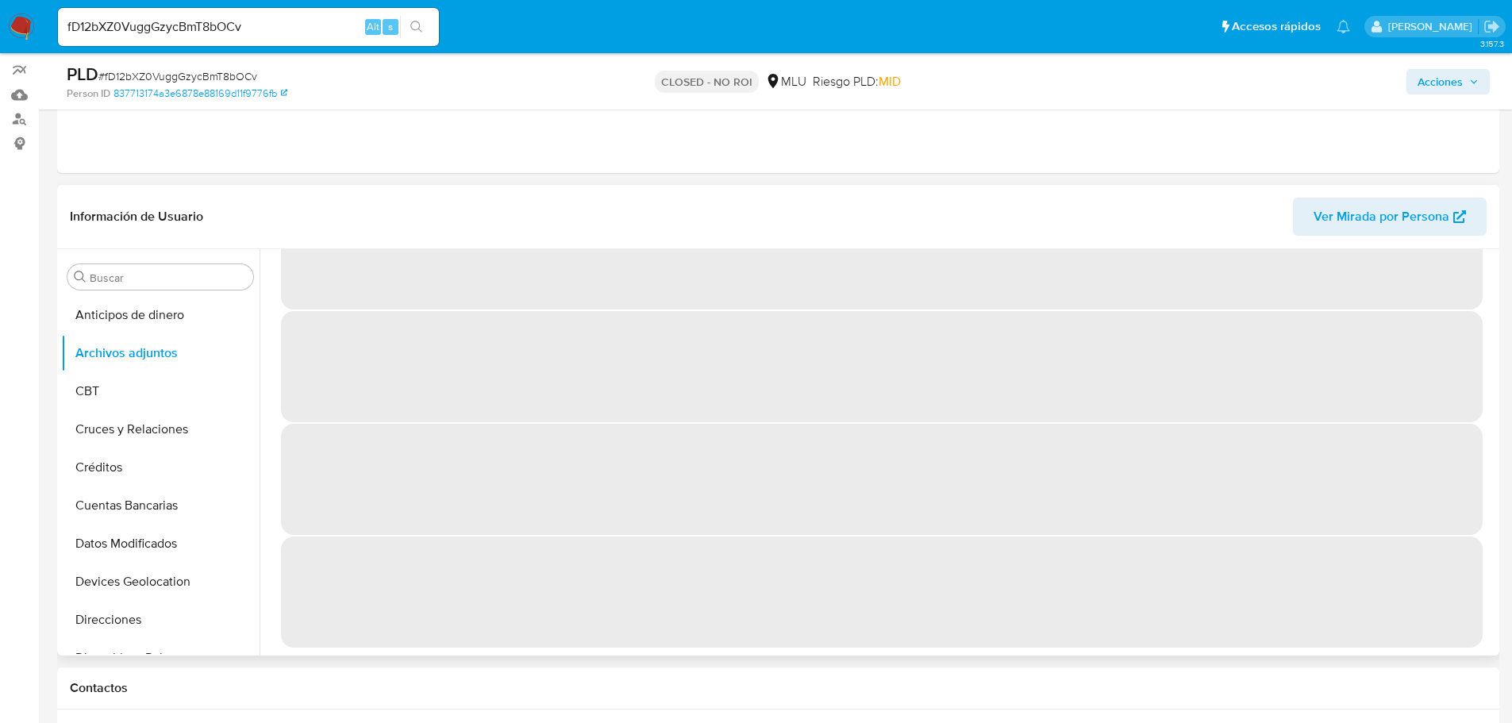
scroll to position [0, 0]
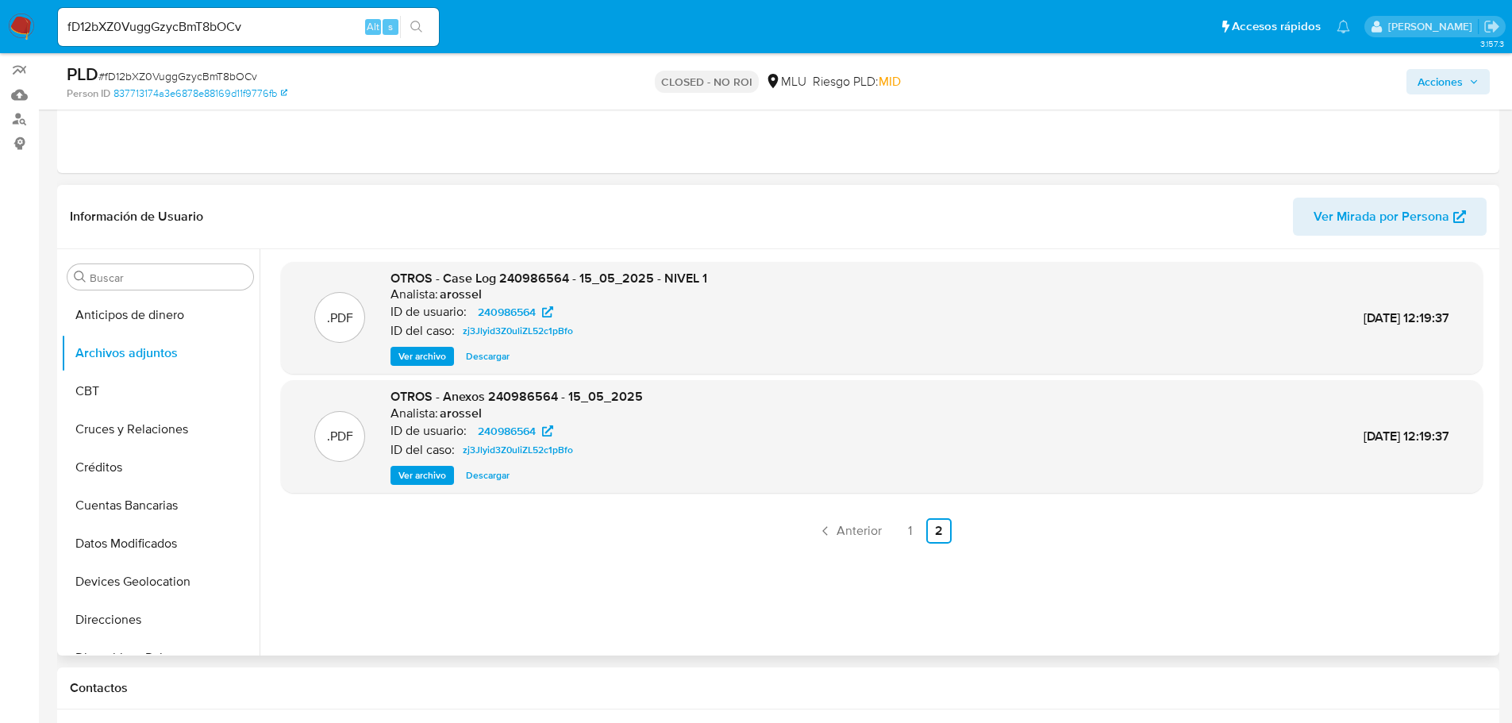
click at [422, 356] on span "Ver archivo" at bounding box center [422, 356] width 48 height 16
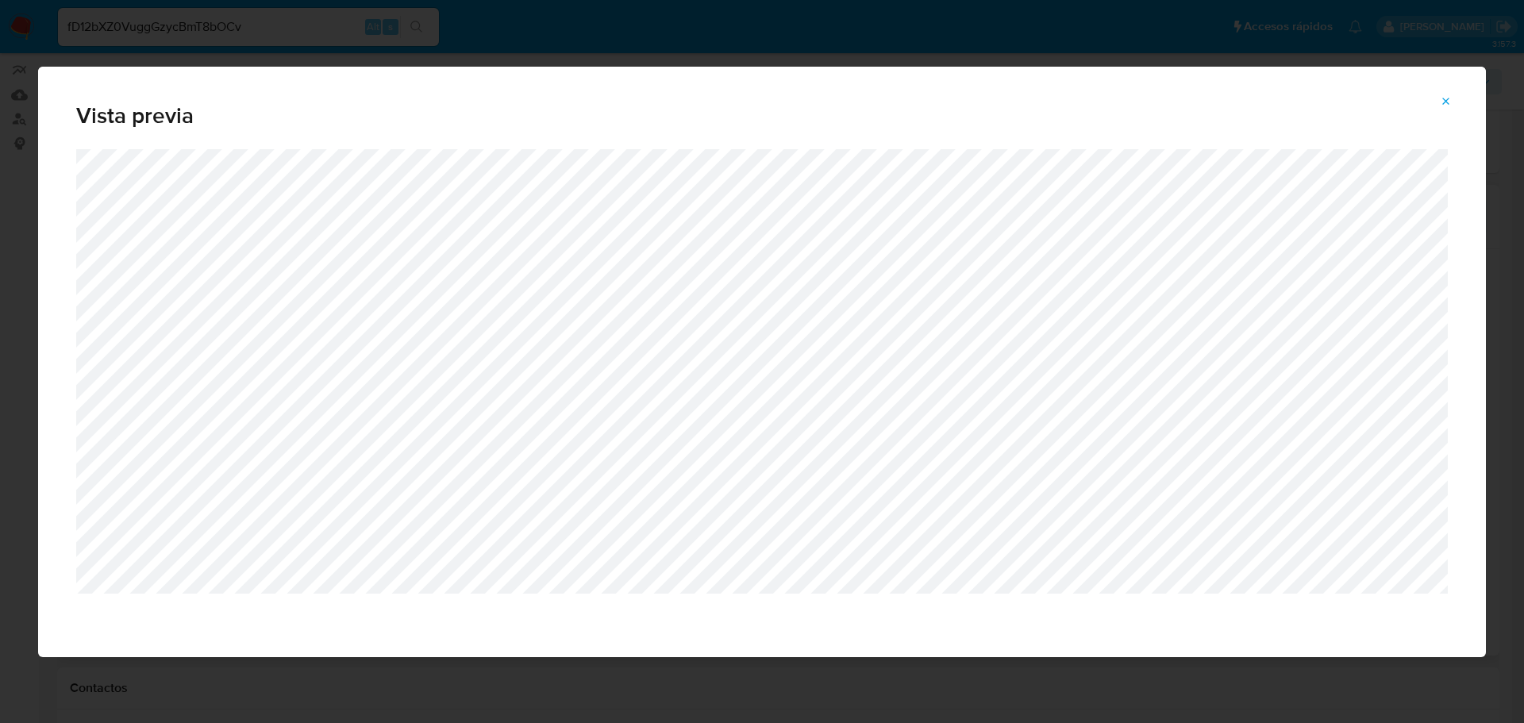
click at [1449, 111] on span "Attachment preview" at bounding box center [1446, 101] width 13 height 22
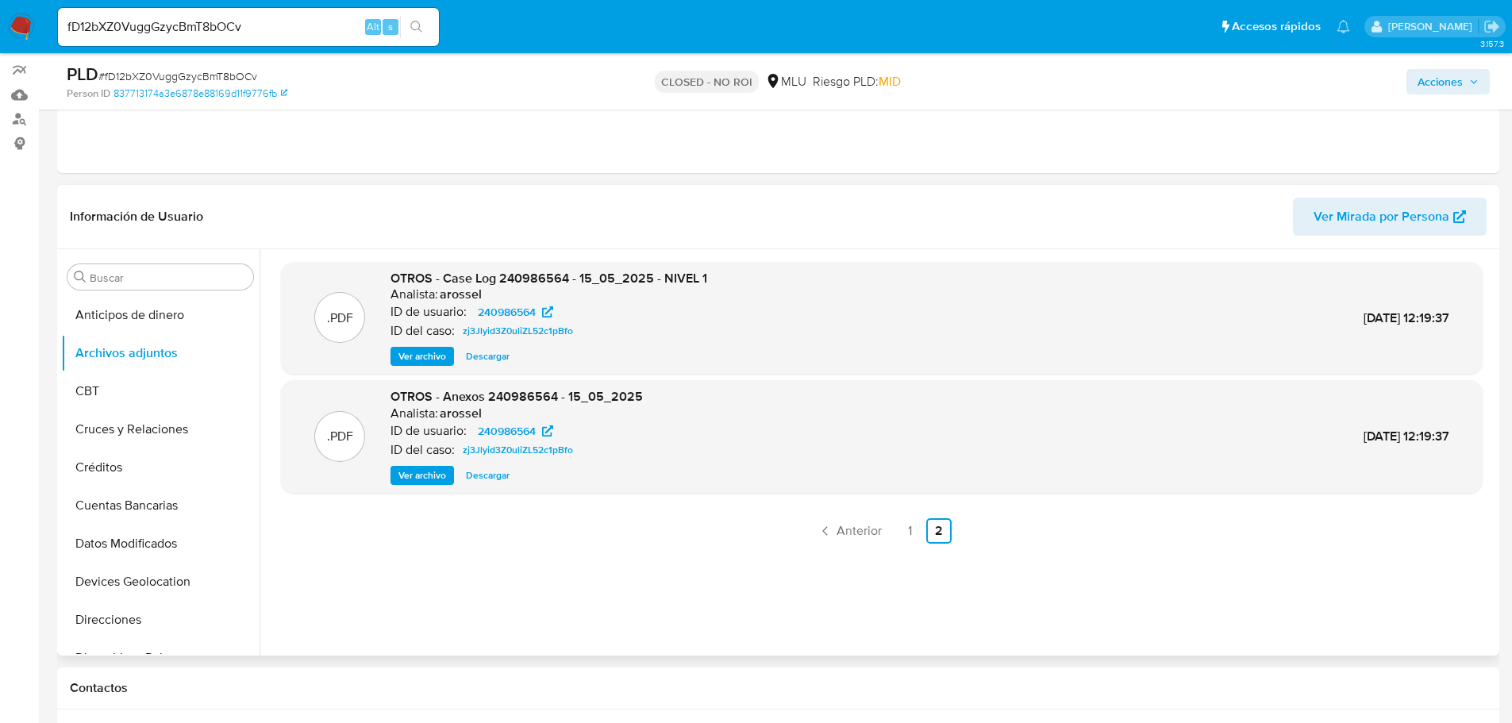
click at [531, 562] on div ".PDF OTROS - Case Log 240986564 - 15_05_2025 - NIVEL 1 Analista: arossel ID de …" at bounding box center [882, 452] width 1202 height 381
click at [190, 19] on input "fD12bXZ0VuggGzycBmT8bOCv" at bounding box center [248, 27] width 381 height 21
paste input "ViHDsajvLsCTxs4BVvqNpM2O"
type input "ViHDsajvLsCTxs4BVvqNpM2O"
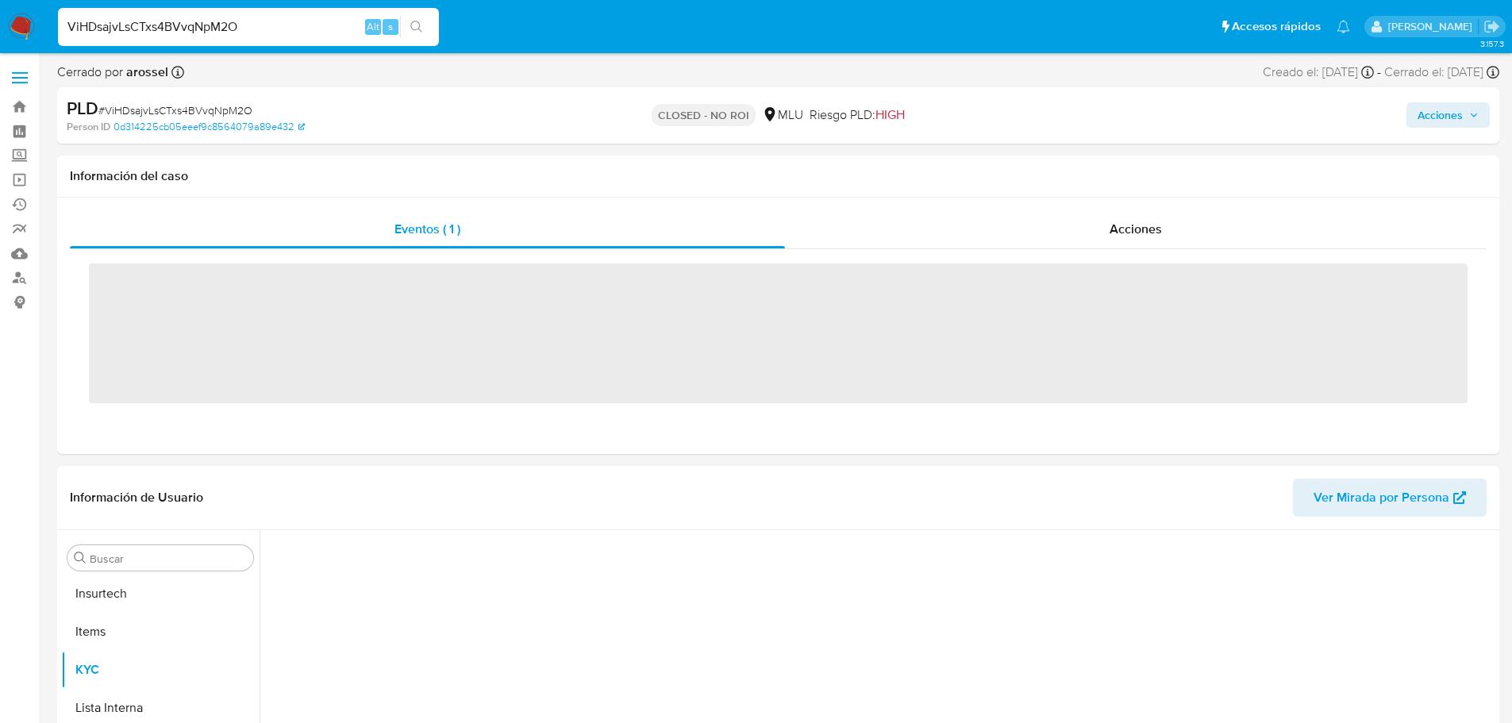
scroll to position [709, 0]
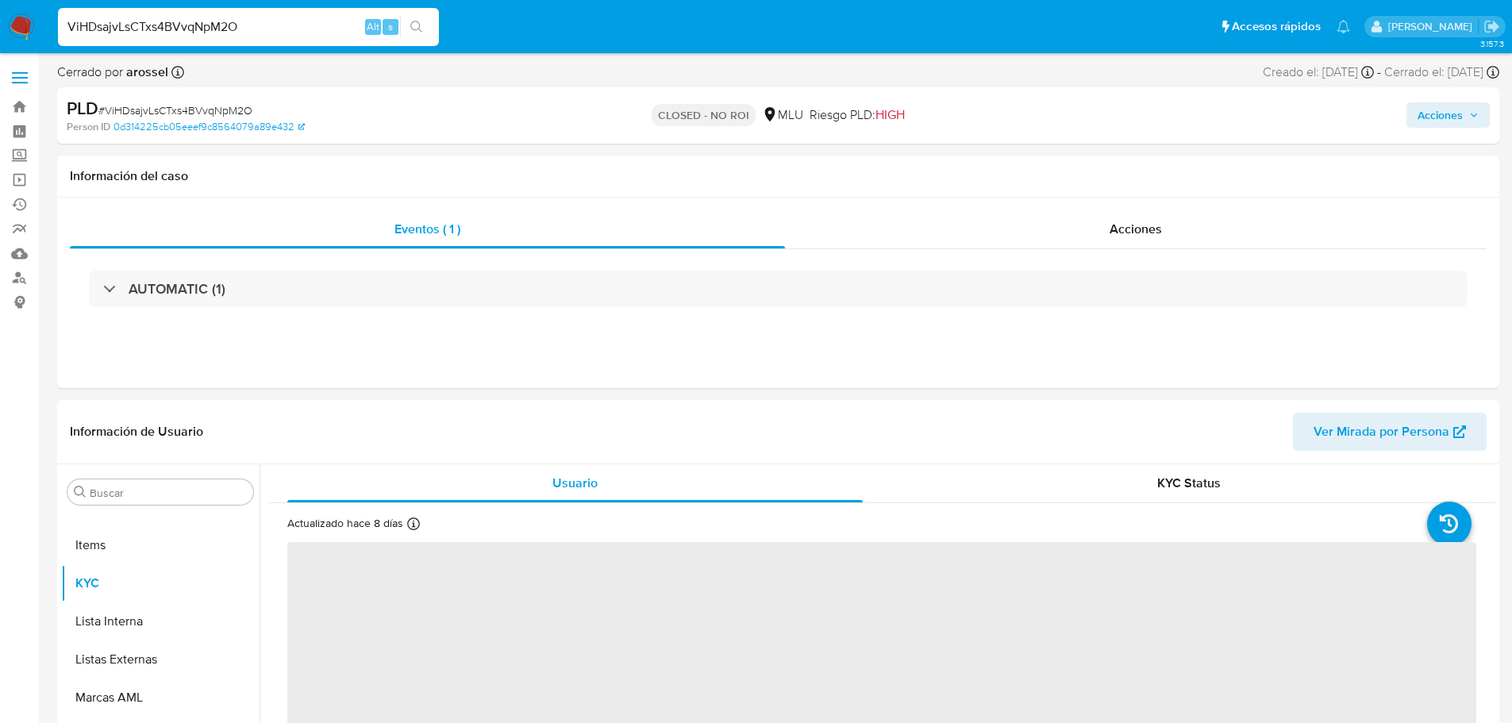
select select "10"
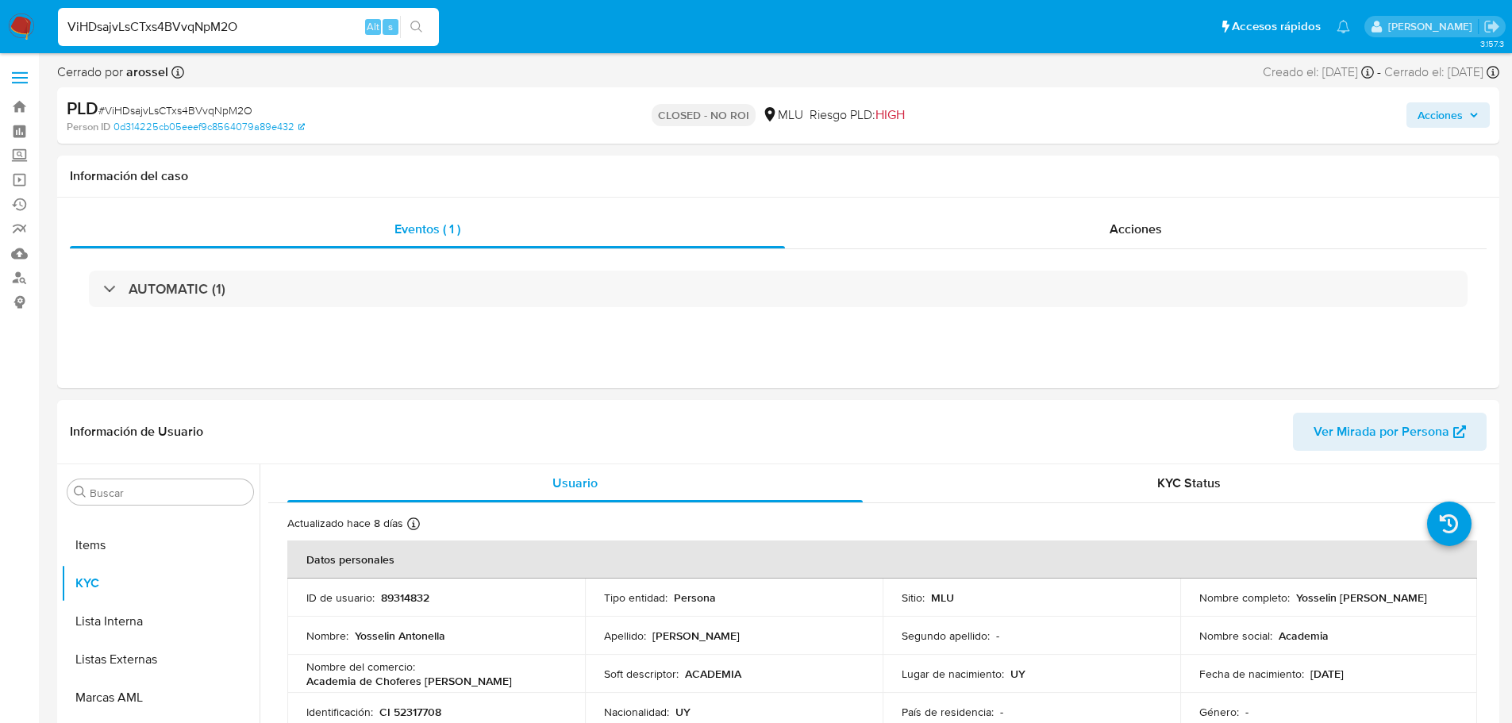
click at [164, 26] on input "ViHDsajvLsCTxs4BVvqNpM2O" at bounding box center [248, 27] width 381 height 21
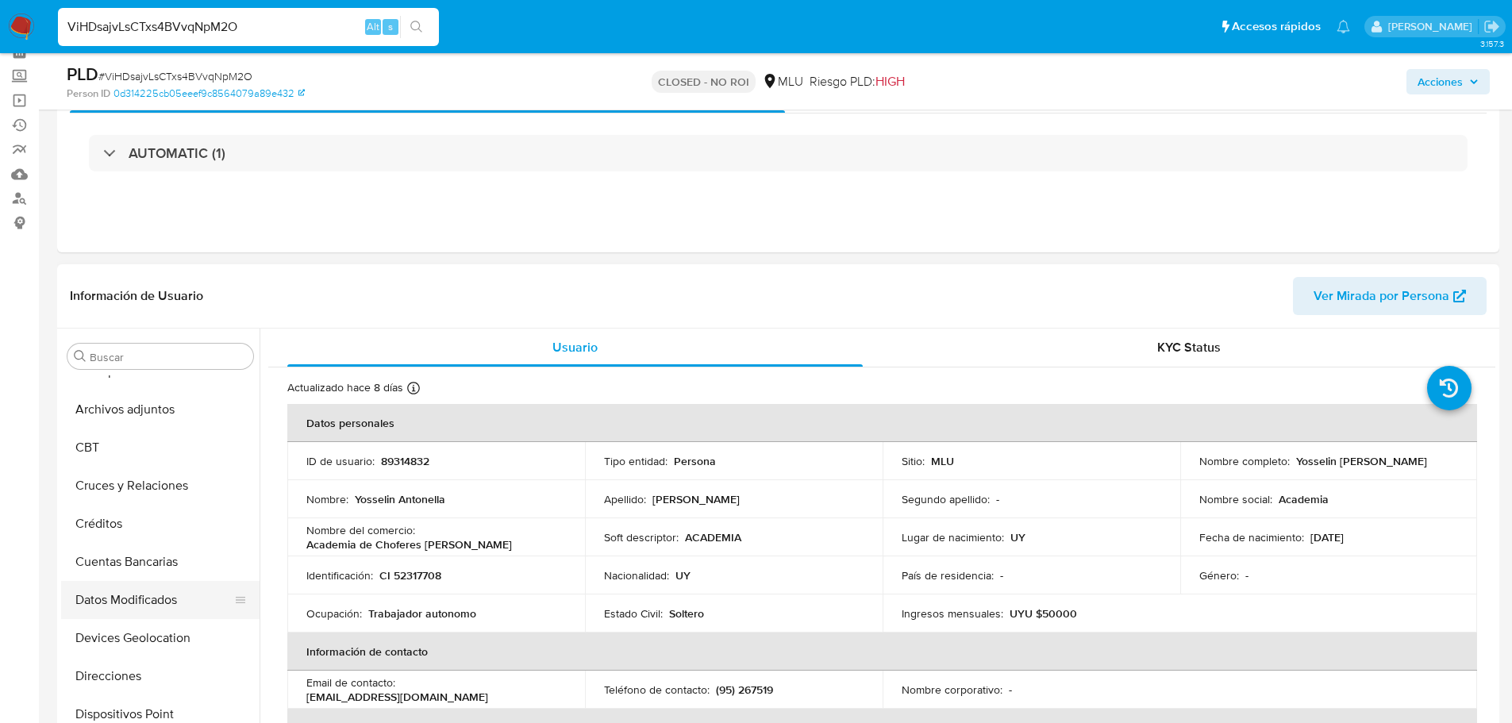
scroll to position [0, 0]
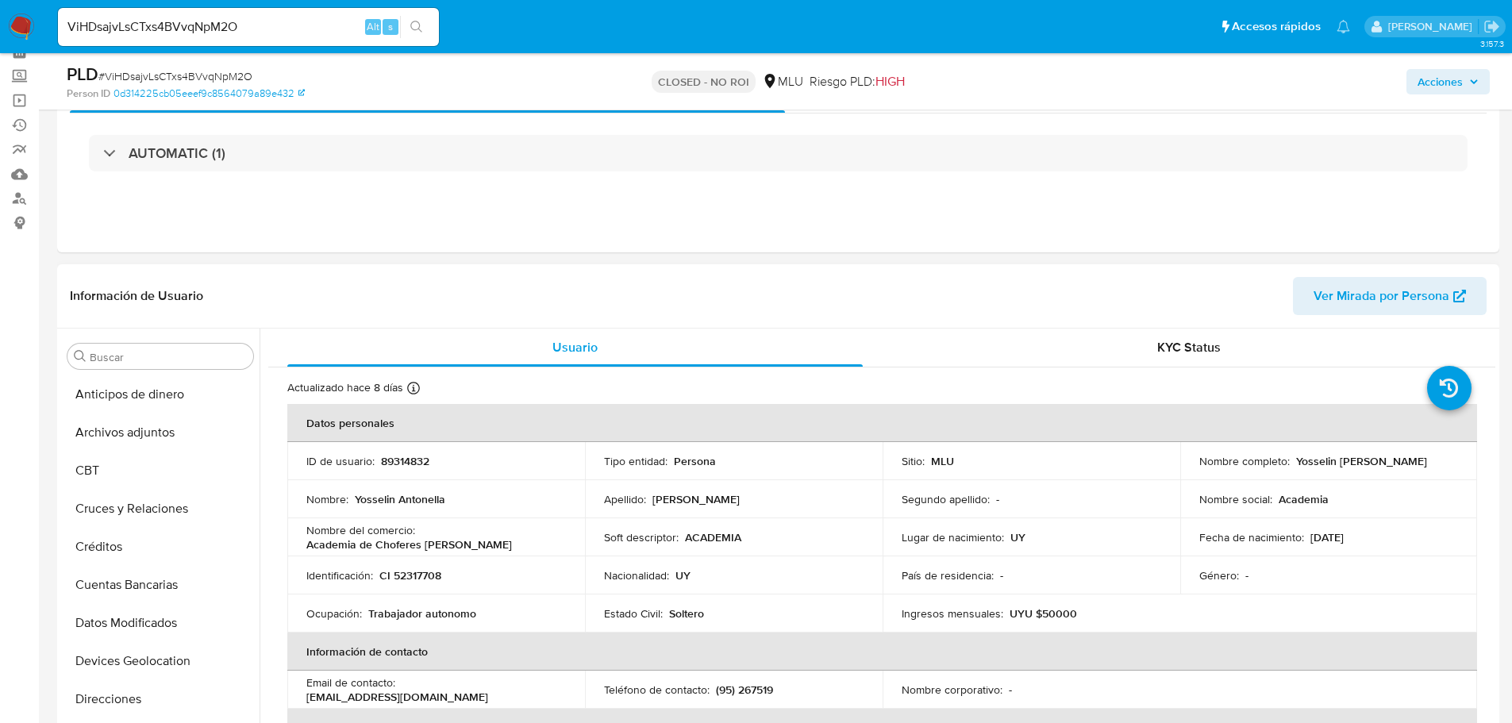
click at [606, 511] on td "Apellido : Hernandez di Lillo" at bounding box center [734, 499] width 298 height 38
click at [698, 534] on p "ACADEMIA" at bounding box center [713, 537] width 56 height 14
click at [720, 483] on td "Apellido : Hernandez di Lillo" at bounding box center [734, 499] width 298 height 38
click at [116, 446] on button "Archivos adjuntos" at bounding box center [154, 433] width 186 height 38
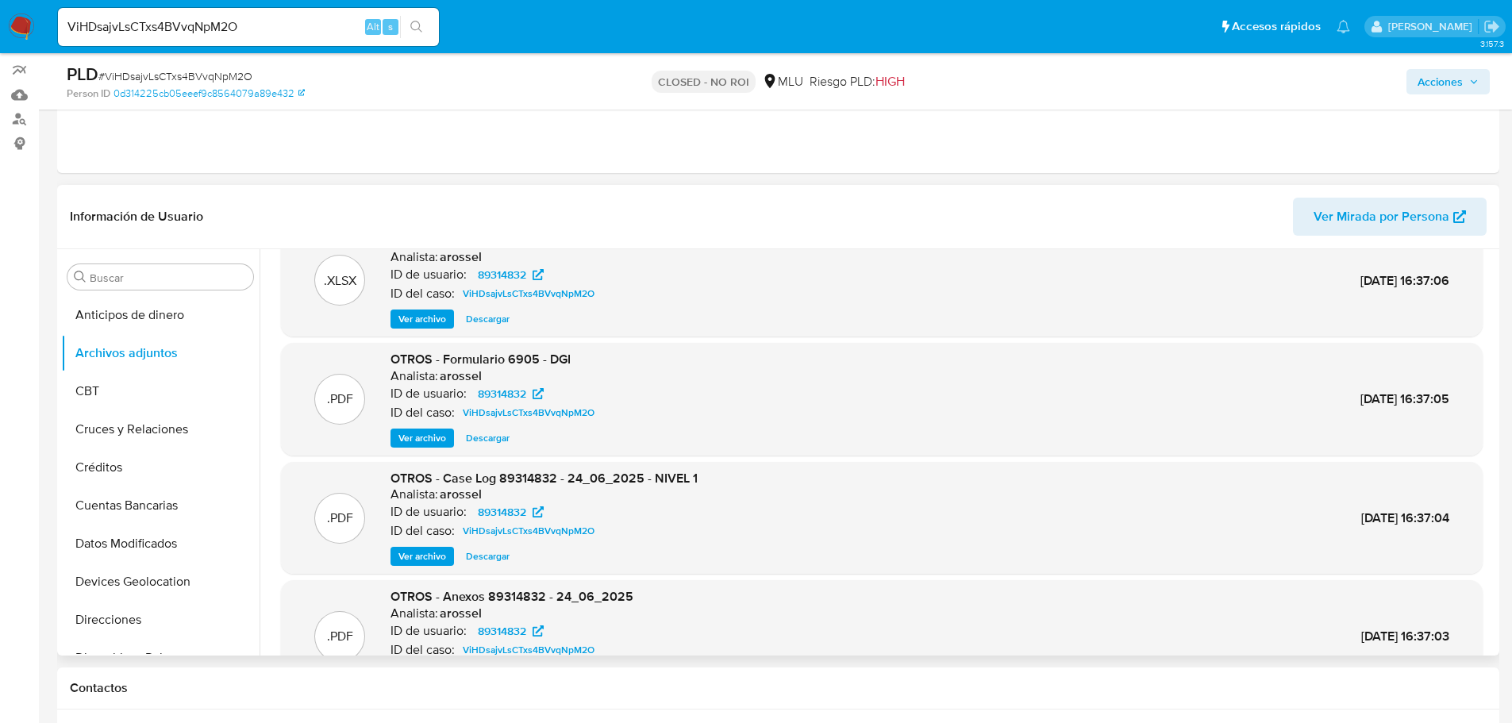
scroll to position [10, 0]
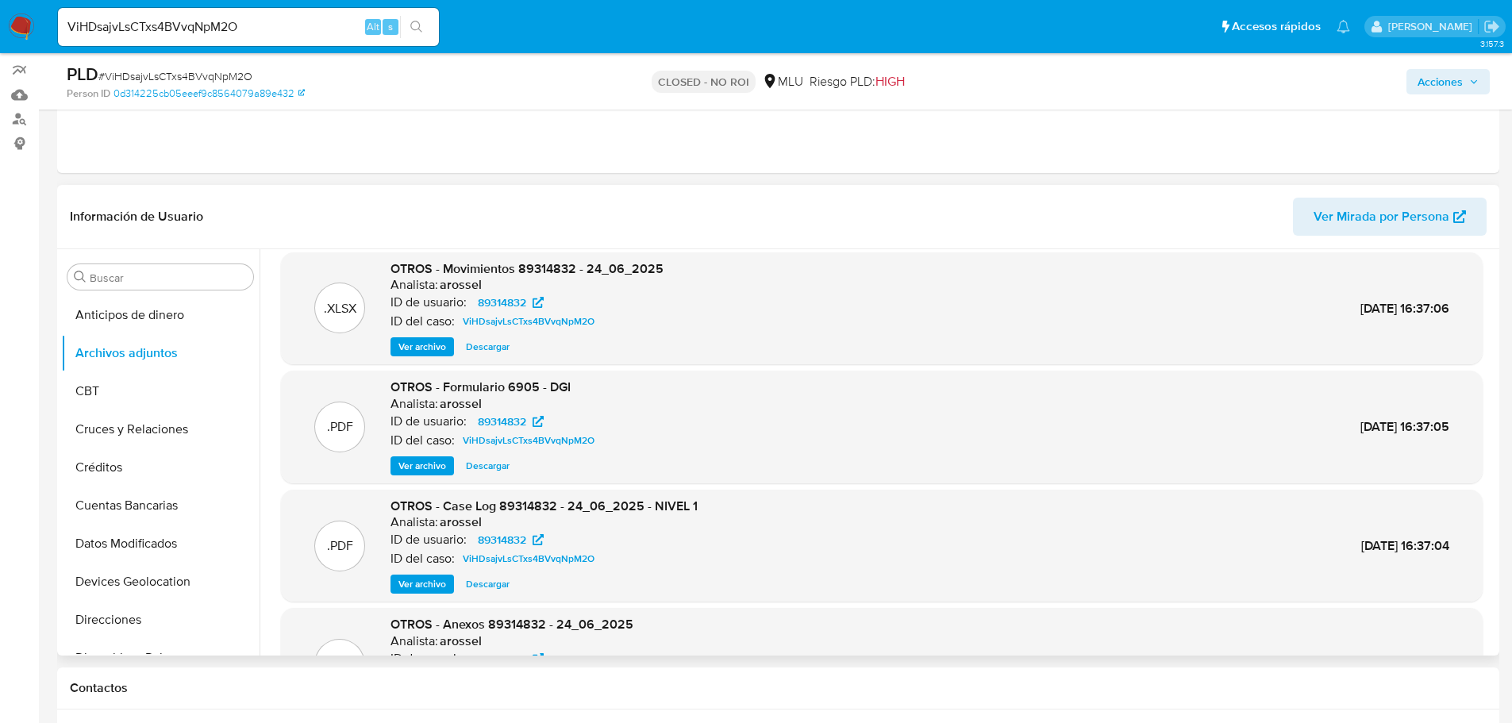
click at [401, 587] on span "Ver archivo" at bounding box center [422, 584] width 48 height 16
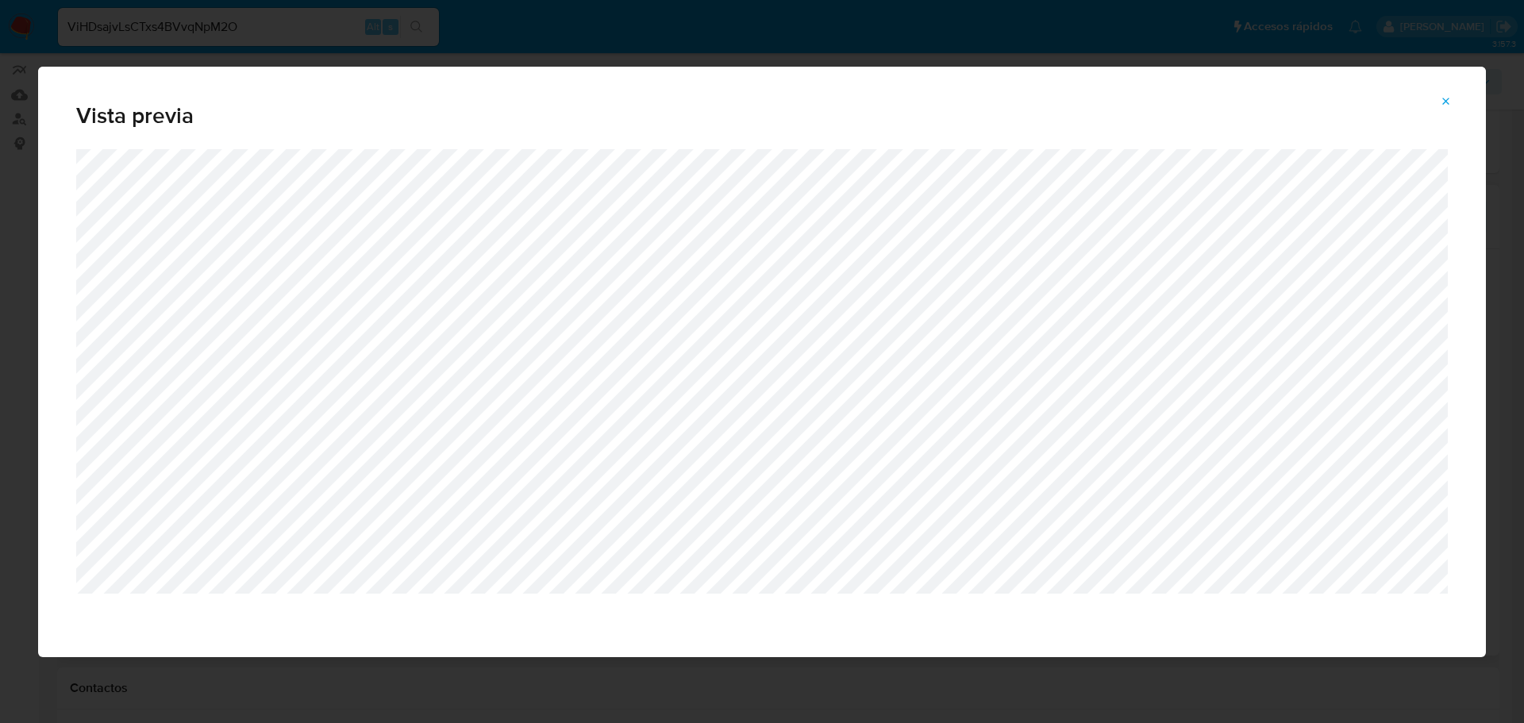
click at [1441, 99] on icon "Attachment preview" at bounding box center [1446, 101] width 13 height 13
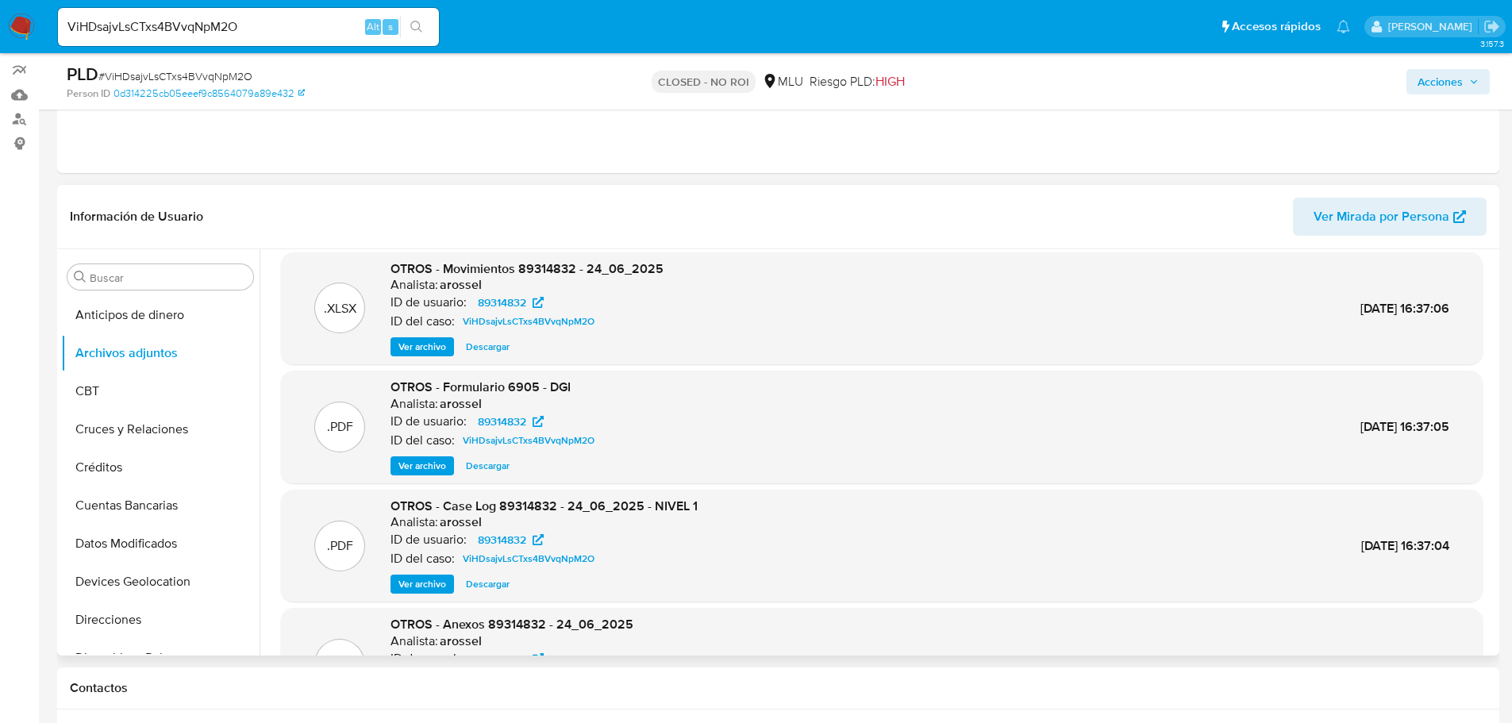
click at [183, 33] on input "ViHDsajvLsCTxs4BVvqNpM2O" at bounding box center [248, 27] width 381 height 21
paste input "Upg2TIcmieCWvtGtS7urxNqA"
type input "Upg2TIcmieCWvtGtS7urxNqA"
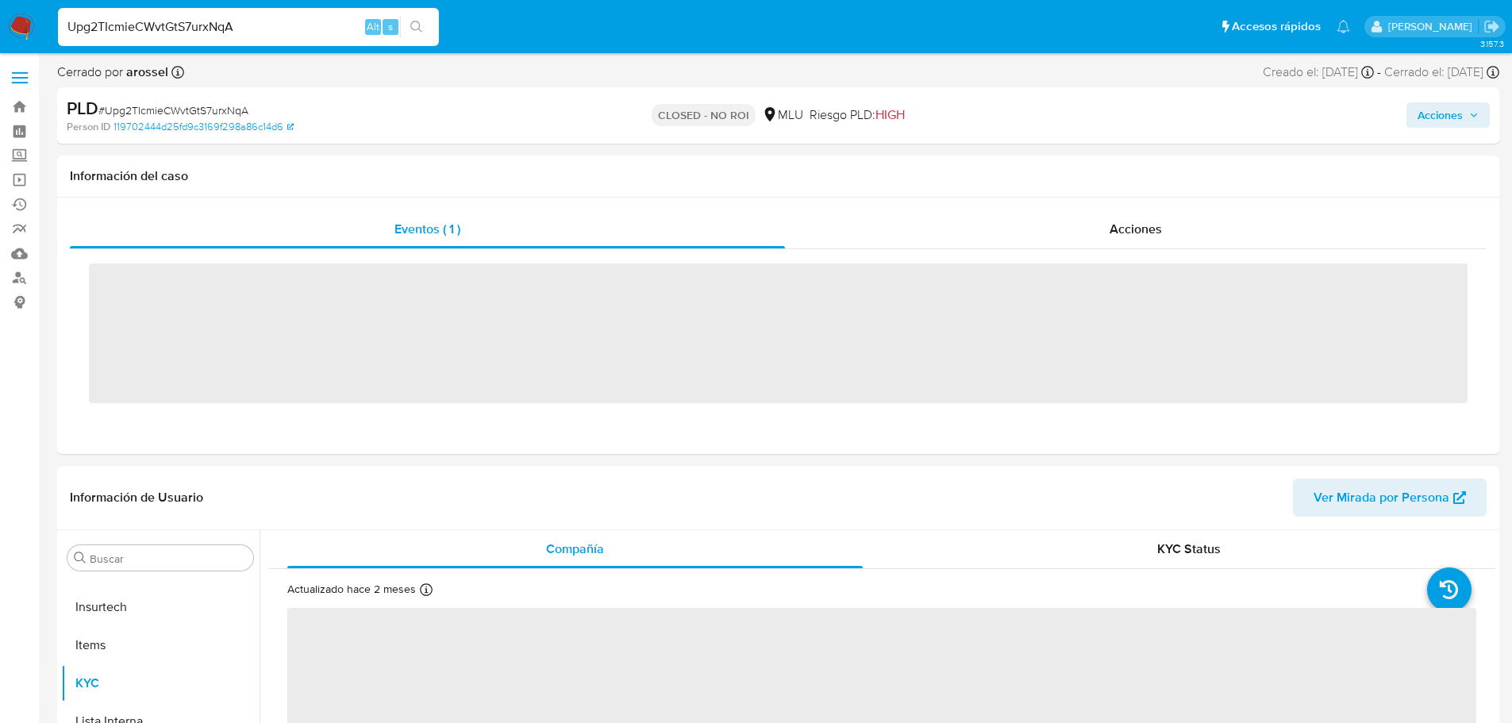
scroll to position [709, 0]
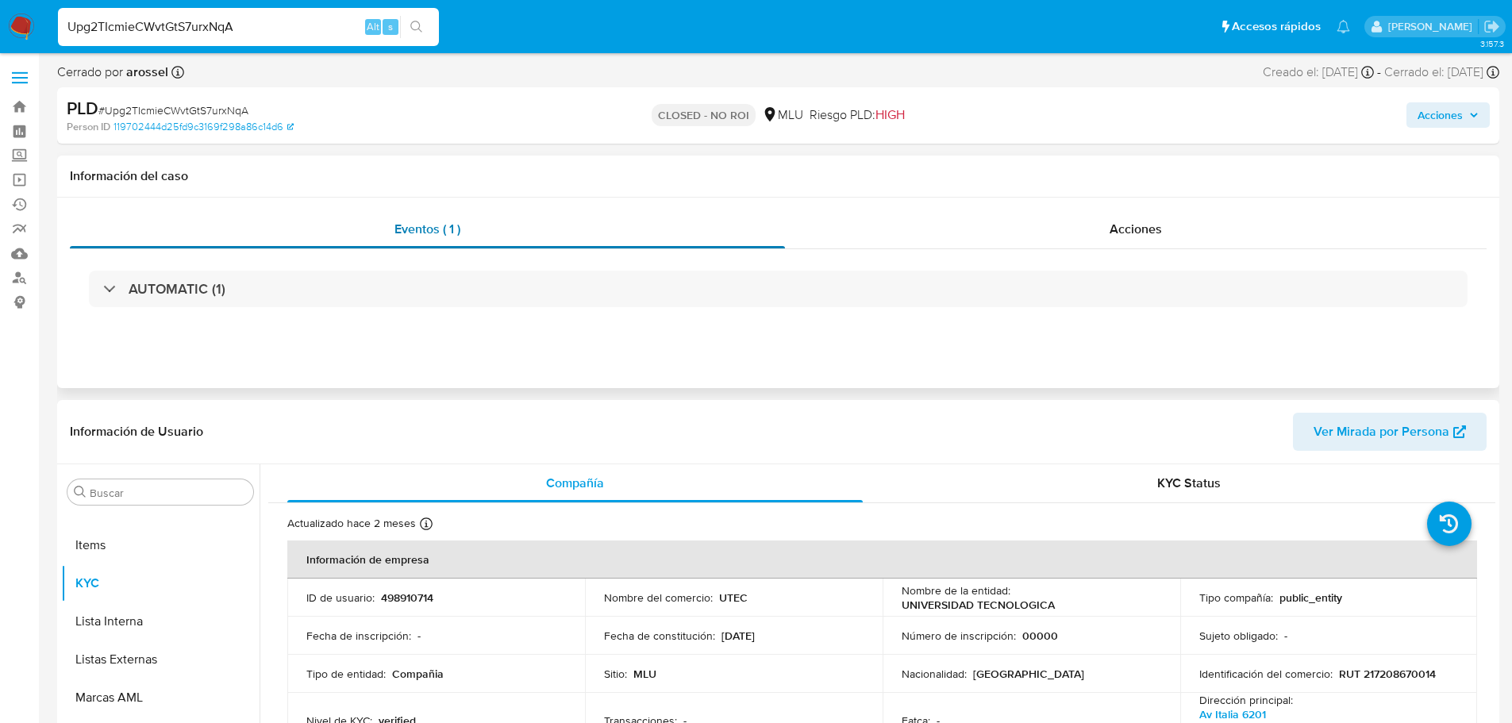
select select "10"
click at [278, 18] on input "Upg2TIcmieCWvtGtS7urxNqA" at bounding box center [248, 27] width 381 height 21
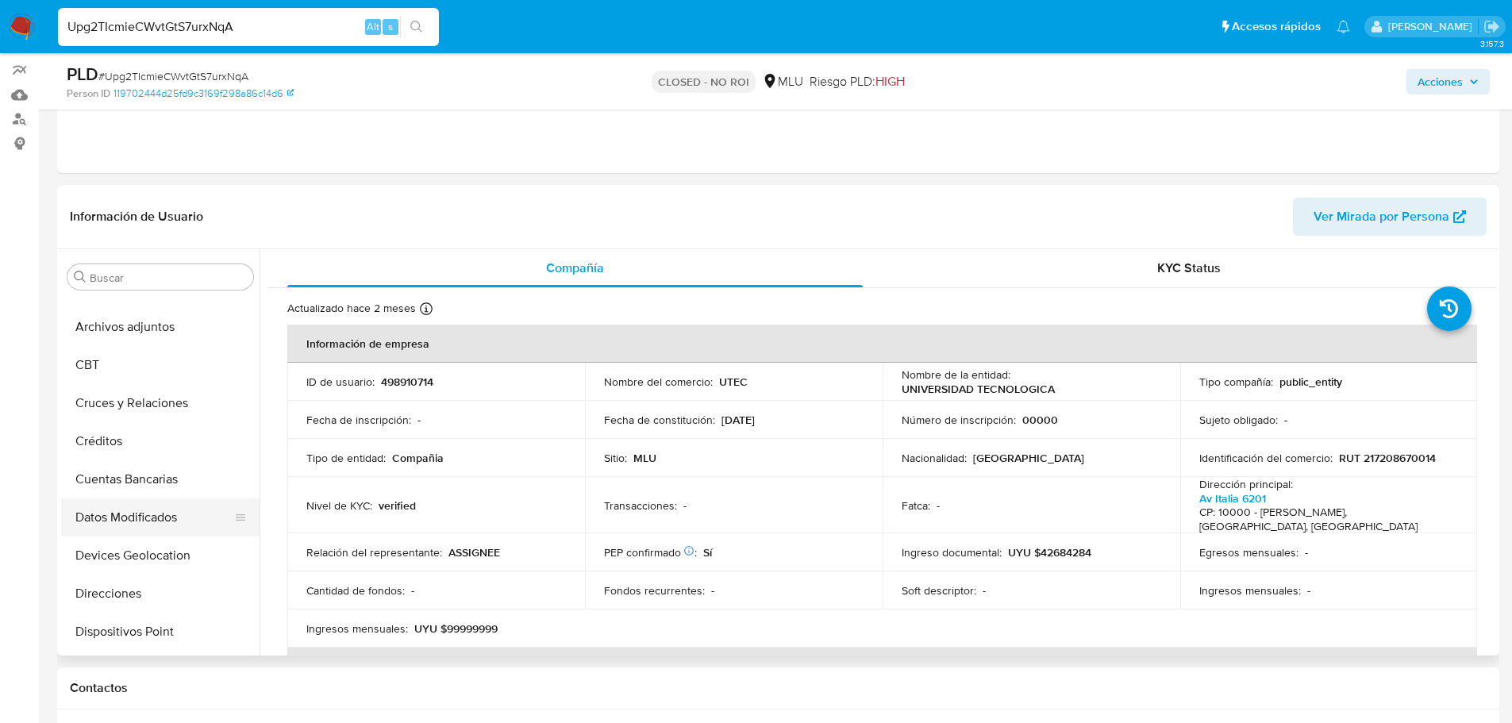
scroll to position [0, 0]
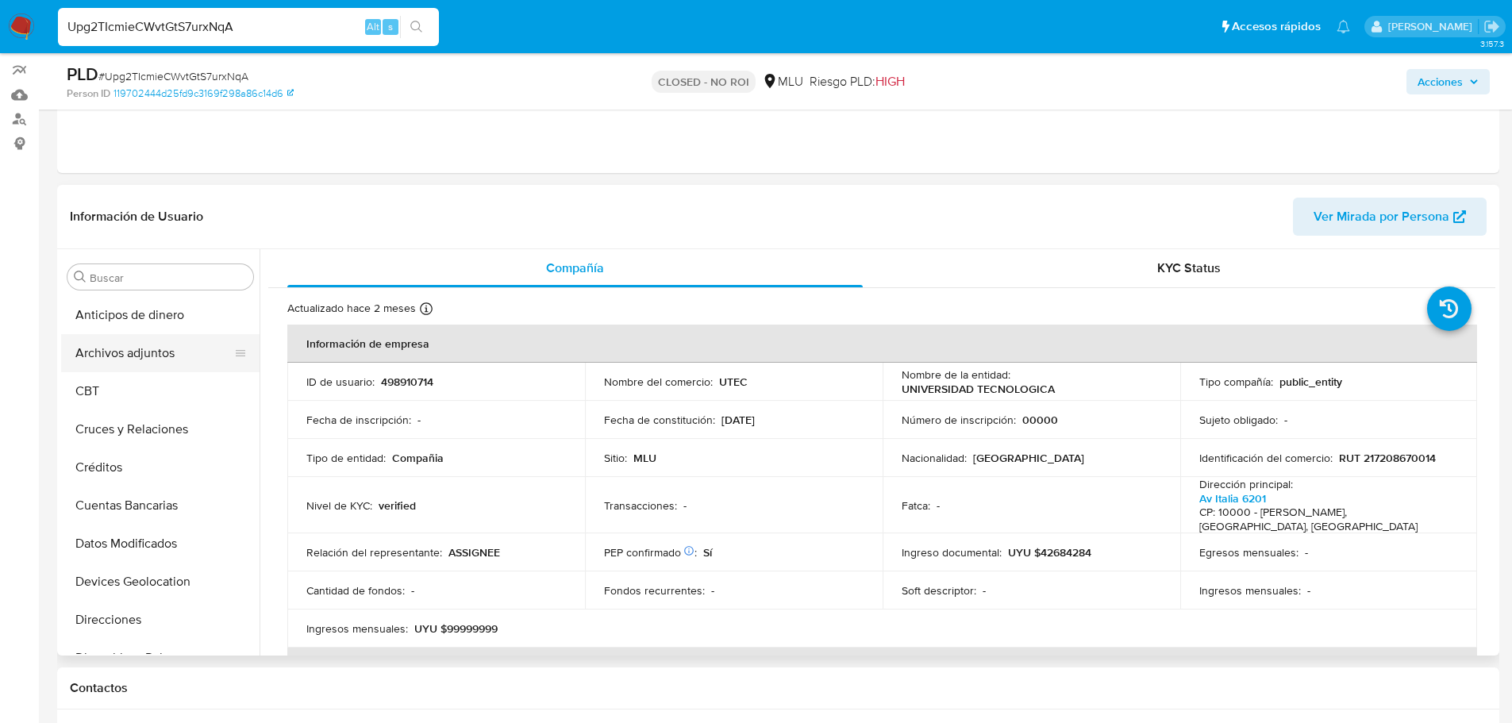
click at [139, 355] on button "Archivos adjuntos" at bounding box center [154, 353] width 186 height 38
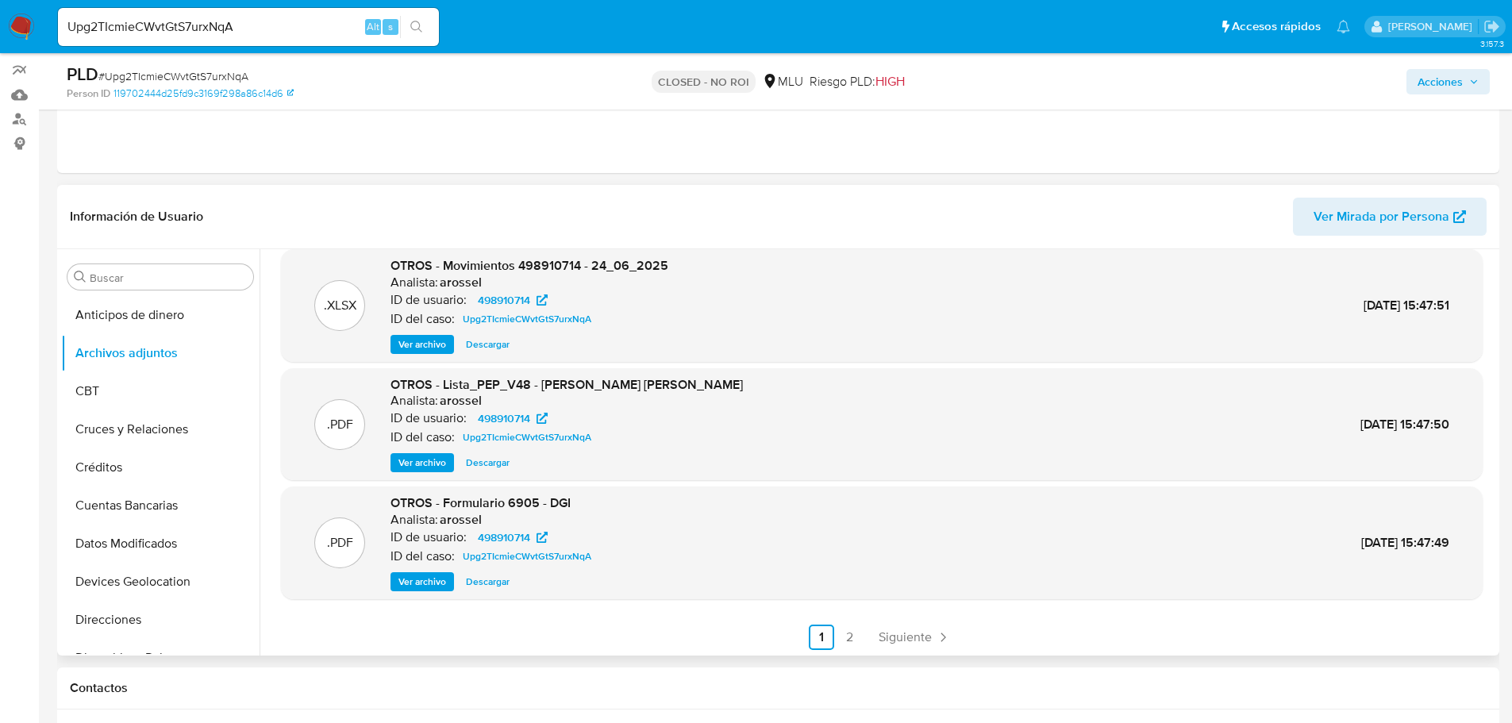
scroll to position [133, 0]
click at [935, 637] on icon "Paginación" at bounding box center [943, 635] width 16 height 16
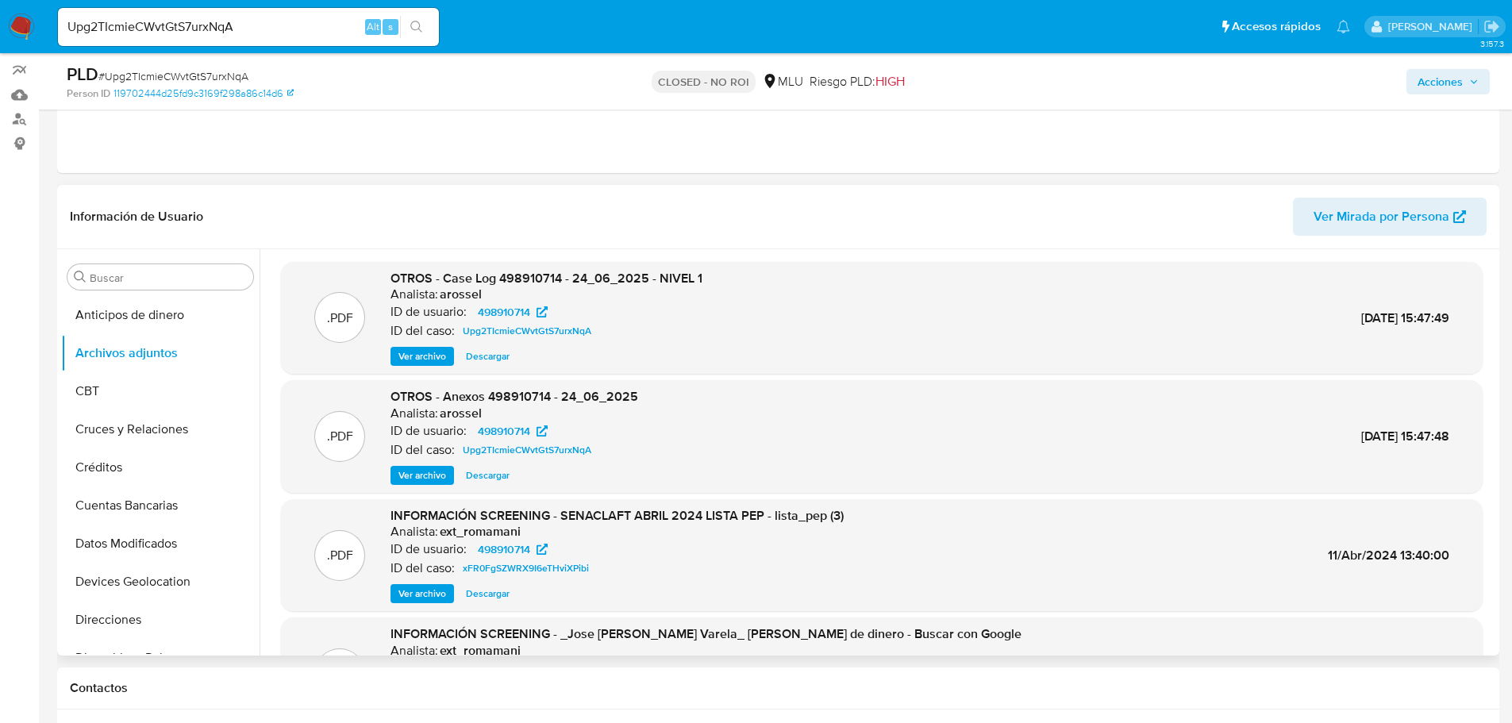
click at [429, 349] on span "Ver archivo" at bounding box center [422, 356] width 48 height 16
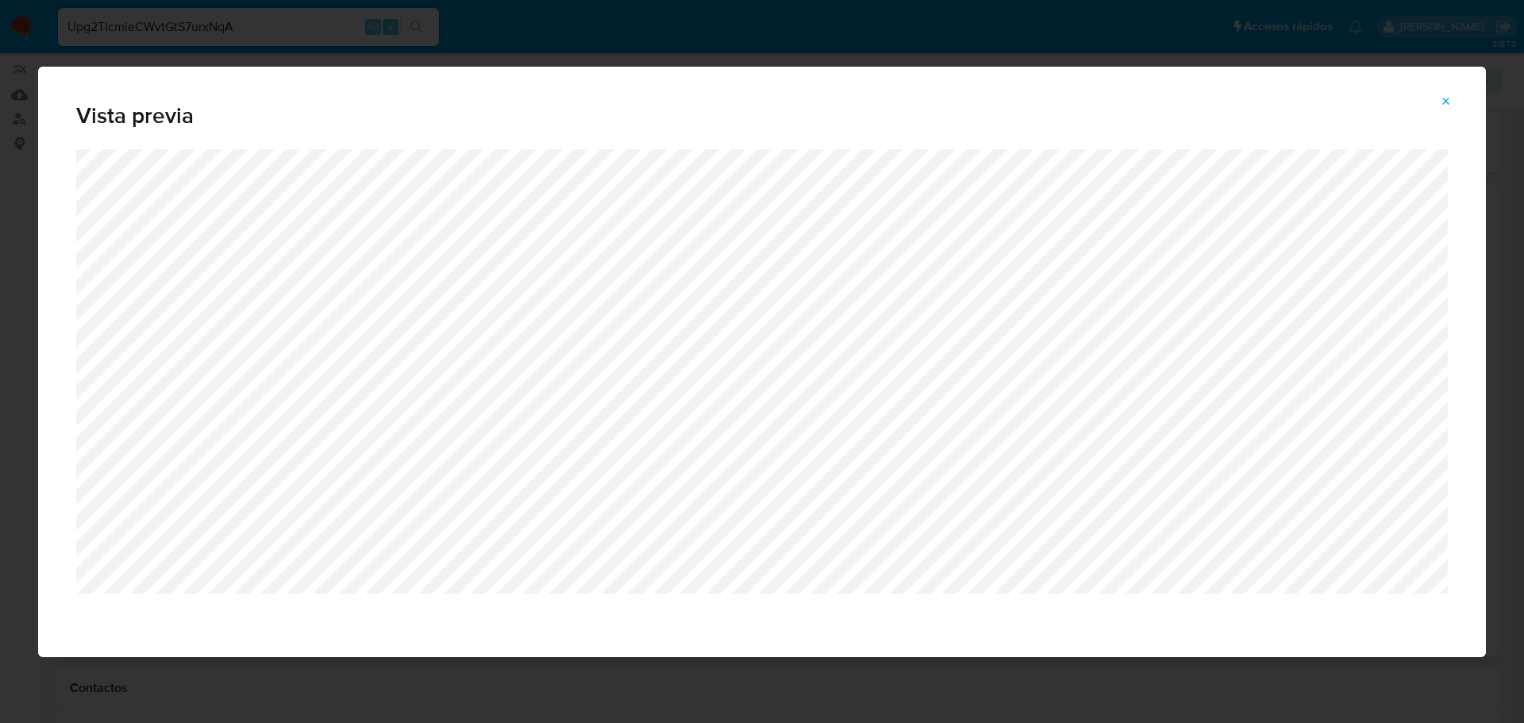
click at [1438, 104] on button "Attachment preview" at bounding box center [1446, 101] width 35 height 25
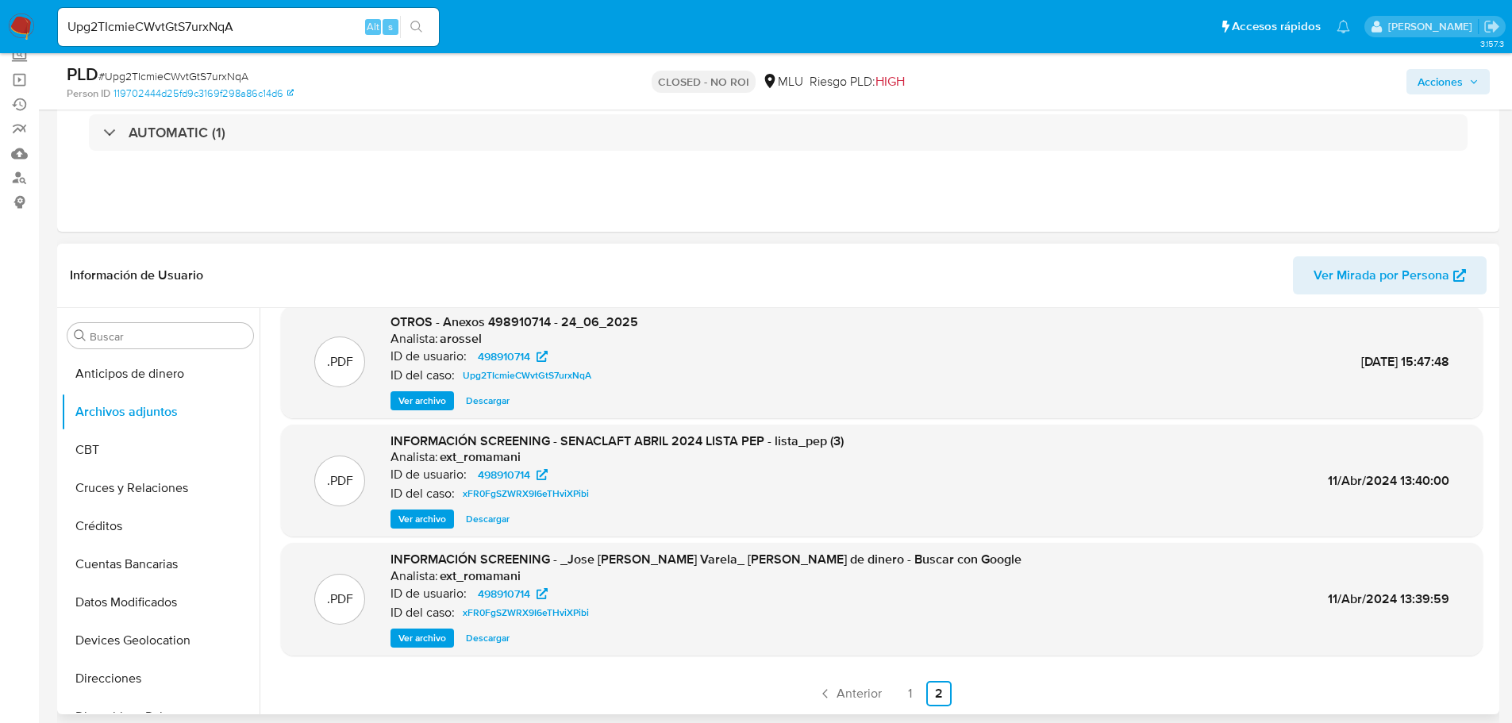
scroll to position [159, 0]
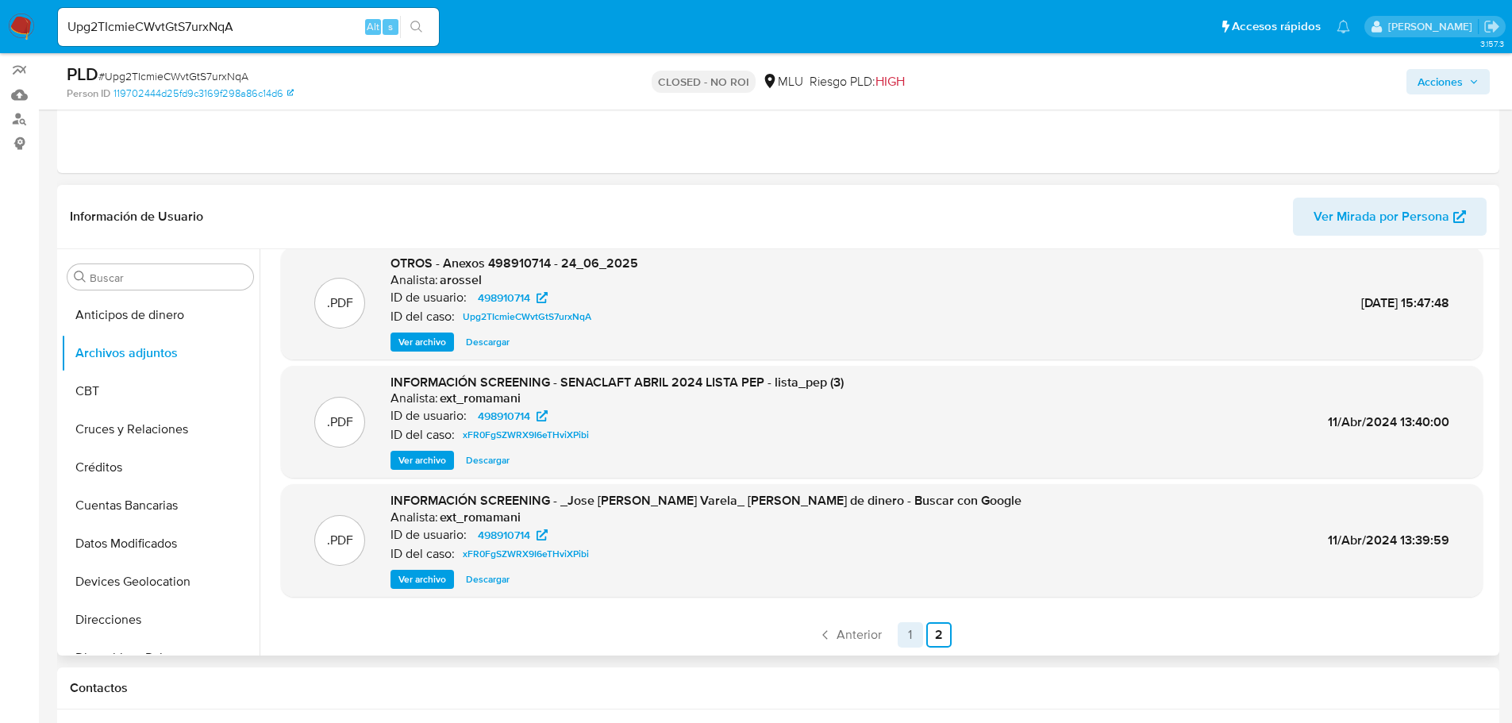
click at [910, 633] on link "1" at bounding box center [910, 634] width 25 height 25
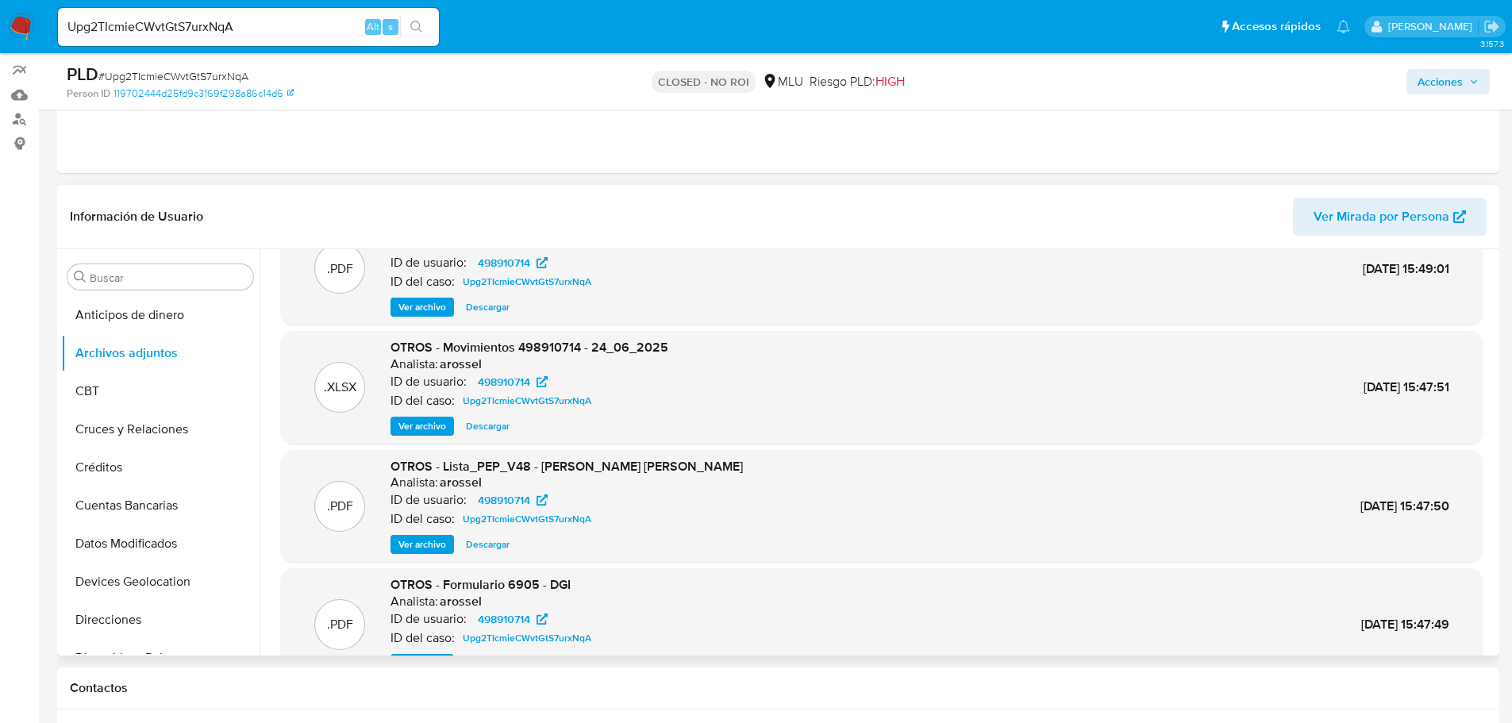
scroll to position [133, 0]
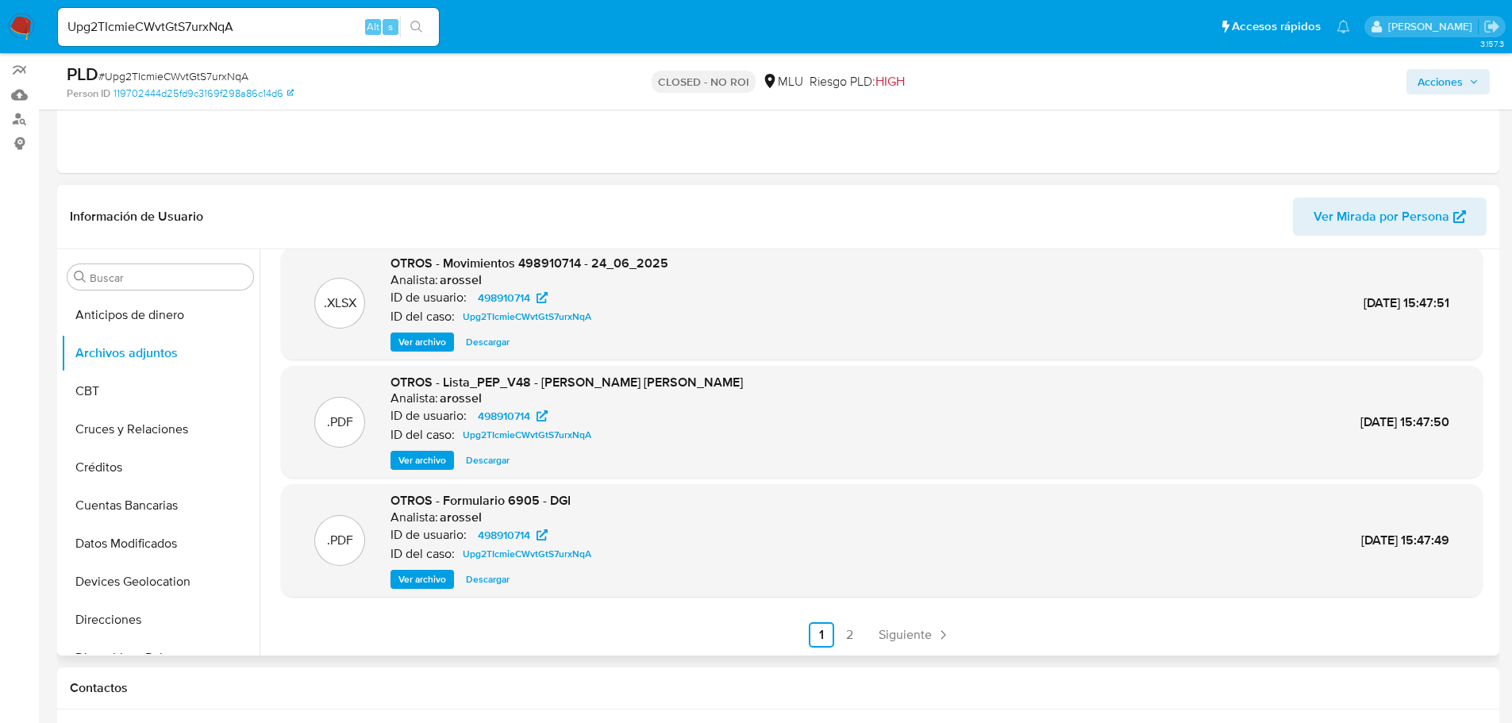
click at [425, 580] on span "Ver archivo" at bounding box center [422, 580] width 48 height 16
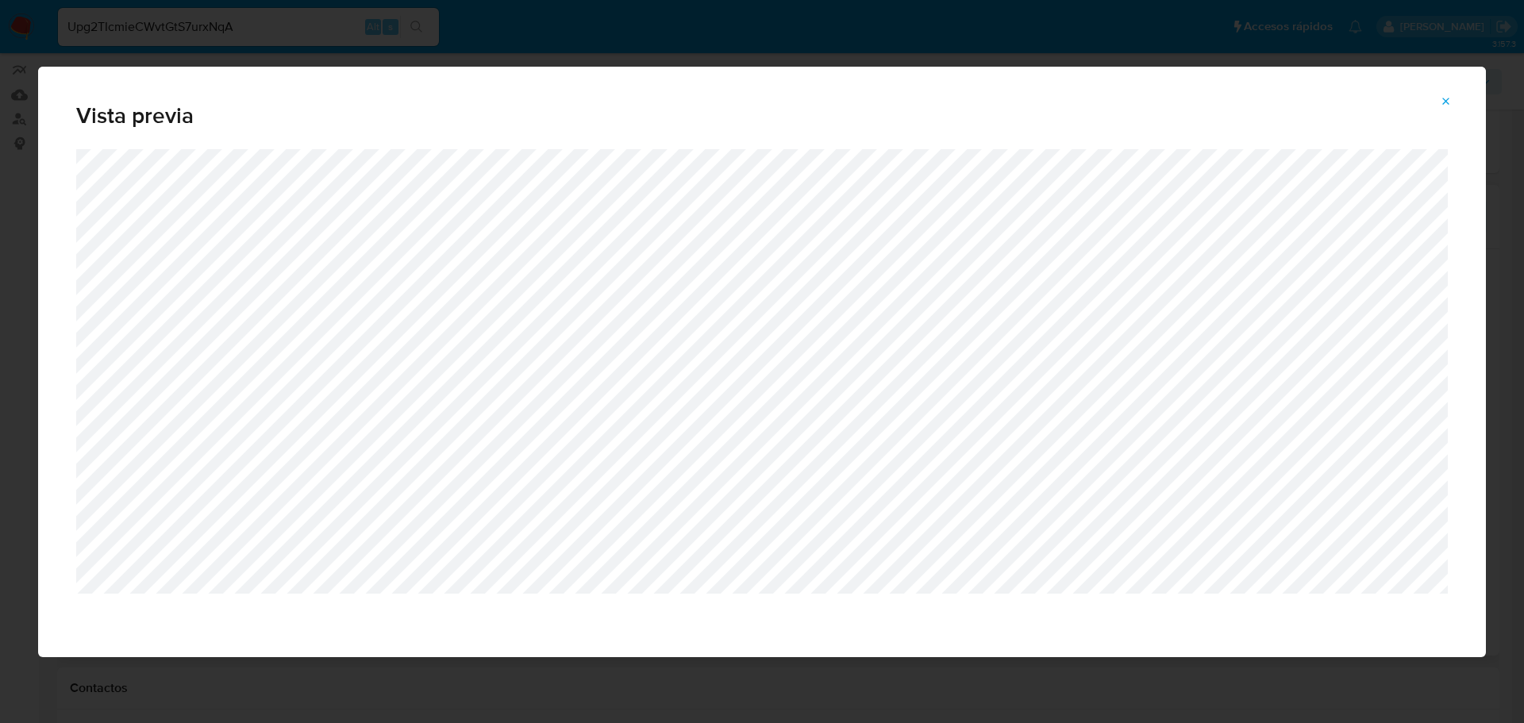
click at [1445, 114] on span "Vista previa" at bounding box center [762, 116] width 1372 height 22
click at [1449, 103] on icon "Attachment preview" at bounding box center [1446, 101] width 7 height 7
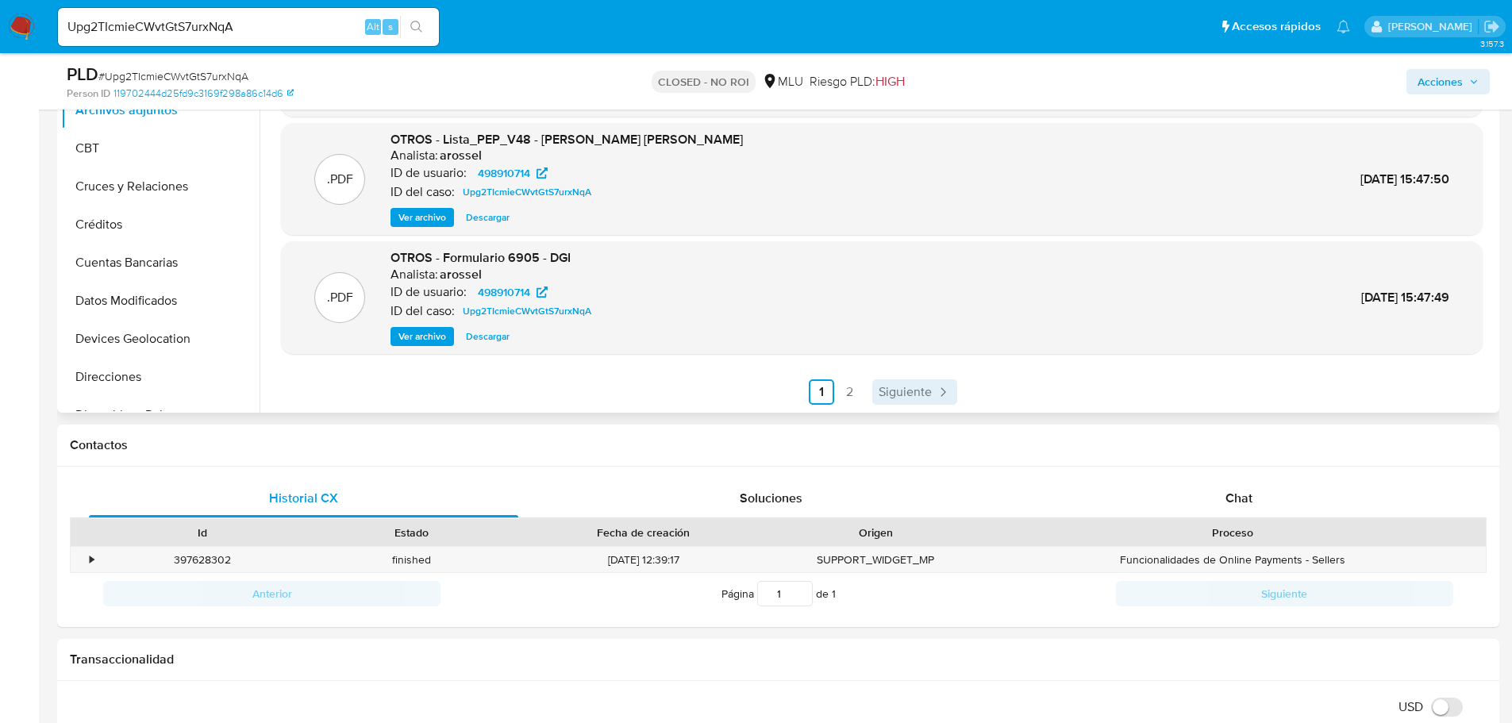
scroll to position [318, 0]
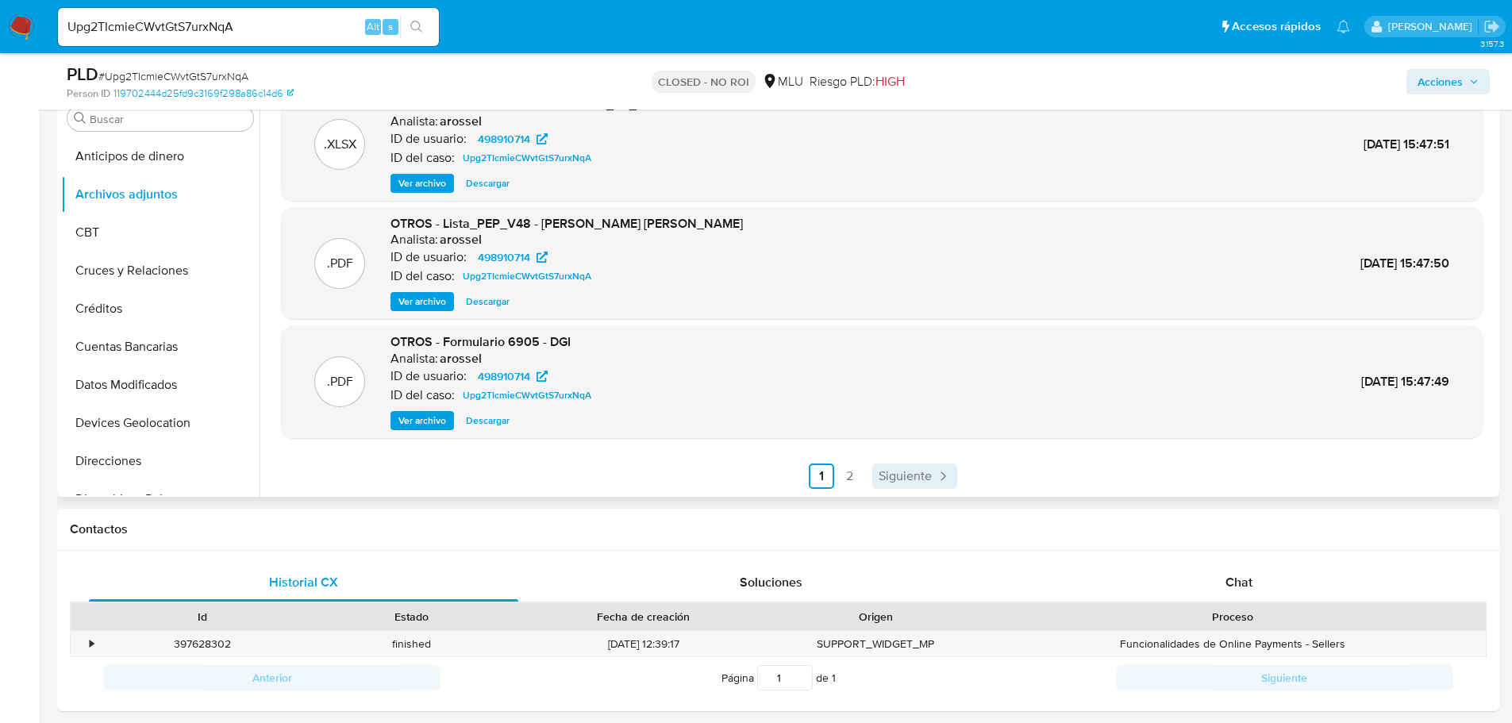
click at [899, 475] on span "Siguiente" at bounding box center [905, 476] width 53 height 13
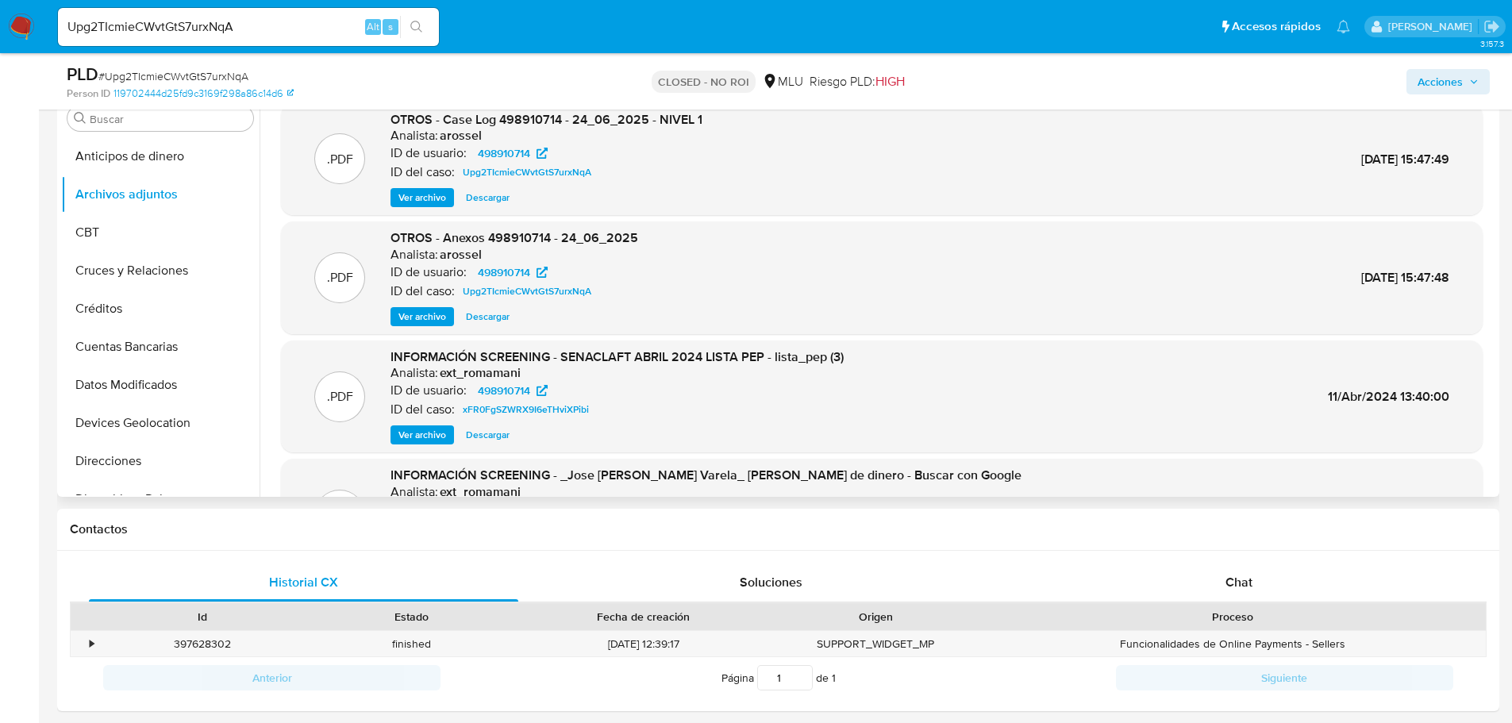
click at [259, 32] on input "Upg2TIcmieCWvtGtS7urxNqA" at bounding box center [248, 27] width 381 height 21
paste input "QVNb3WOqp0dKvu770sIP7tbb"
type input "QVNb3WOqp0dKvu770sIP7tbb"
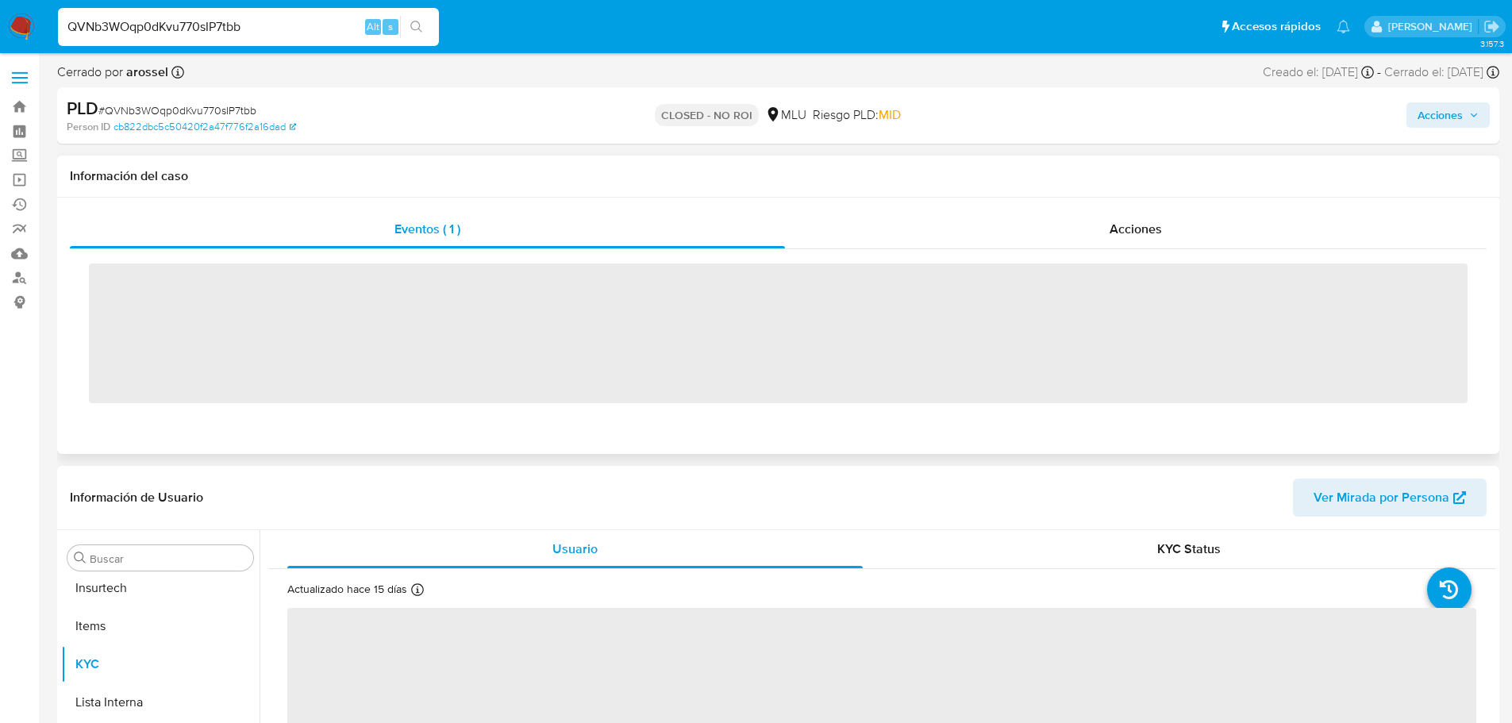
scroll to position [709, 0]
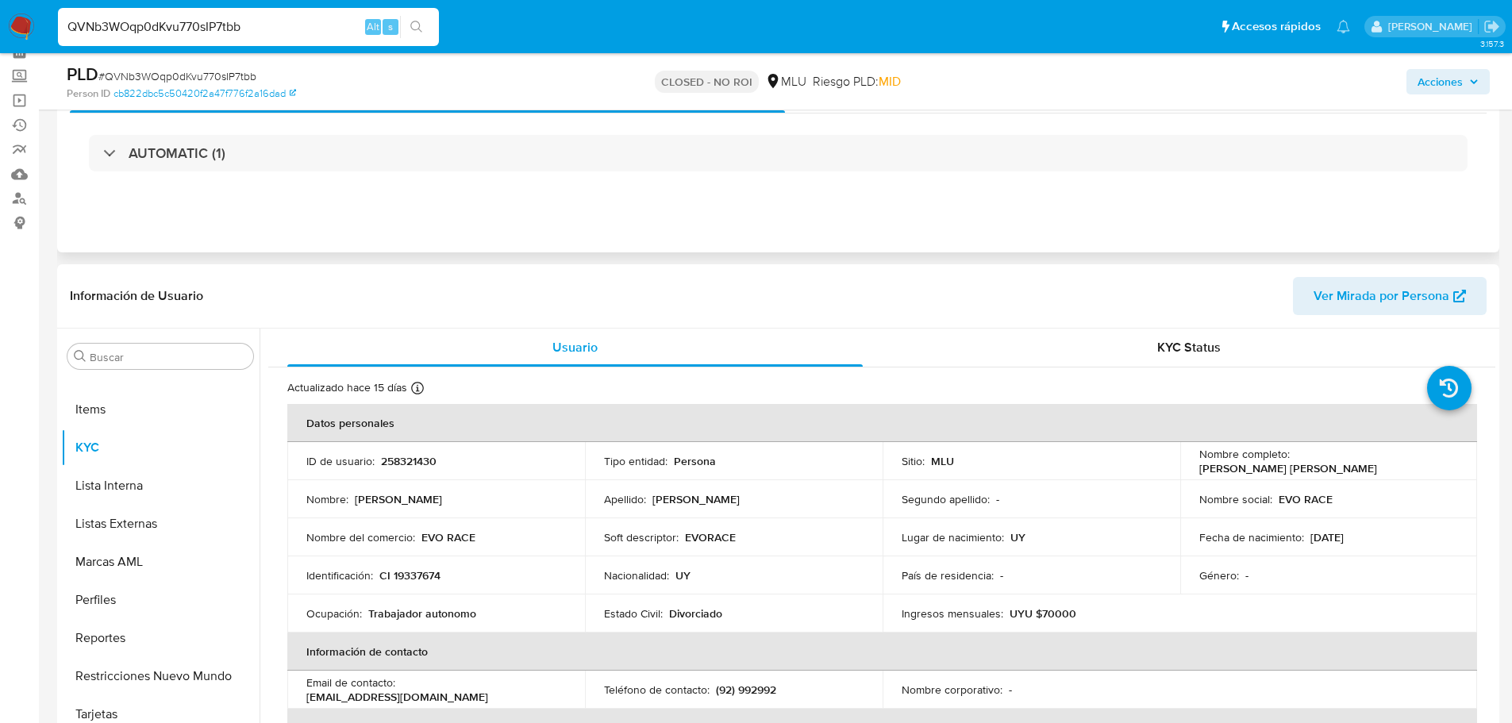
select select "10"
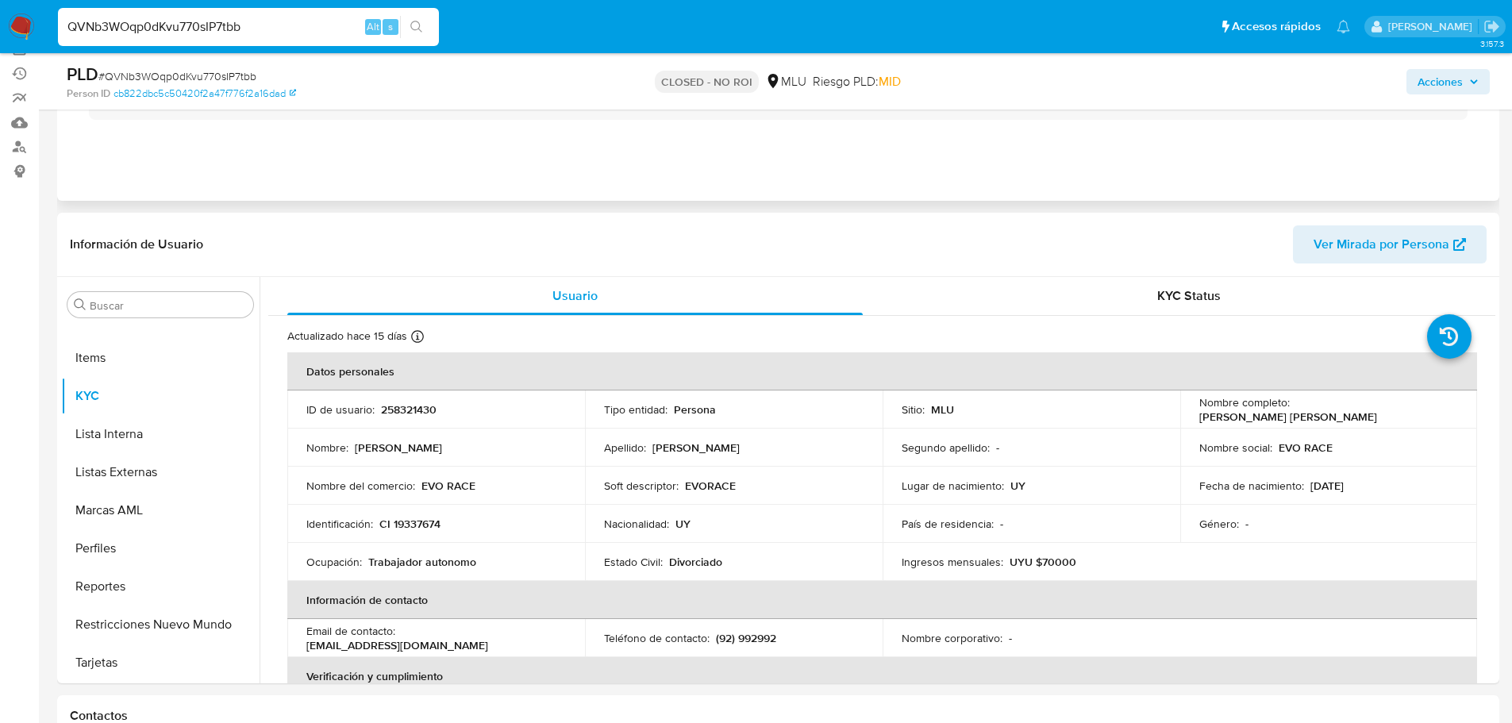
scroll to position [159, 0]
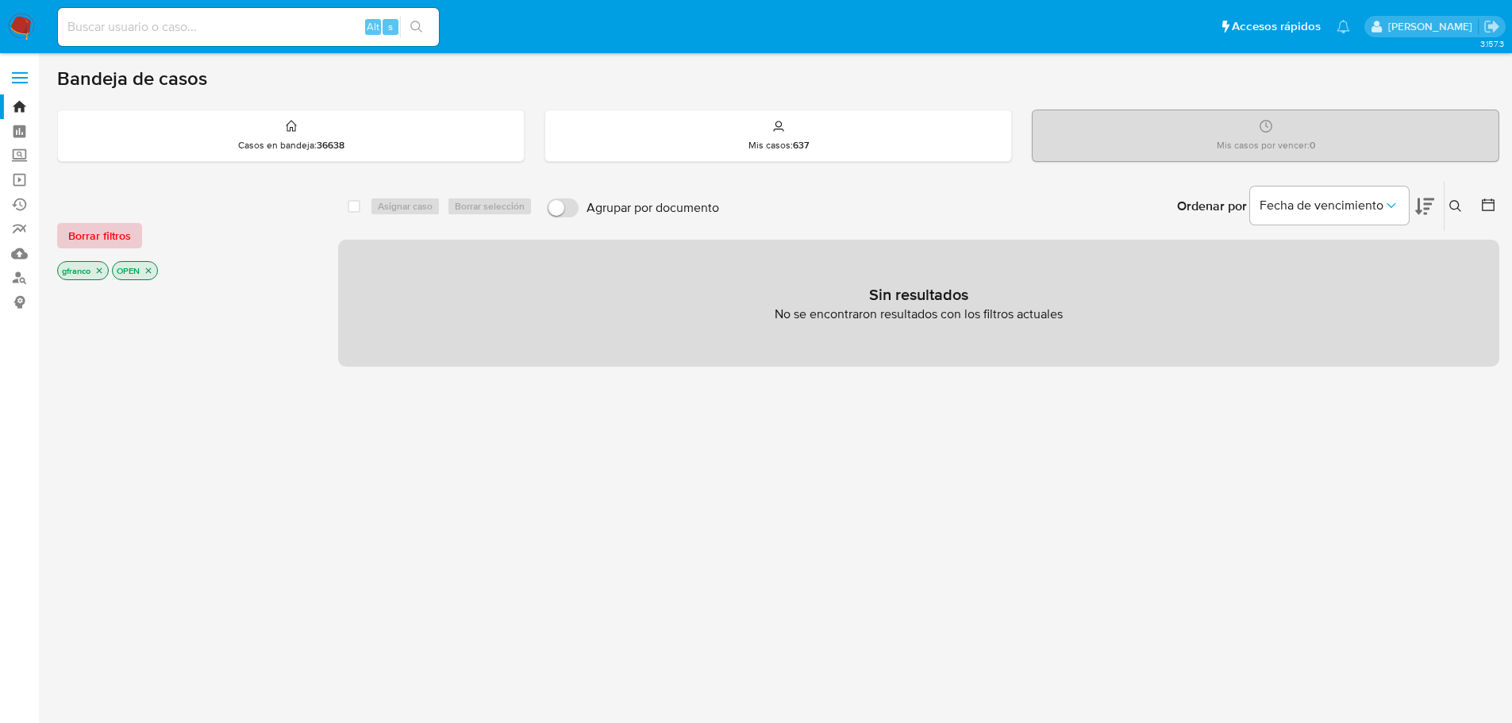
click at [90, 239] on span "Borrar filtros" at bounding box center [99, 236] width 63 height 22
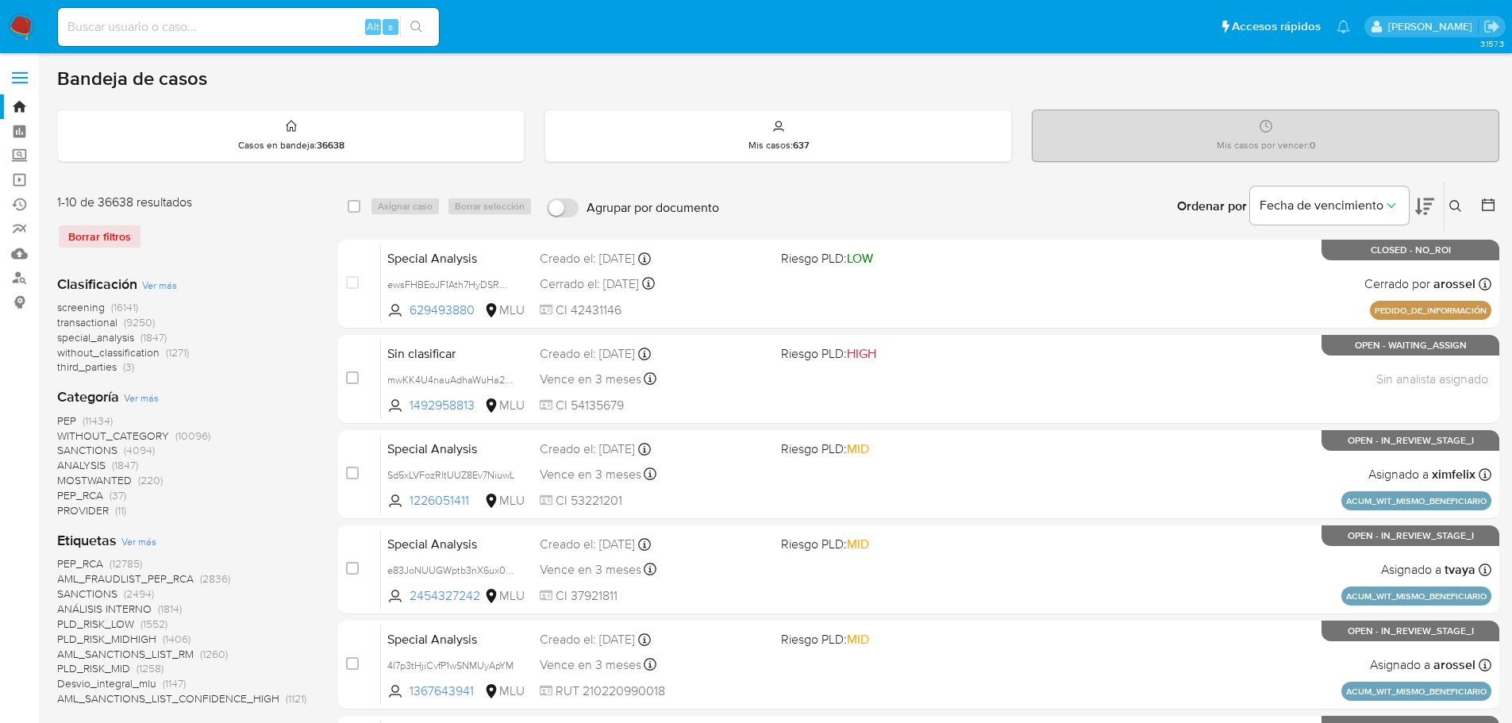
click at [1454, 202] on icon at bounding box center [1455, 206] width 13 height 13
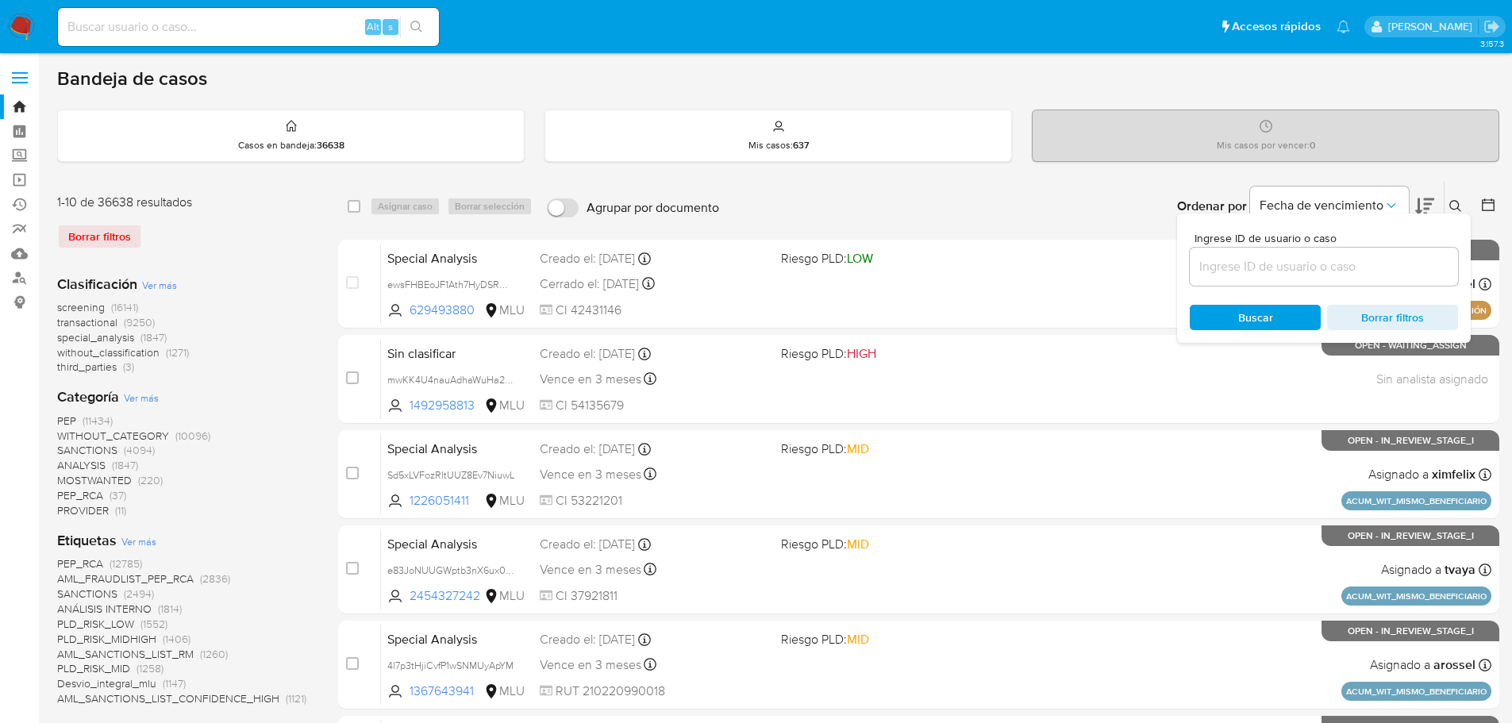
click at [1334, 269] on input at bounding box center [1324, 266] width 268 height 21
type input "HNjWqvJcaY3FU15QVZAgosby"
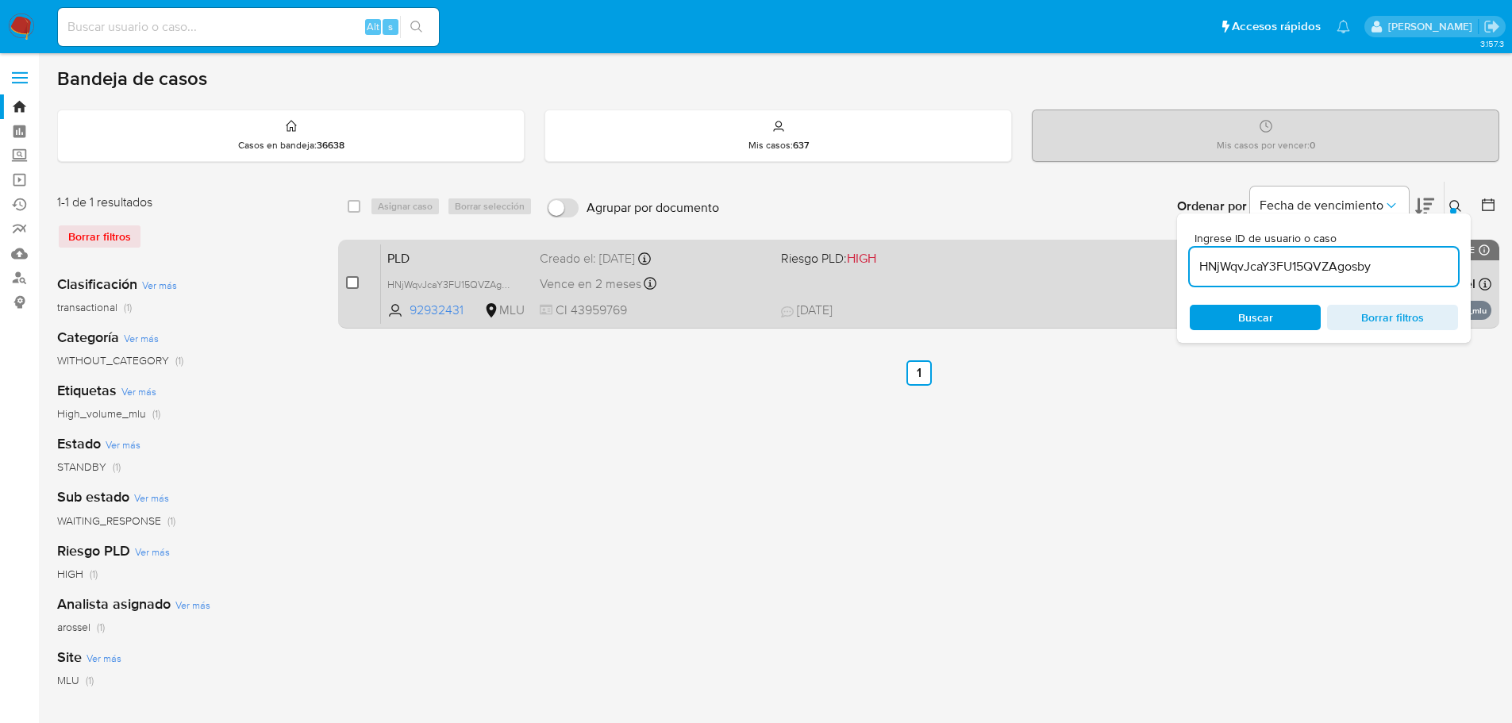
click at [347, 284] on input "checkbox" at bounding box center [352, 282] width 13 height 13
checkbox input "true"
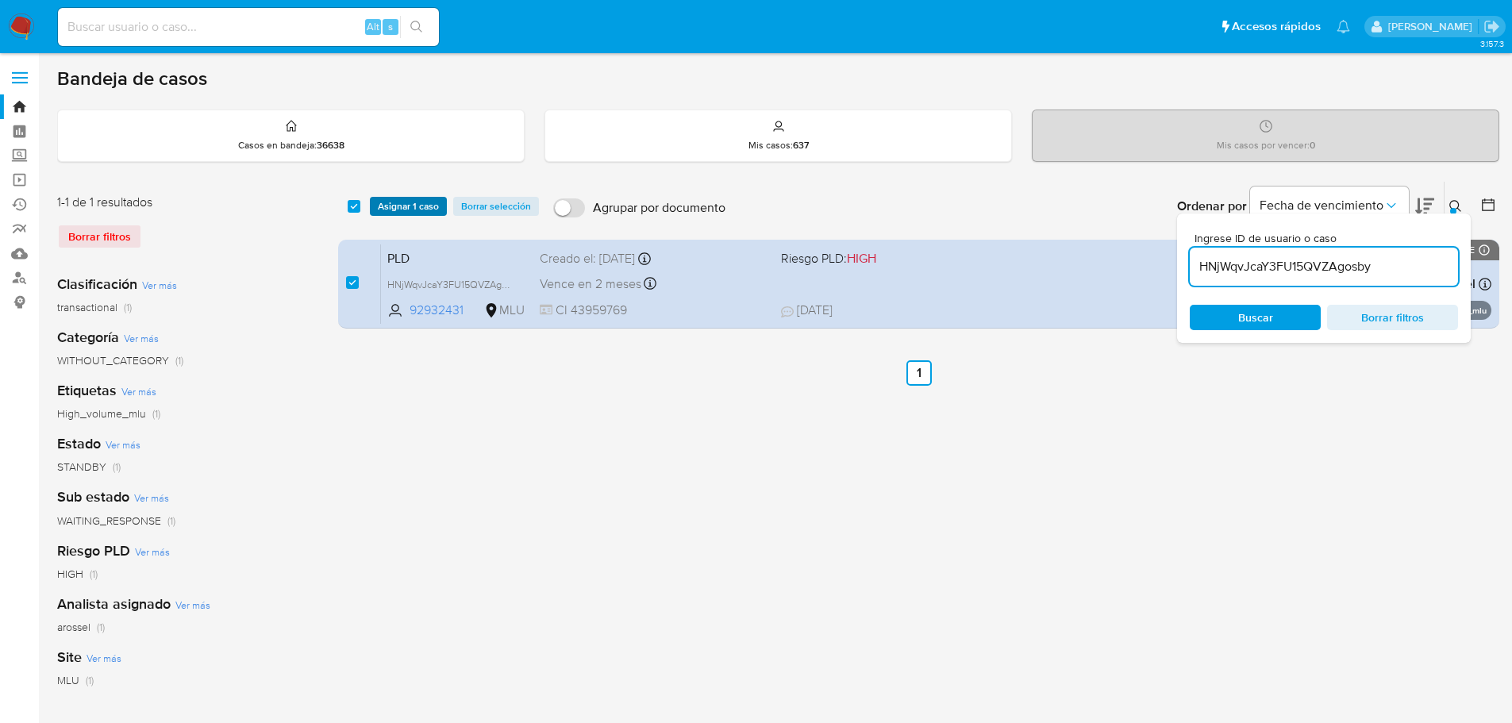
click at [395, 210] on span "Asignar 1 caso" at bounding box center [408, 206] width 61 height 16
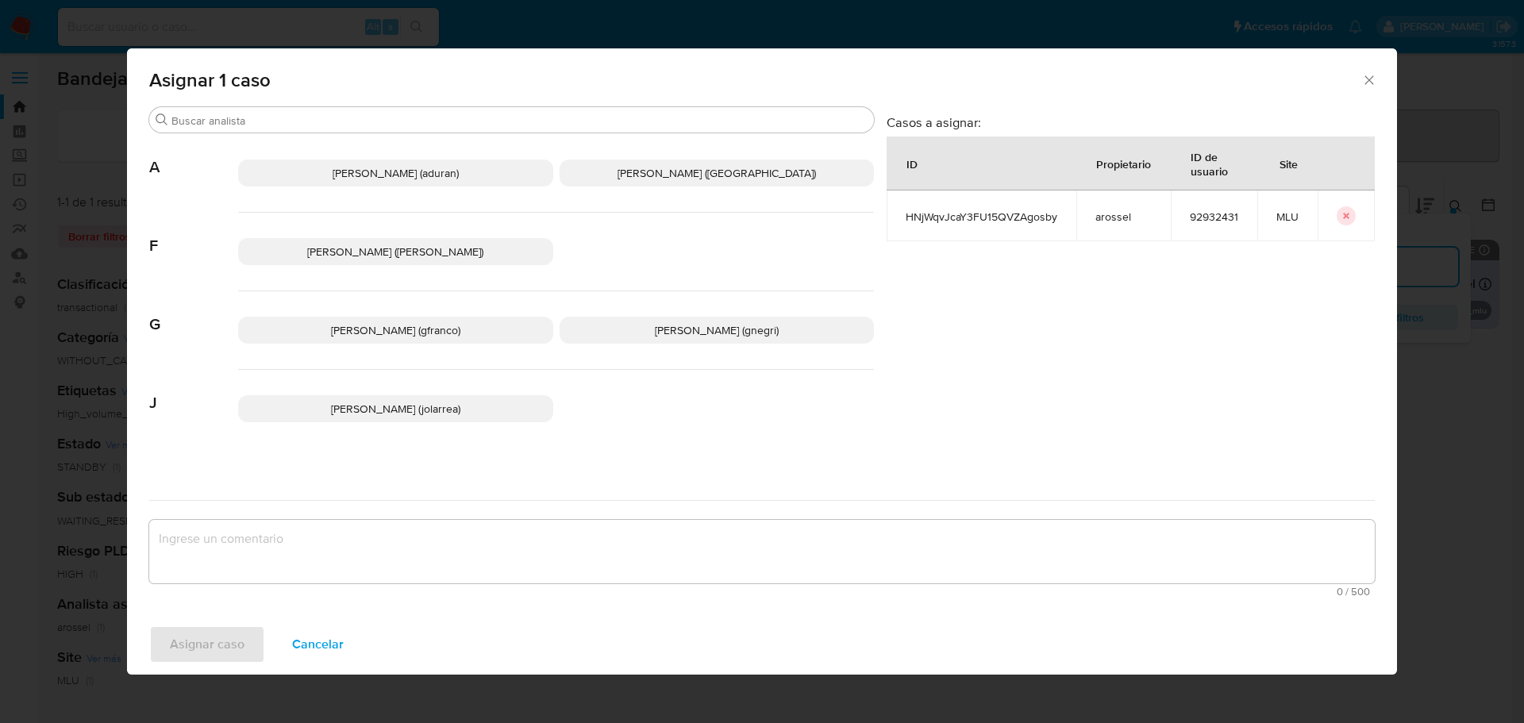
click at [633, 174] on p "[PERSON_NAME] ([GEOGRAPHIC_DATA])" at bounding box center [717, 173] width 315 height 27
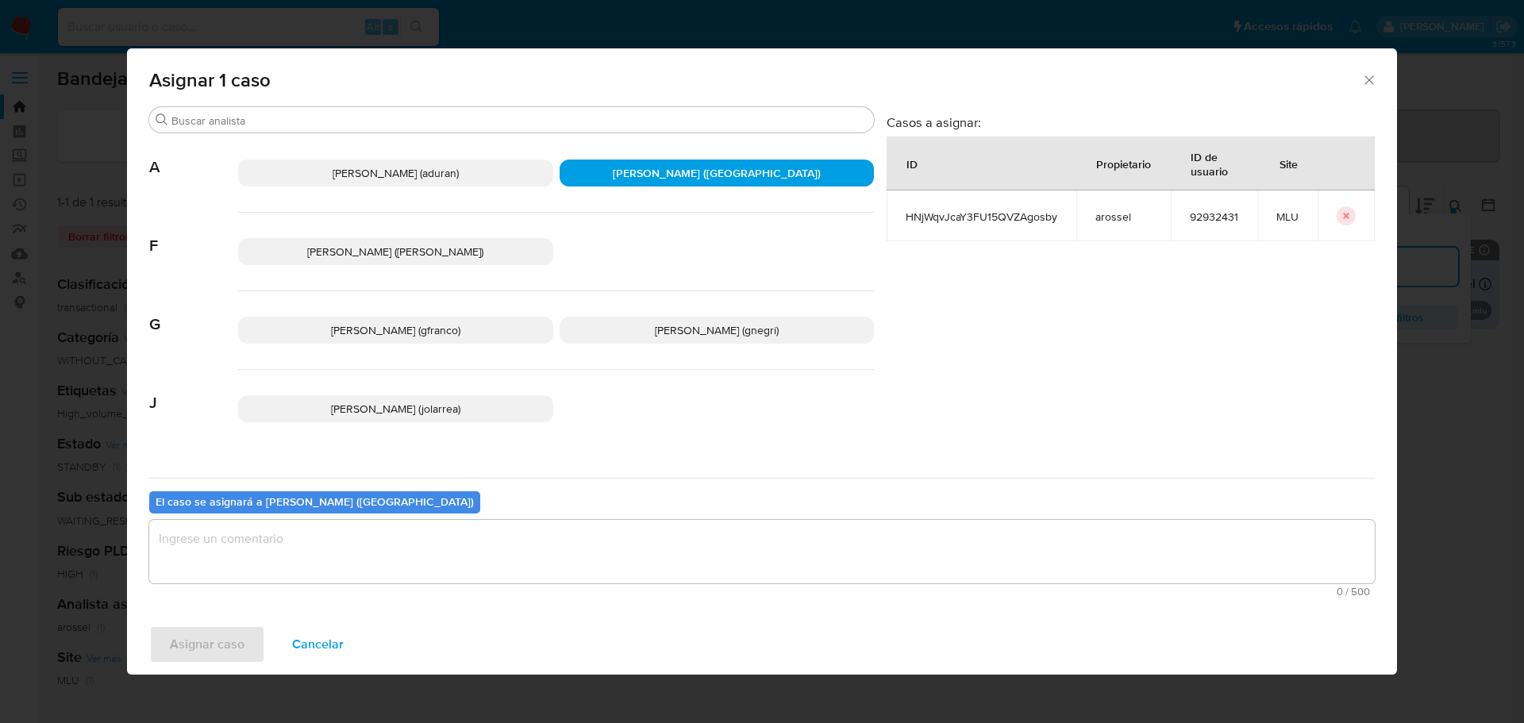
click at [494, 562] on textarea "assign-modal" at bounding box center [762, 552] width 1226 height 64
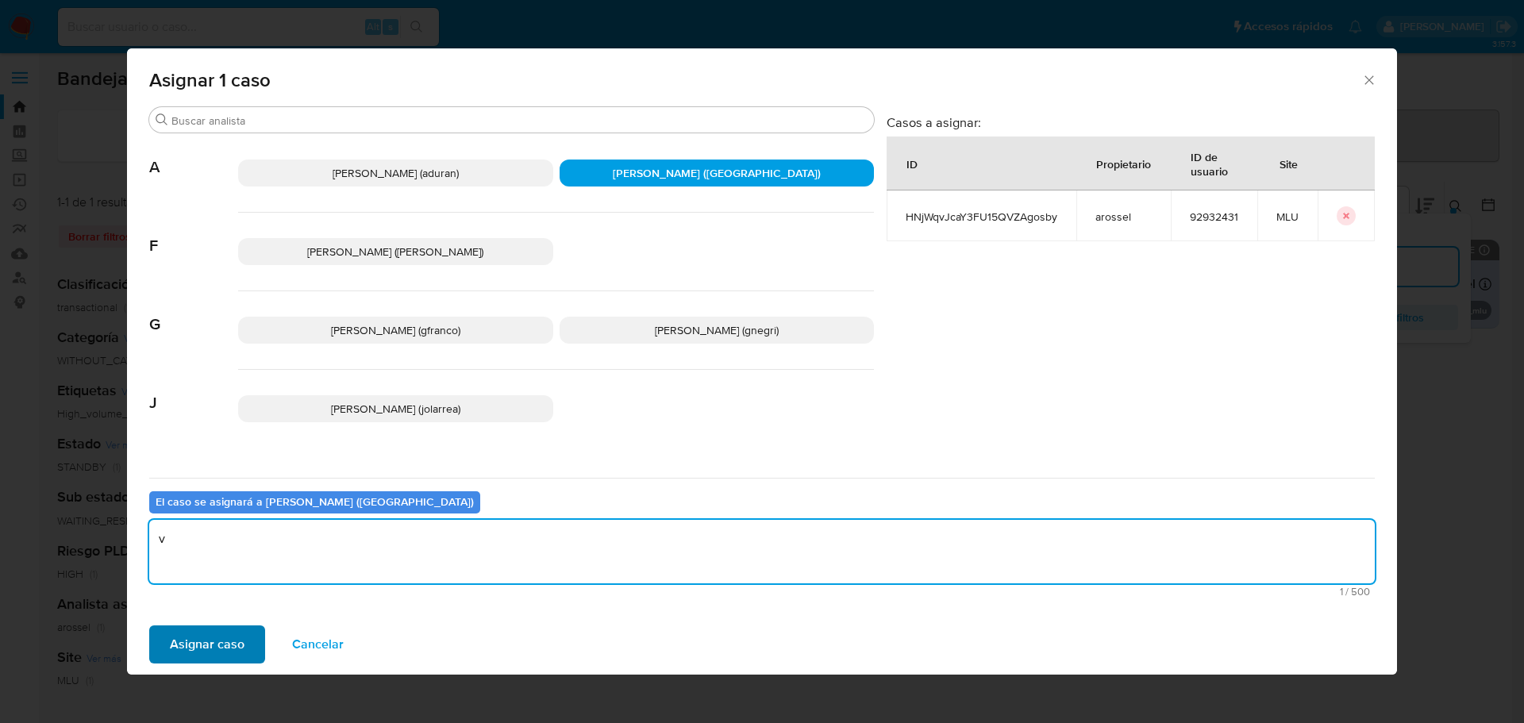
type textarea "v"
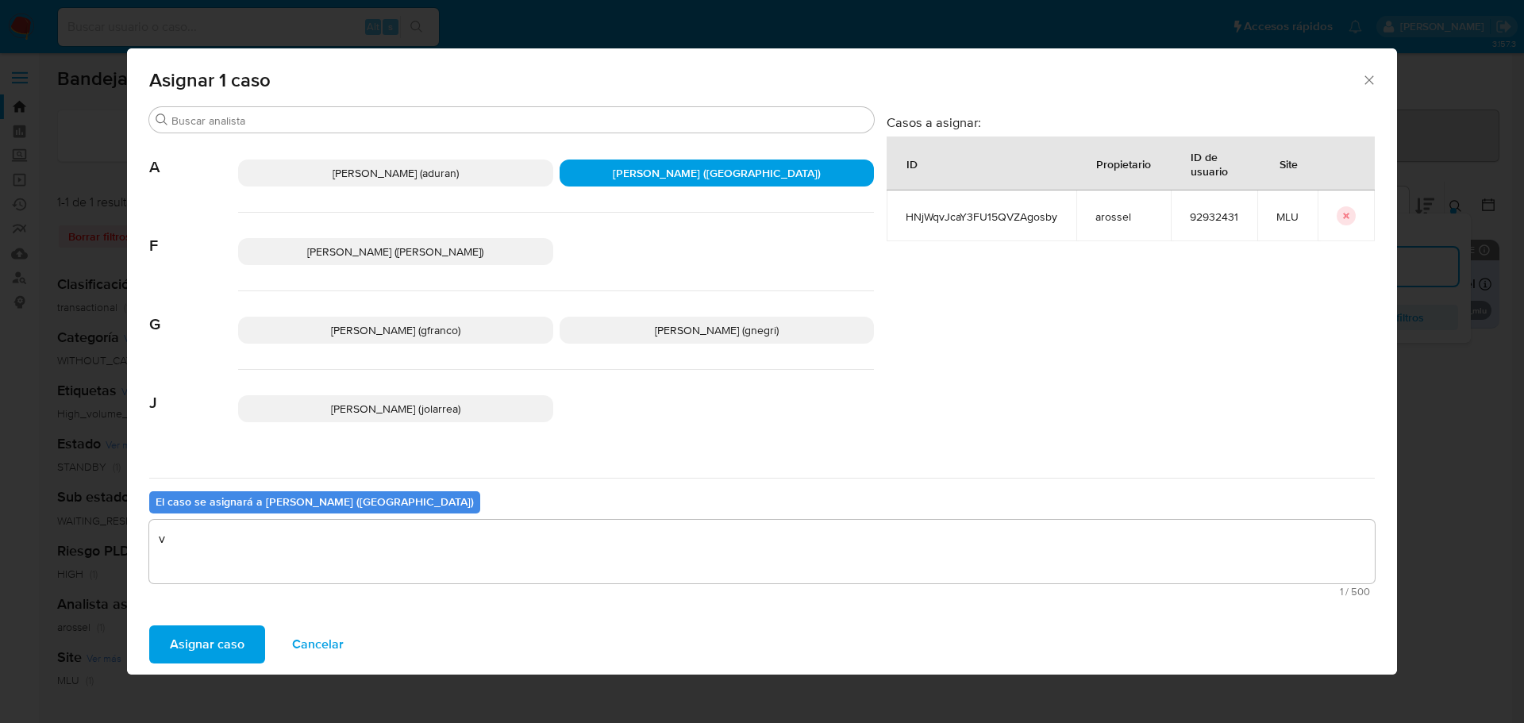
click at [182, 641] on span "Asignar caso" at bounding box center [207, 644] width 75 height 35
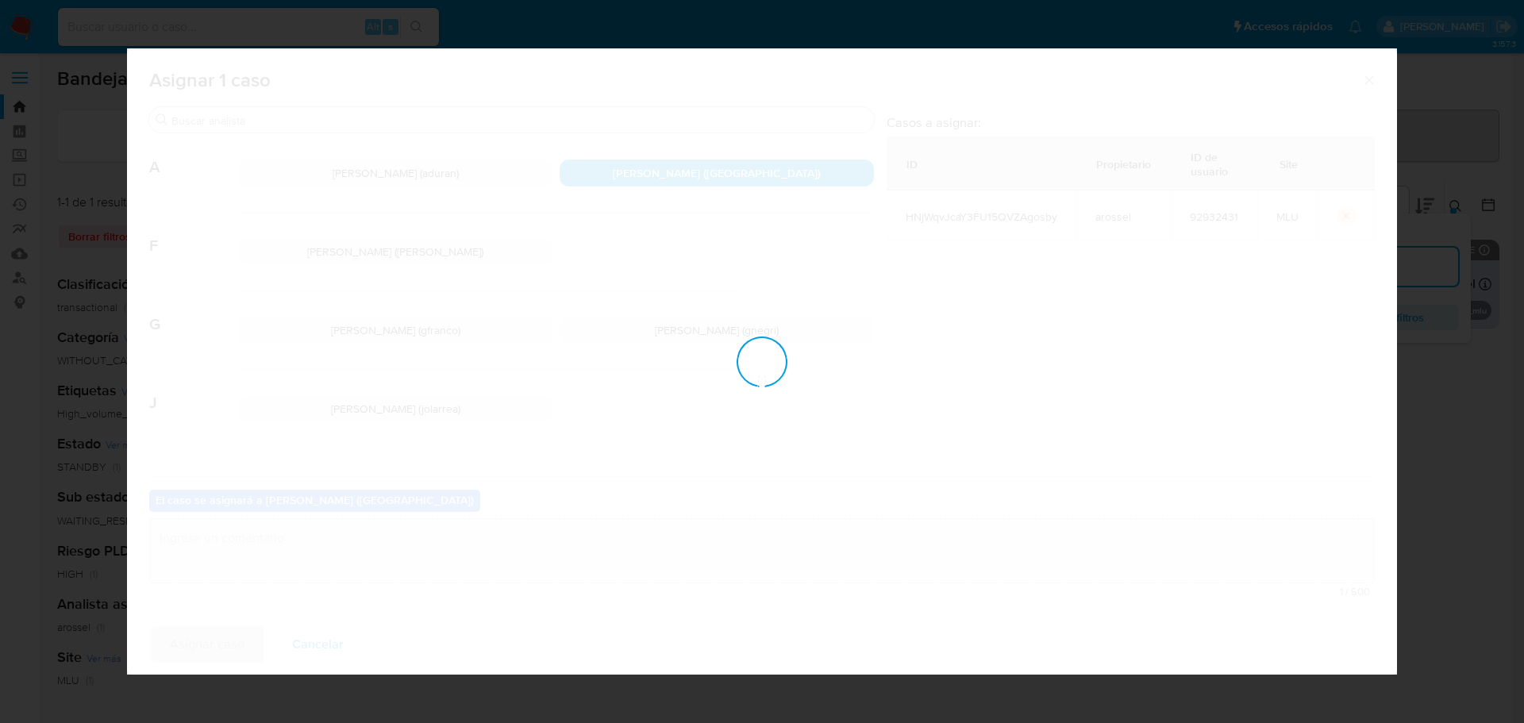
checkbox input "false"
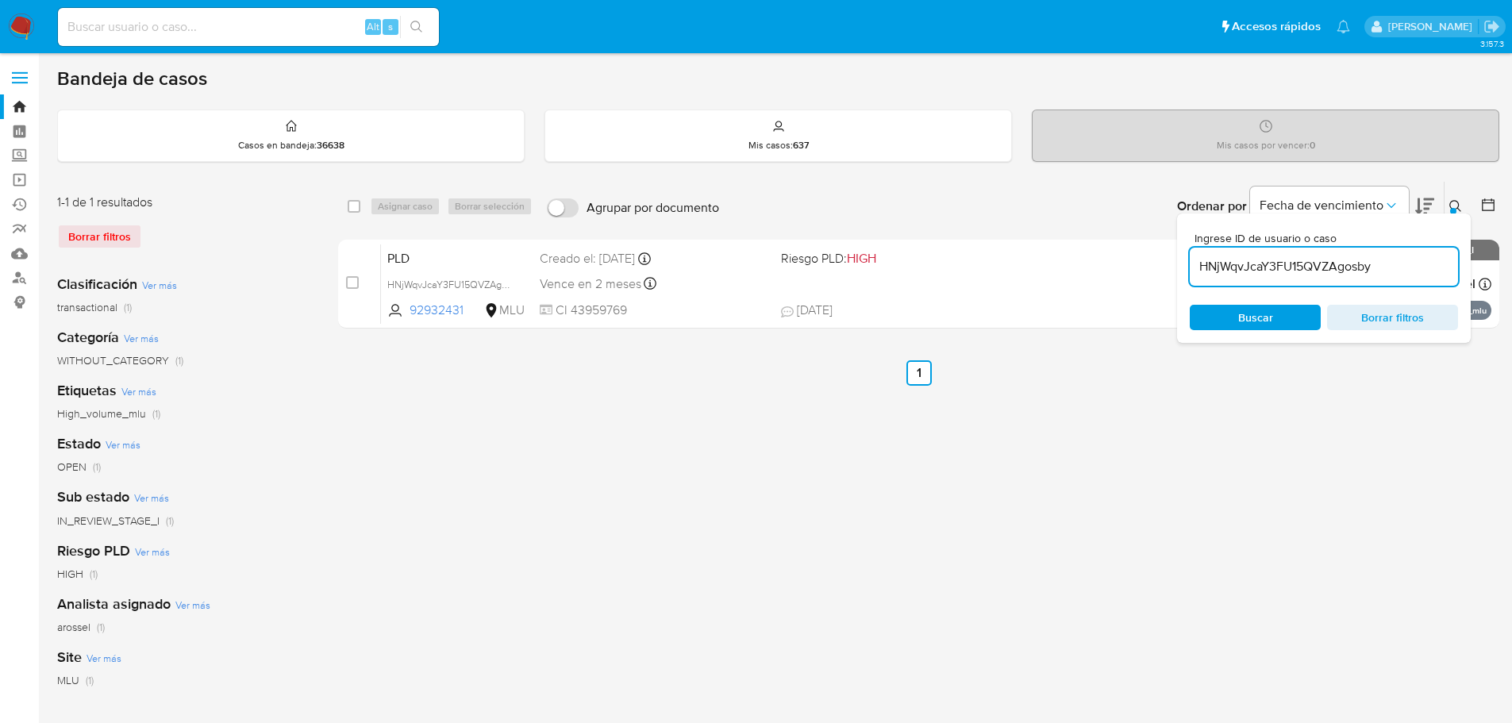
drag, startPoint x: 145, startPoint y: 548, endPoint x: 871, endPoint y: 499, distance: 727.2
click at [886, 510] on div "select-all-cases-checkbox Asignar caso Borrar selección Agrupar por documento O…" at bounding box center [918, 529] width 1161 height 697
click at [1458, 199] on button at bounding box center [1458, 206] width 26 height 19
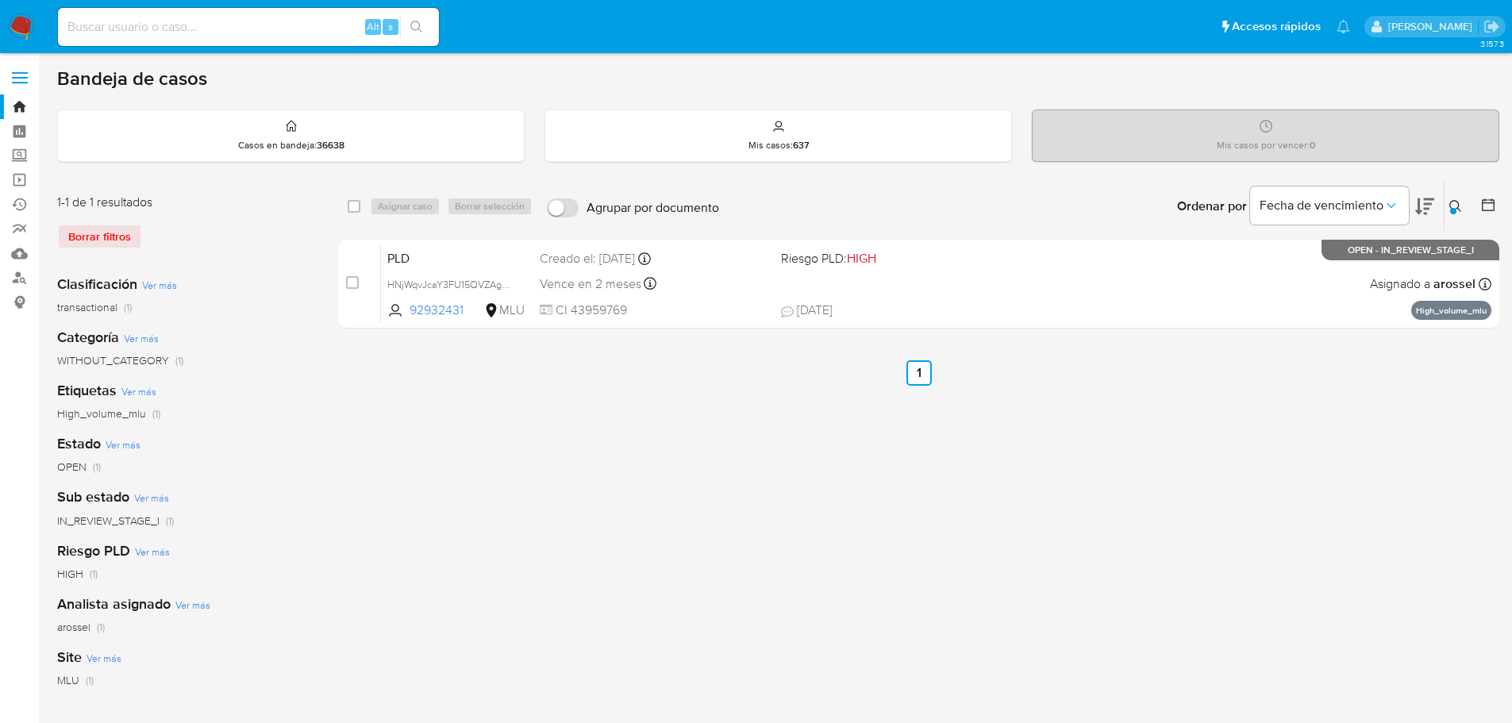
click at [1057, 511] on div "select-all-cases-checkbox Asignar caso Borrar selección Agrupar por documento O…" at bounding box center [918, 529] width 1161 height 697
click at [525, 437] on div "select-all-cases-checkbox Asignar caso Borrar selección Agrupar por documento O…" at bounding box center [918, 529] width 1161 height 697
drag, startPoint x: 755, startPoint y: 431, endPoint x: 777, endPoint y: 412, distance: 29.3
click at [756, 431] on div "select-all-cases-checkbox Asignar caso Borrar selección Agrupar por documento O…" at bounding box center [918, 529] width 1161 height 697
click at [622, 534] on div "select-all-cases-checkbox Asignar caso Borrar selección Agrupar por documento O…" at bounding box center [918, 529] width 1161 height 697
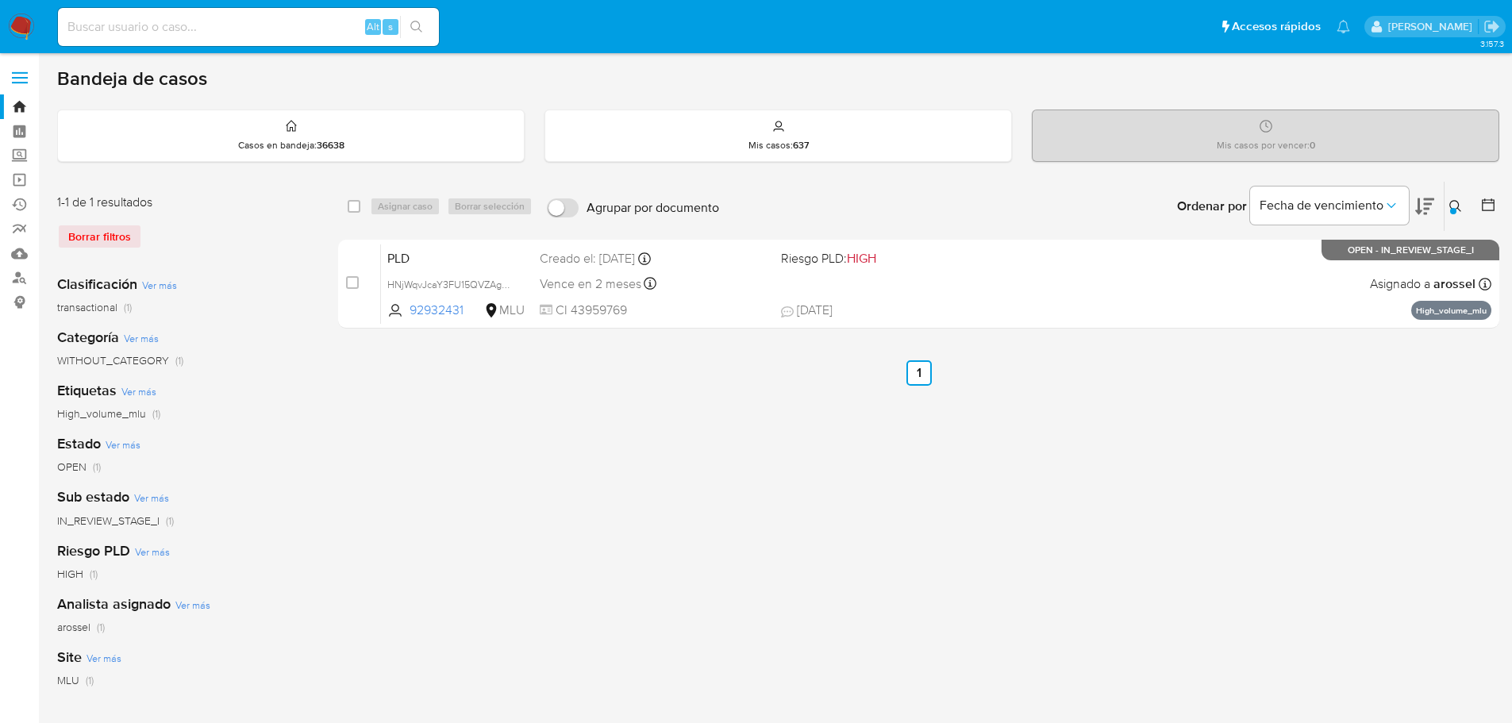
drag, startPoint x: 838, startPoint y: 574, endPoint x: 822, endPoint y: 580, distance: 17.8
click at [825, 581] on div "select-all-cases-checkbox Asignar caso Borrar selección Agrupar por documento O…" at bounding box center [918, 529] width 1161 height 697
